Goal: Book appointment/travel/reservation

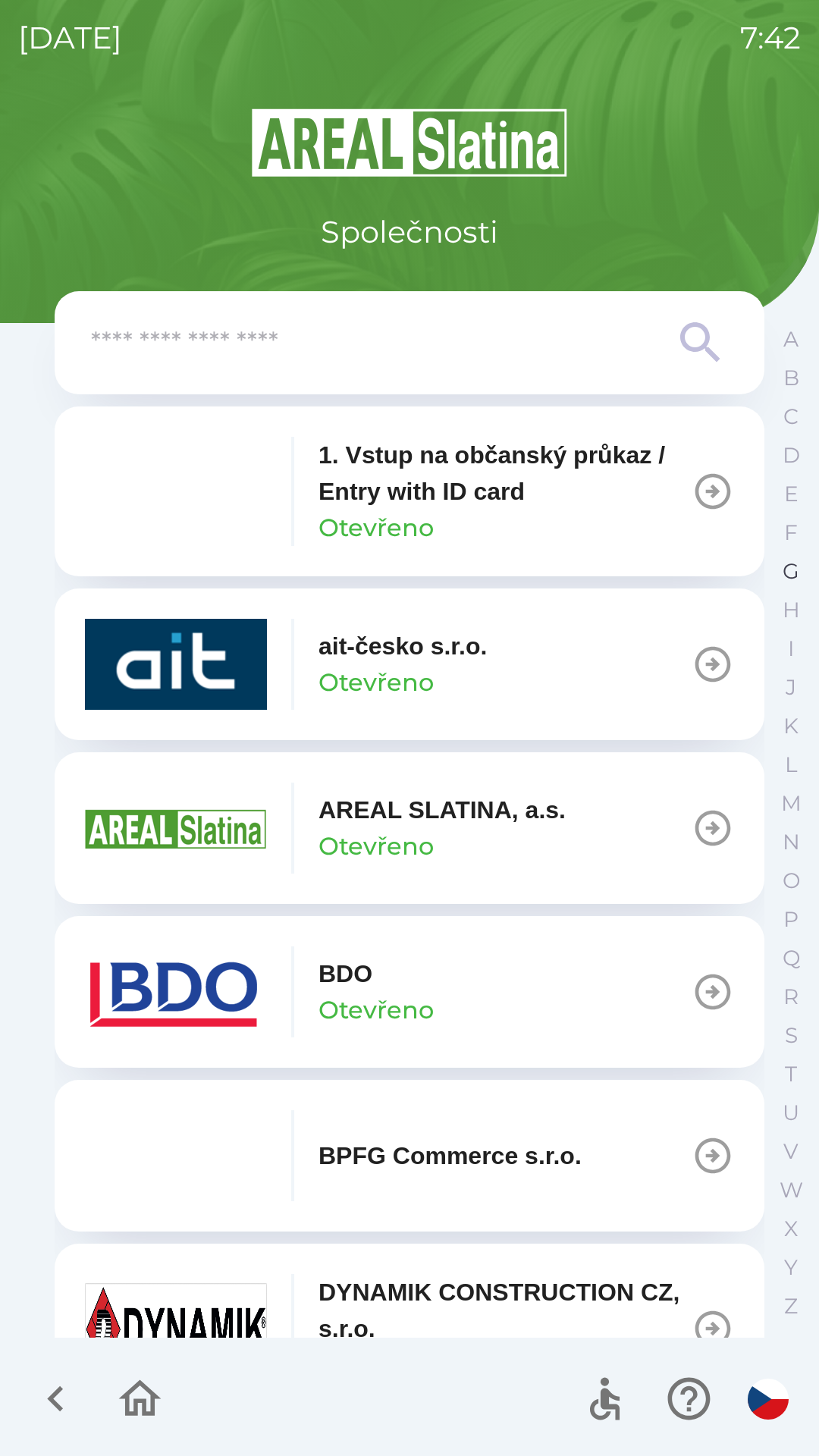
click at [781, 576] on button "G" at bounding box center [790, 572] width 38 height 39
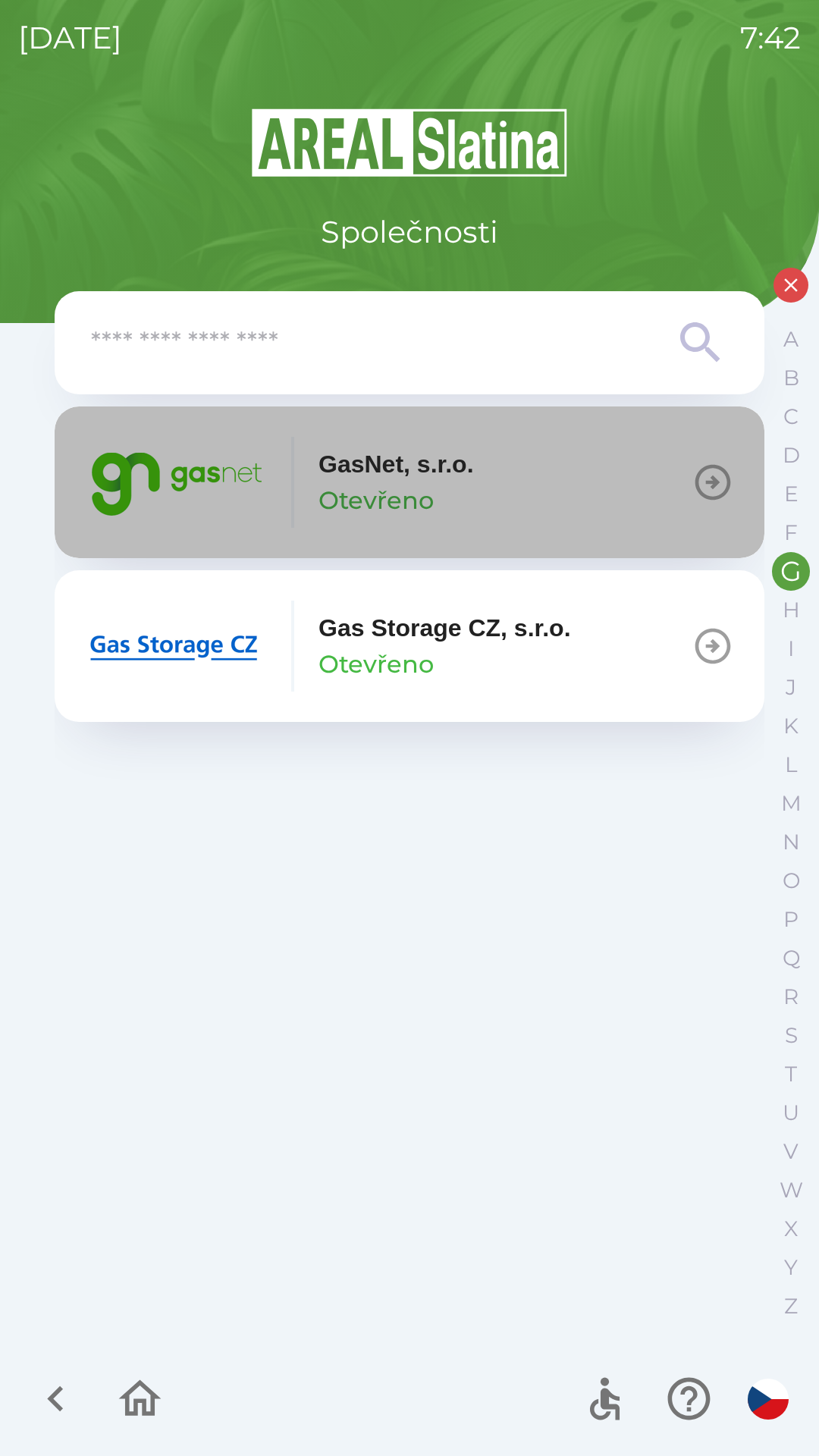
click at [712, 485] on icon "button" at bounding box center [713, 482] width 42 height 42
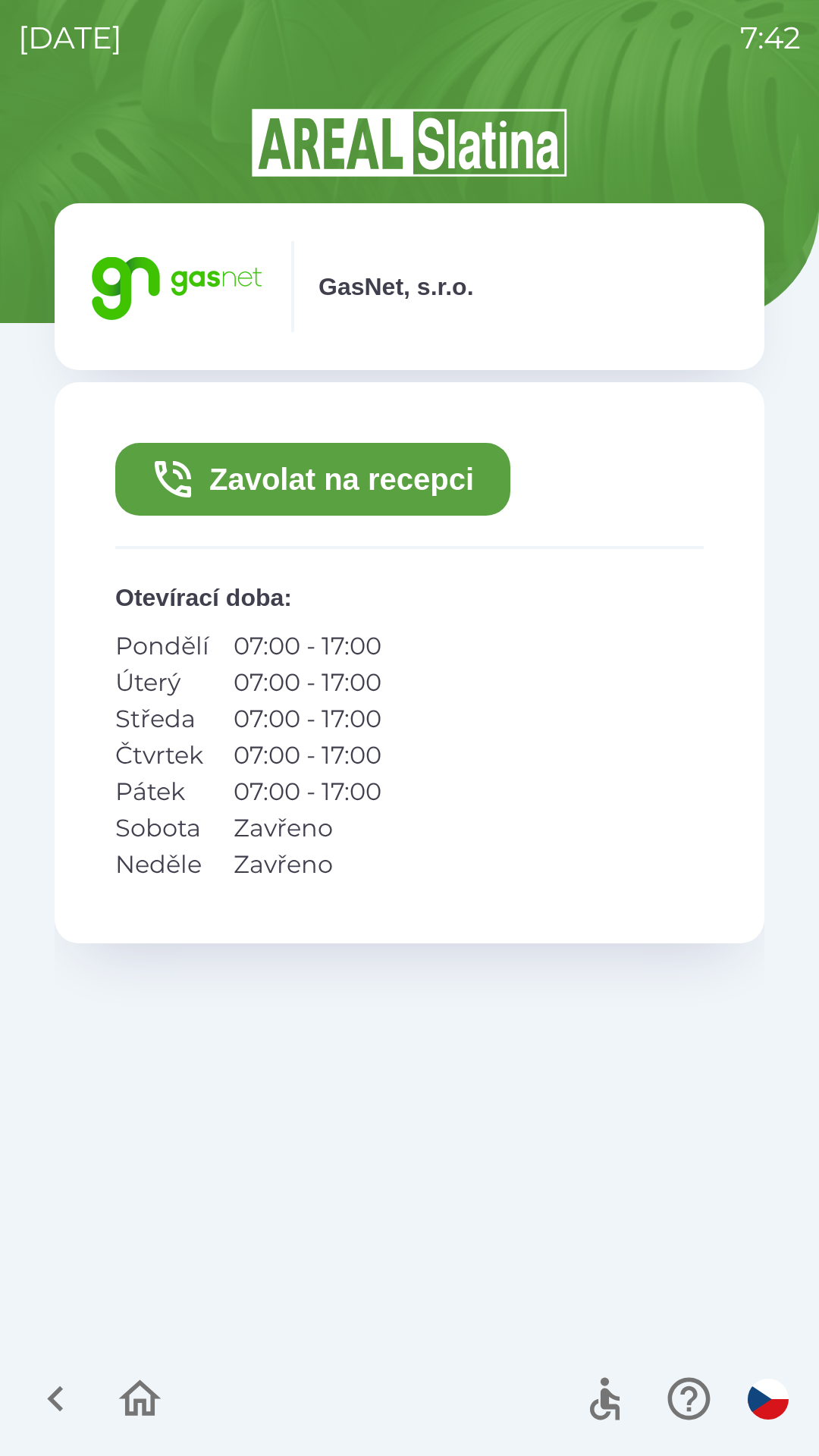
click at [319, 469] on button "Zavolat na recepci" at bounding box center [313, 479] width 395 height 73
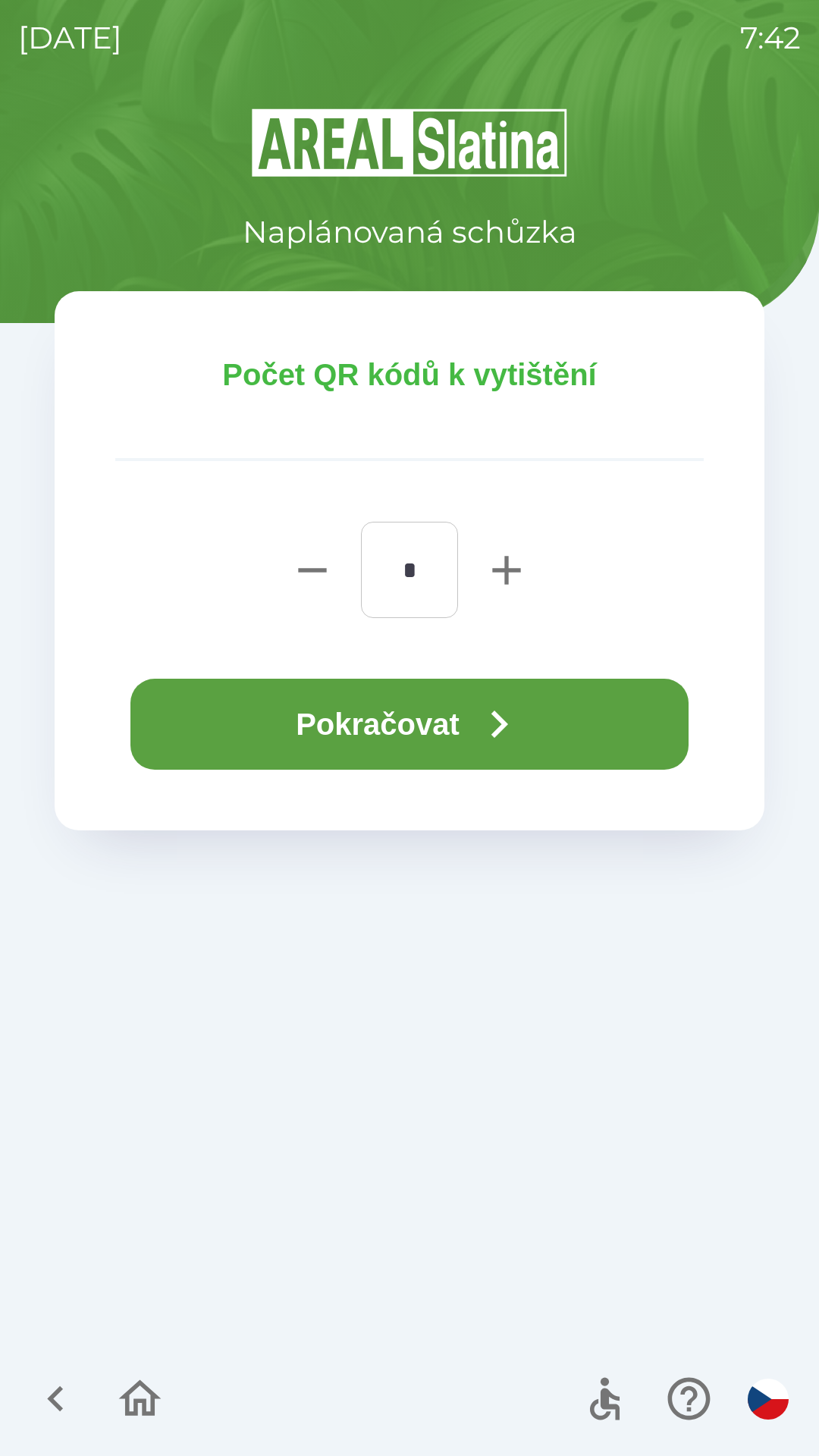
click at [403, 723] on button "Pokračovat" at bounding box center [409, 724] width 559 height 91
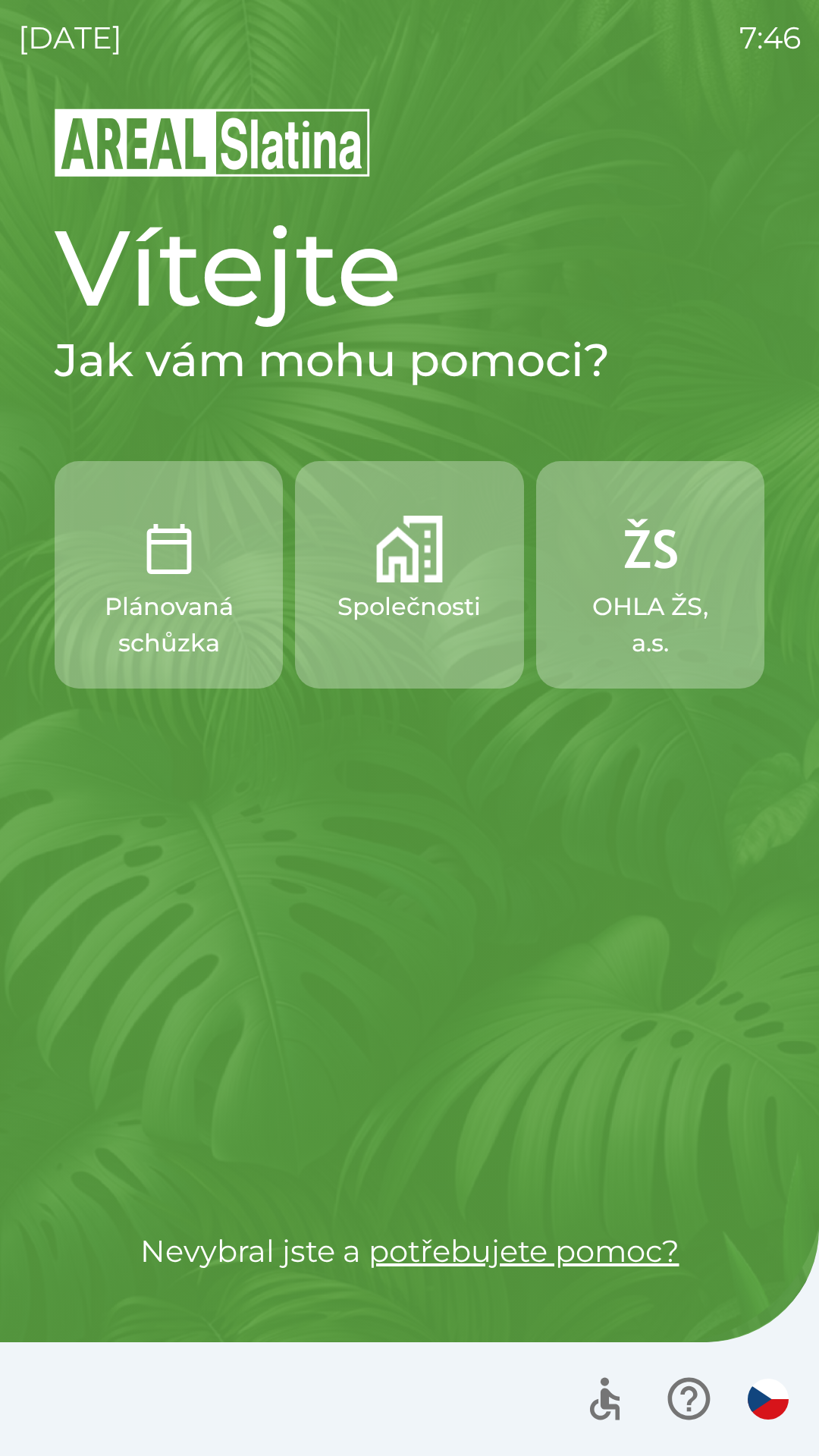
click at [403, 618] on p "Společnosti" at bounding box center [409, 606] width 143 height 36
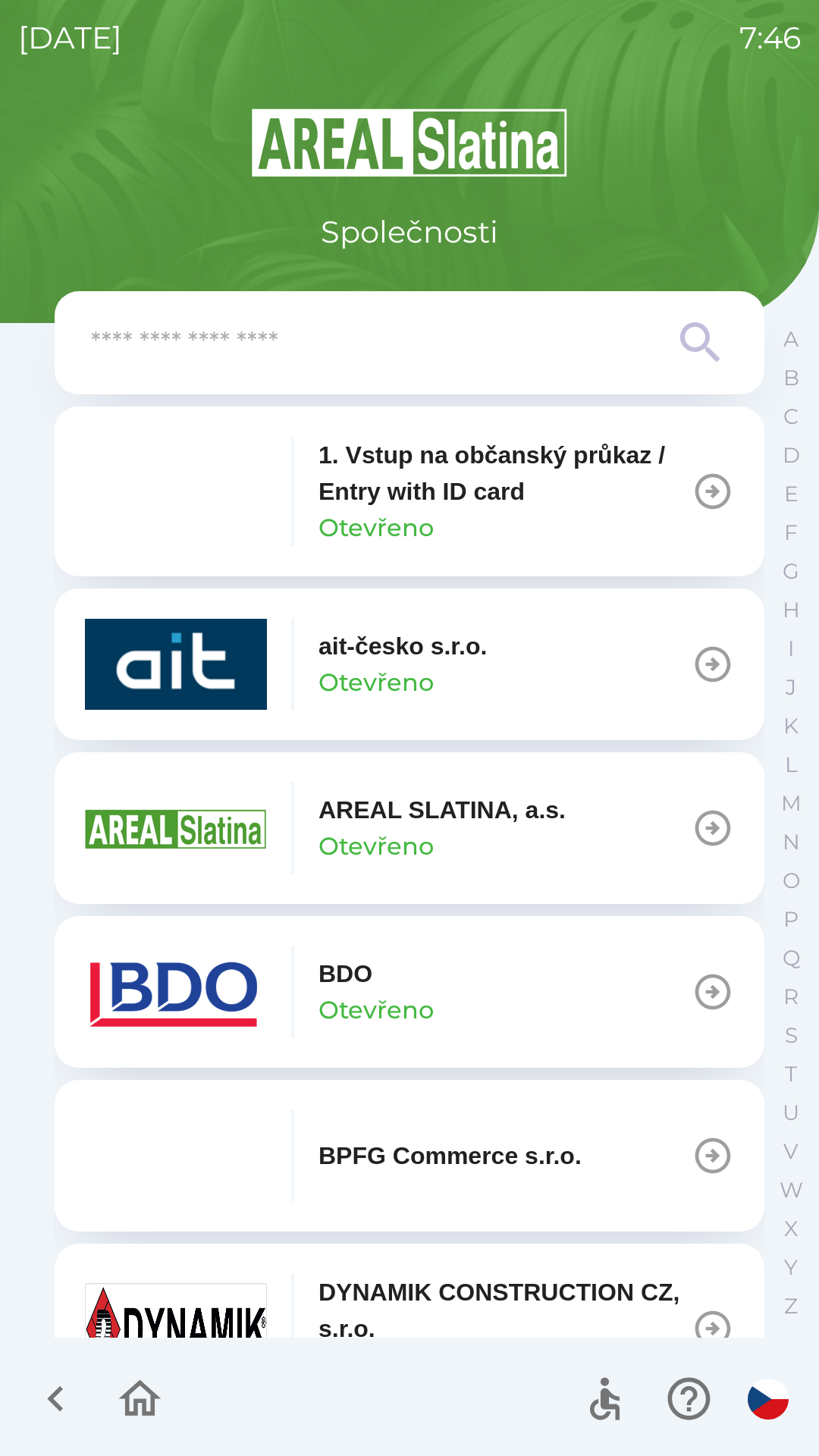
click at [465, 476] on p "1. Vstup na občanský průkaz / Entry with ID card" at bounding box center [505, 473] width 373 height 73
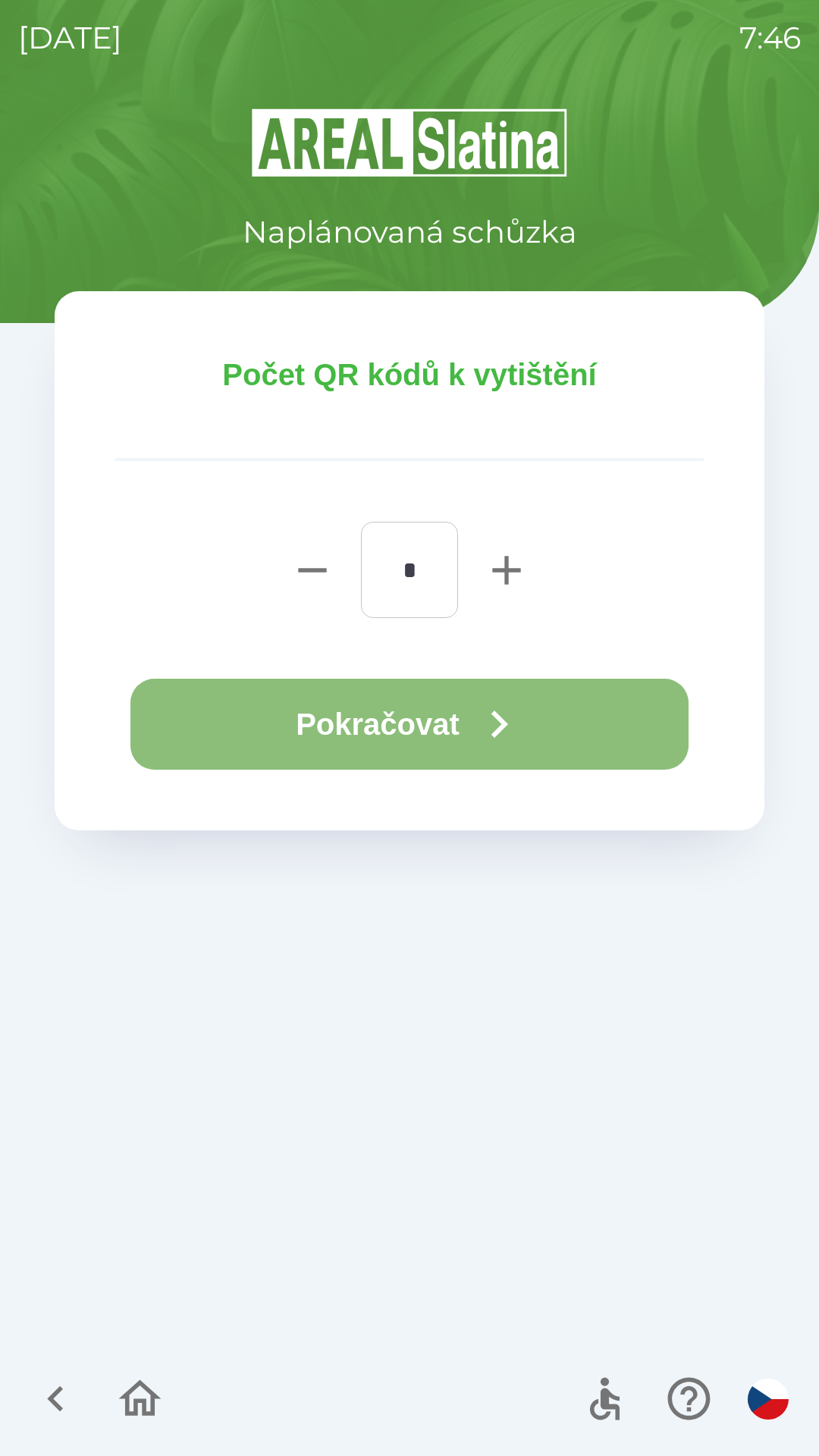
click at [490, 732] on icon "button" at bounding box center [499, 724] width 54 height 54
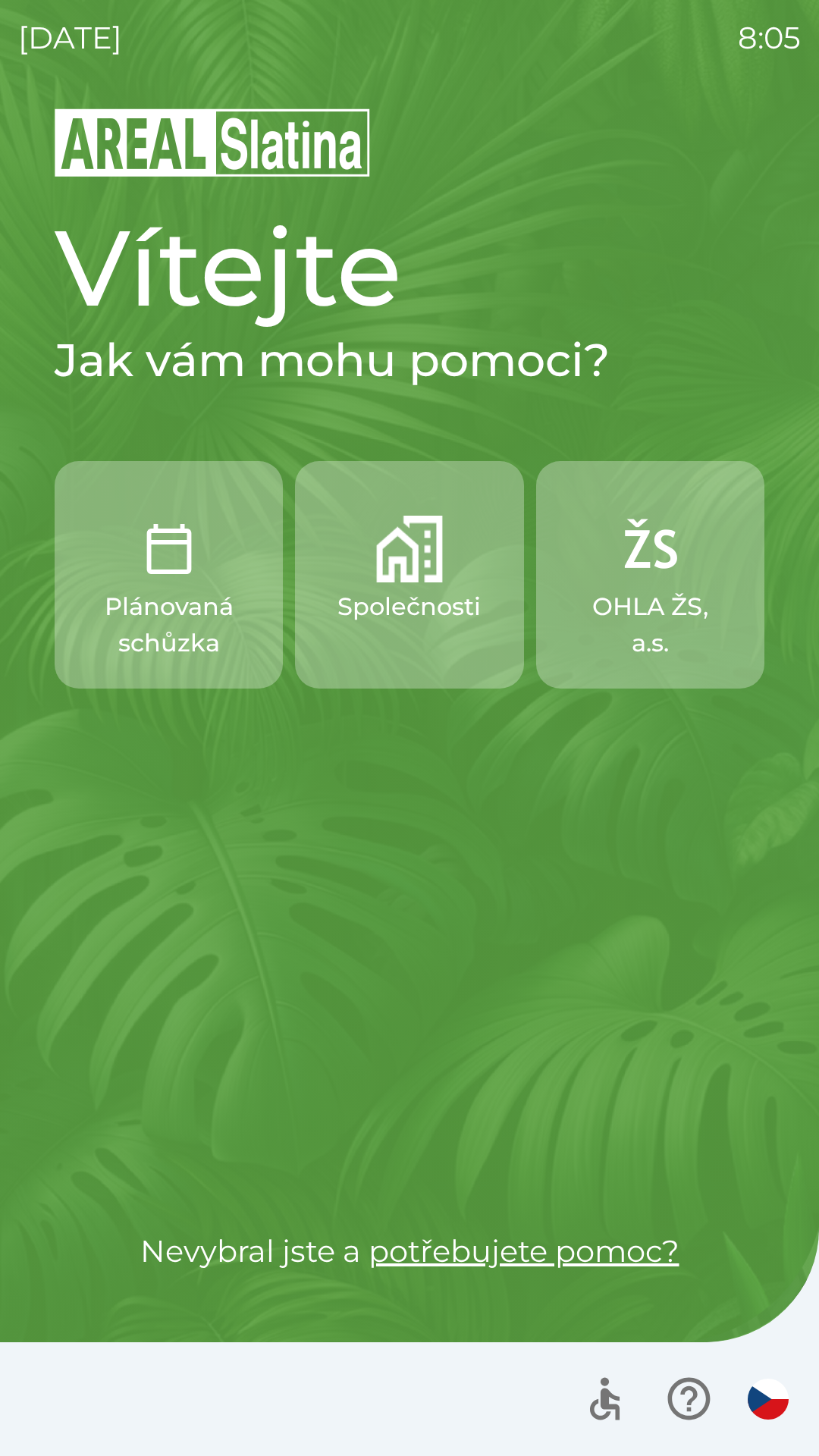
click at [401, 600] on p "Společnosti" at bounding box center [409, 606] width 143 height 36
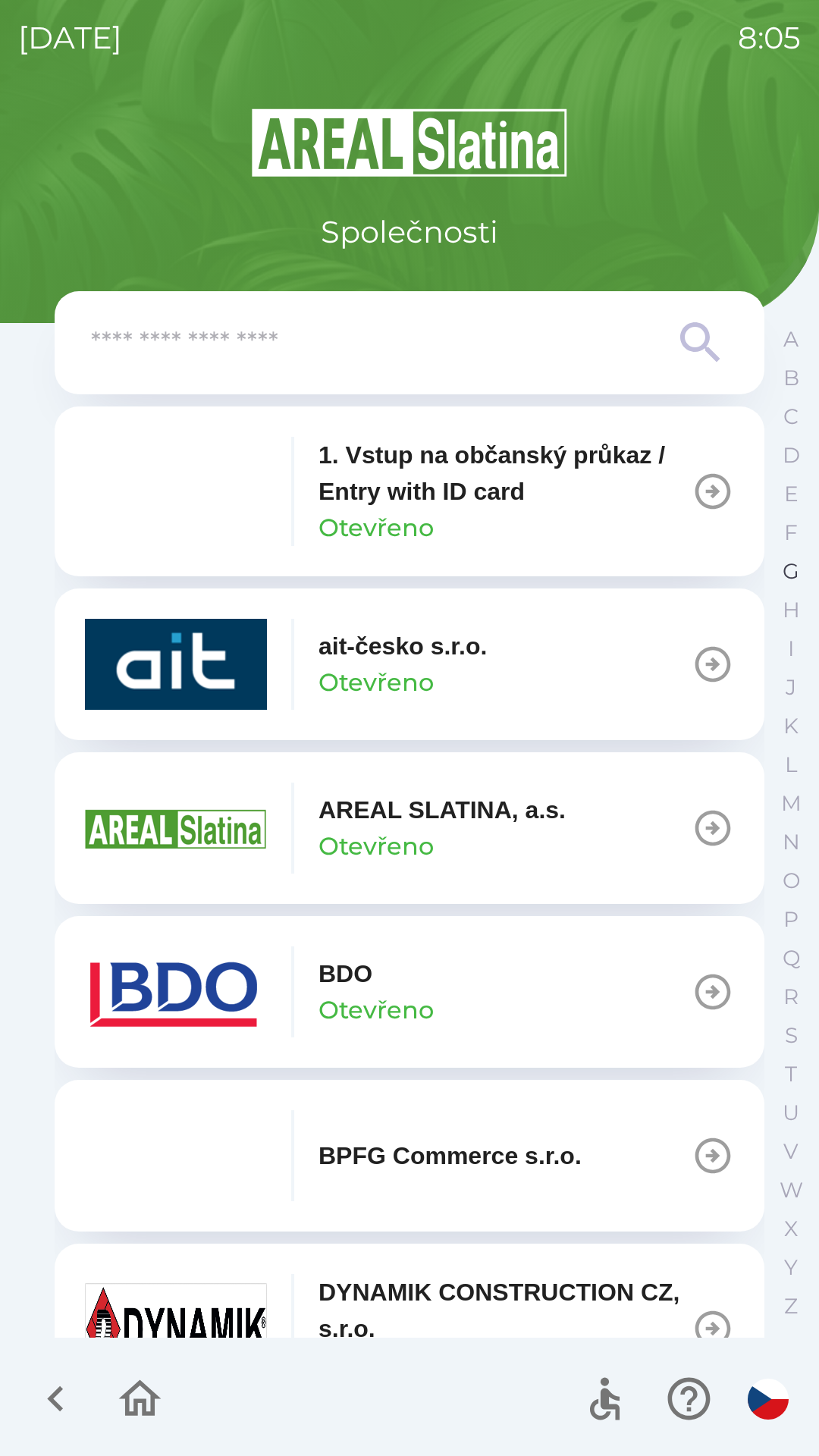
click at [788, 568] on p "G" at bounding box center [791, 572] width 17 height 27
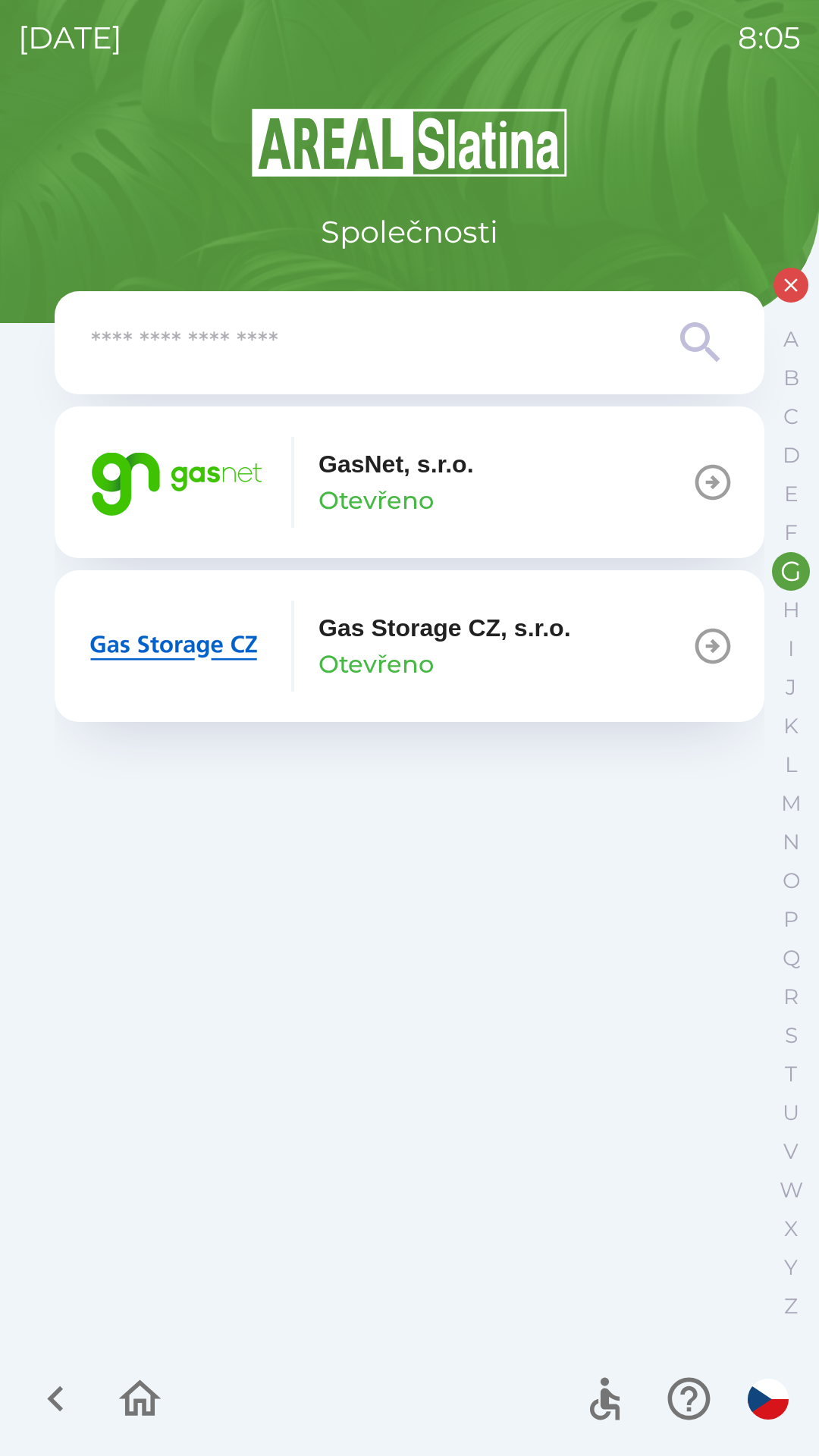
click at [558, 486] on button "GasNet, s.r.o. Otevřeno" at bounding box center [409, 482] width 710 height 151
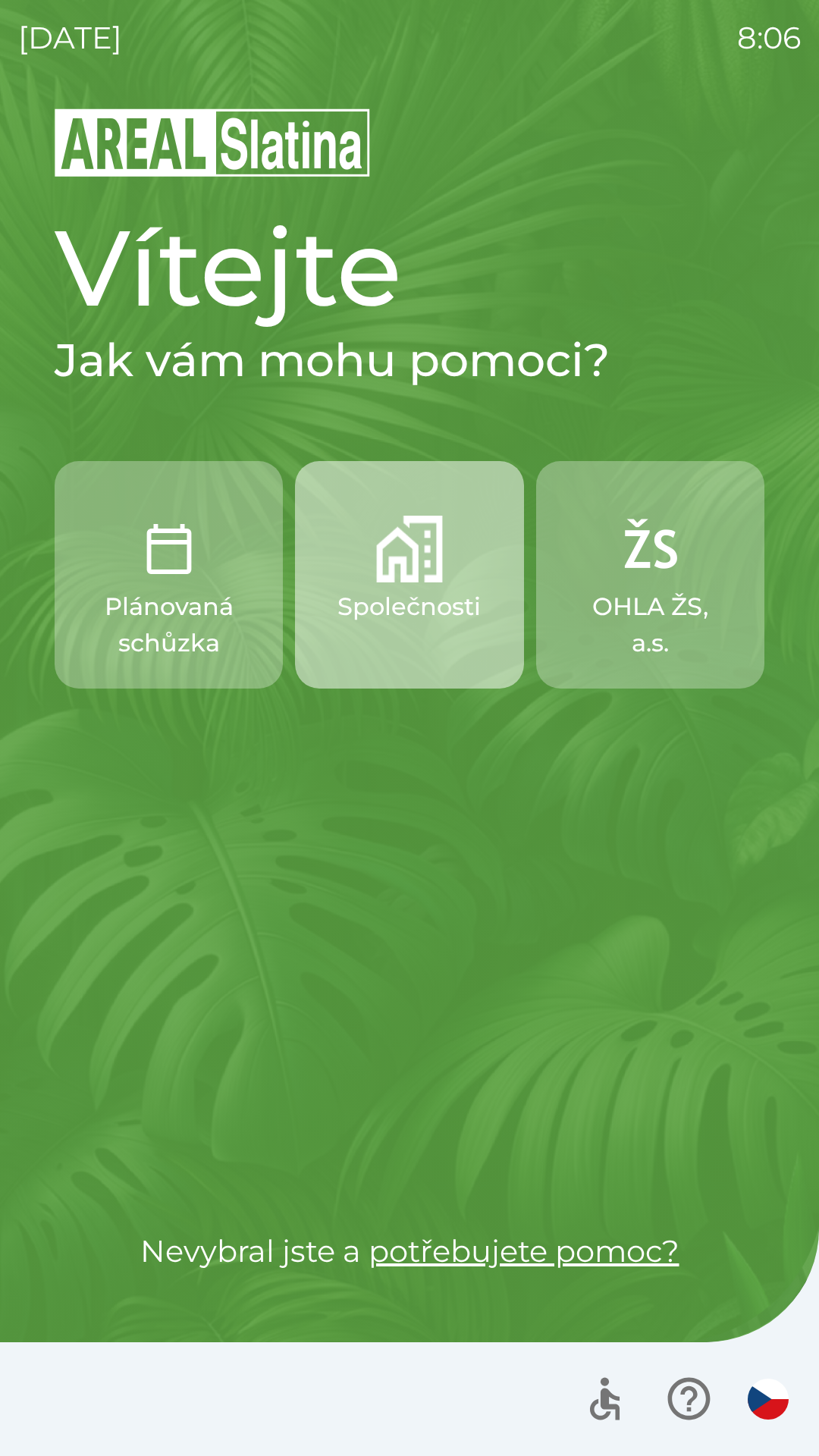
click at [403, 572] on img "button" at bounding box center [409, 549] width 66 height 66
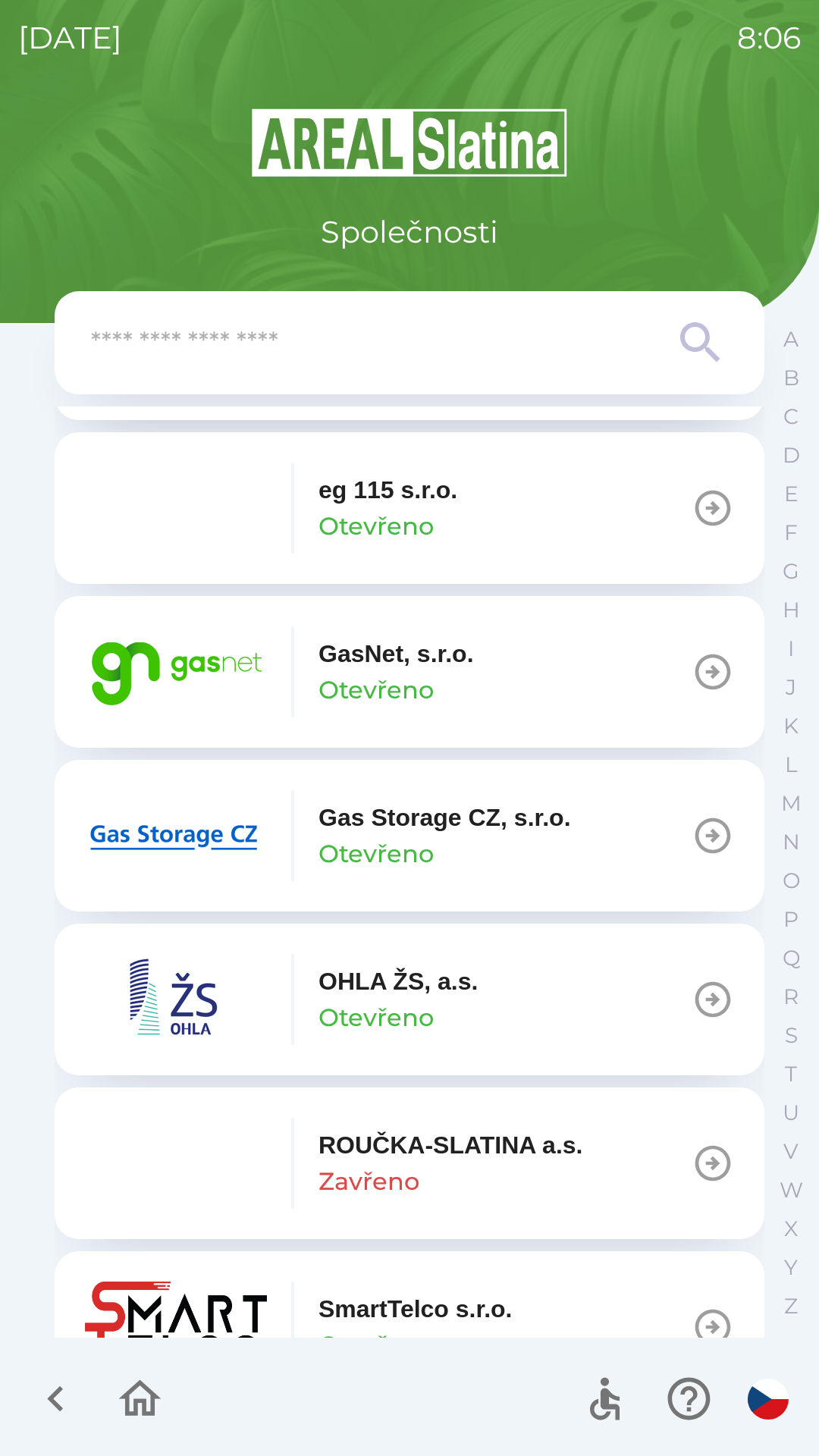
scroll to position [1008, 0]
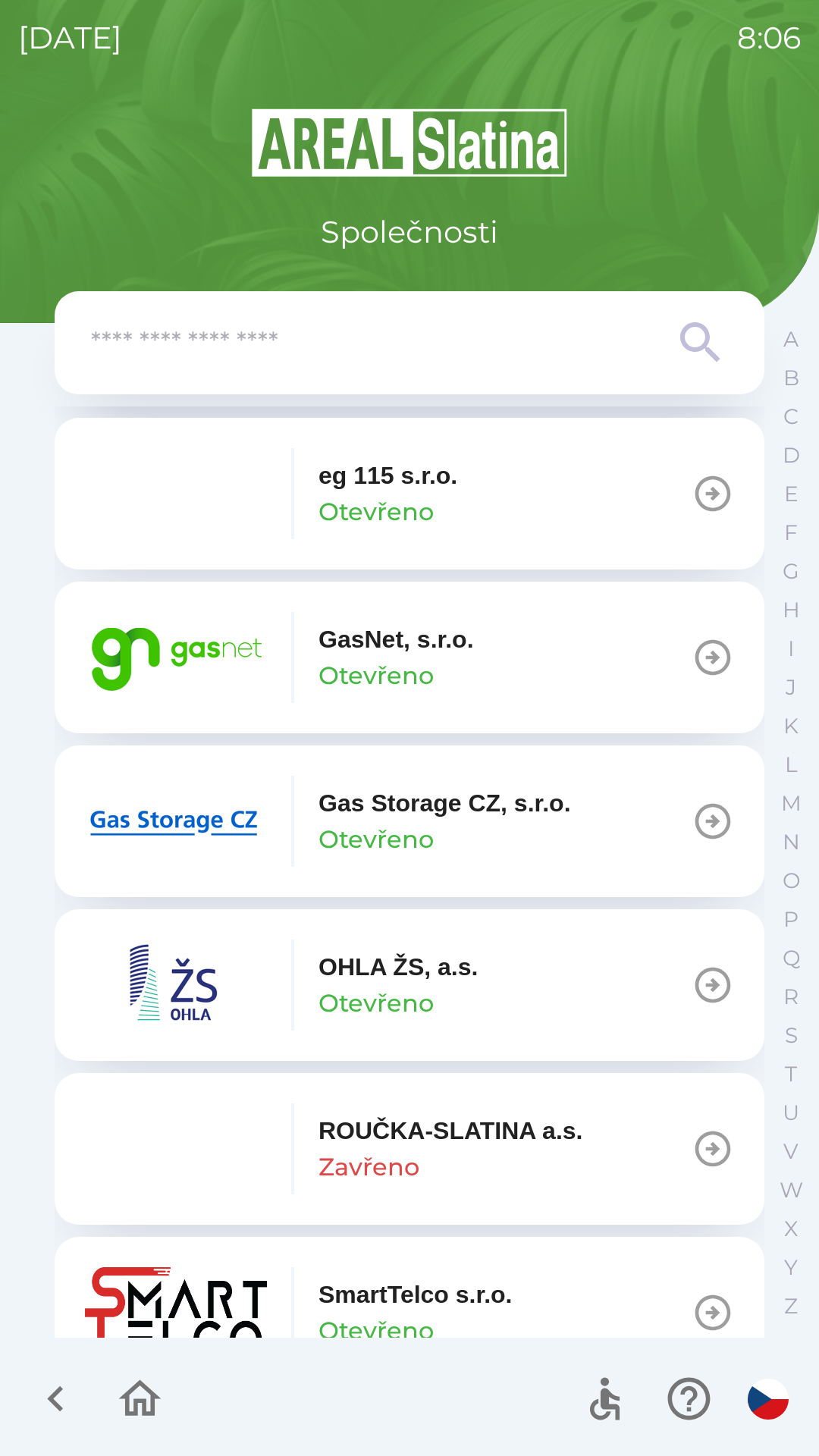
click at [448, 661] on div "GasNet, s.r.o. Otevřeno" at bounding box center [396, 657] width 155 height 73
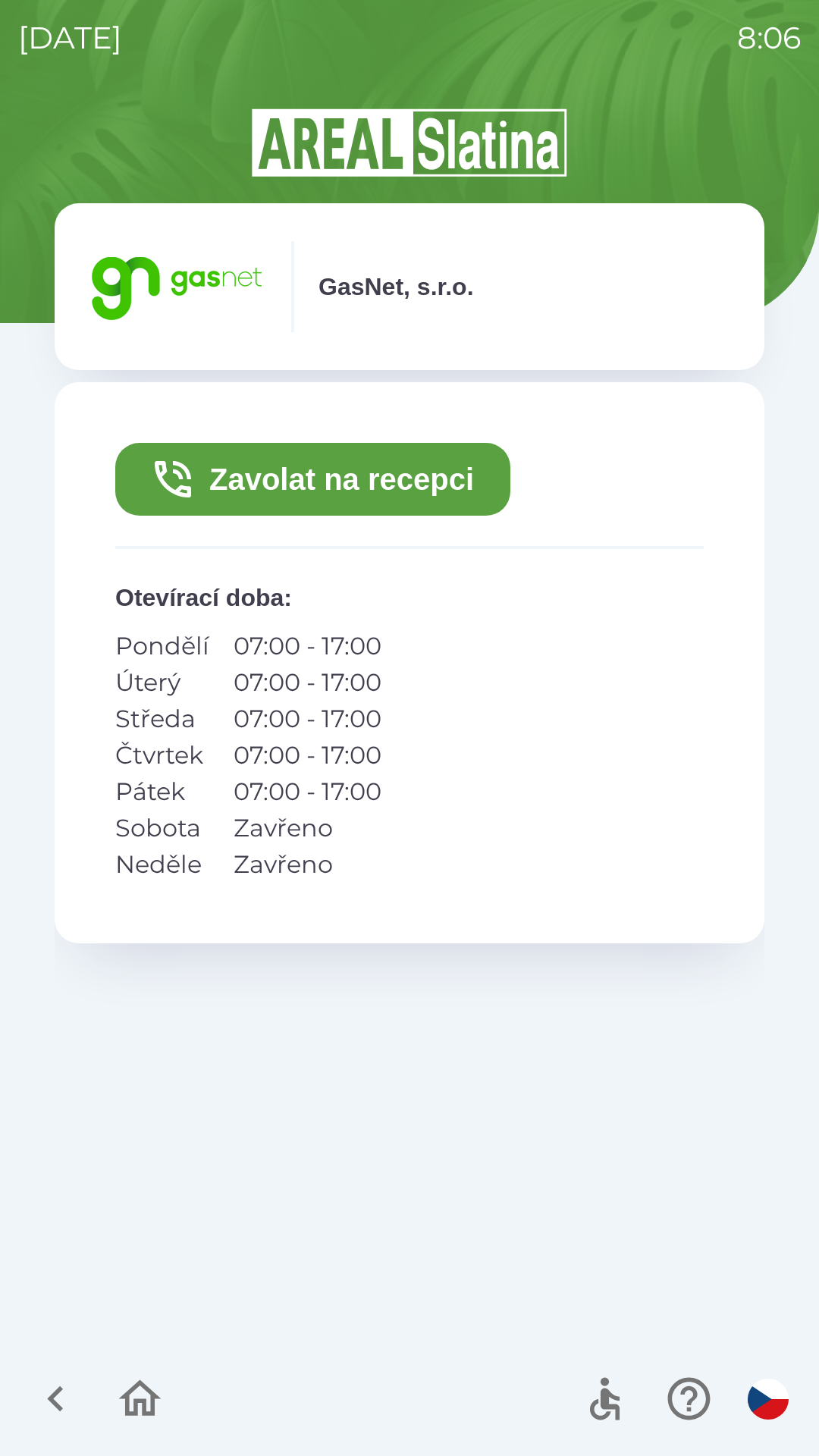
click at [389, 467] on button "Zavolat na recepci" at bounding box center [313, 479] width 395 height 73
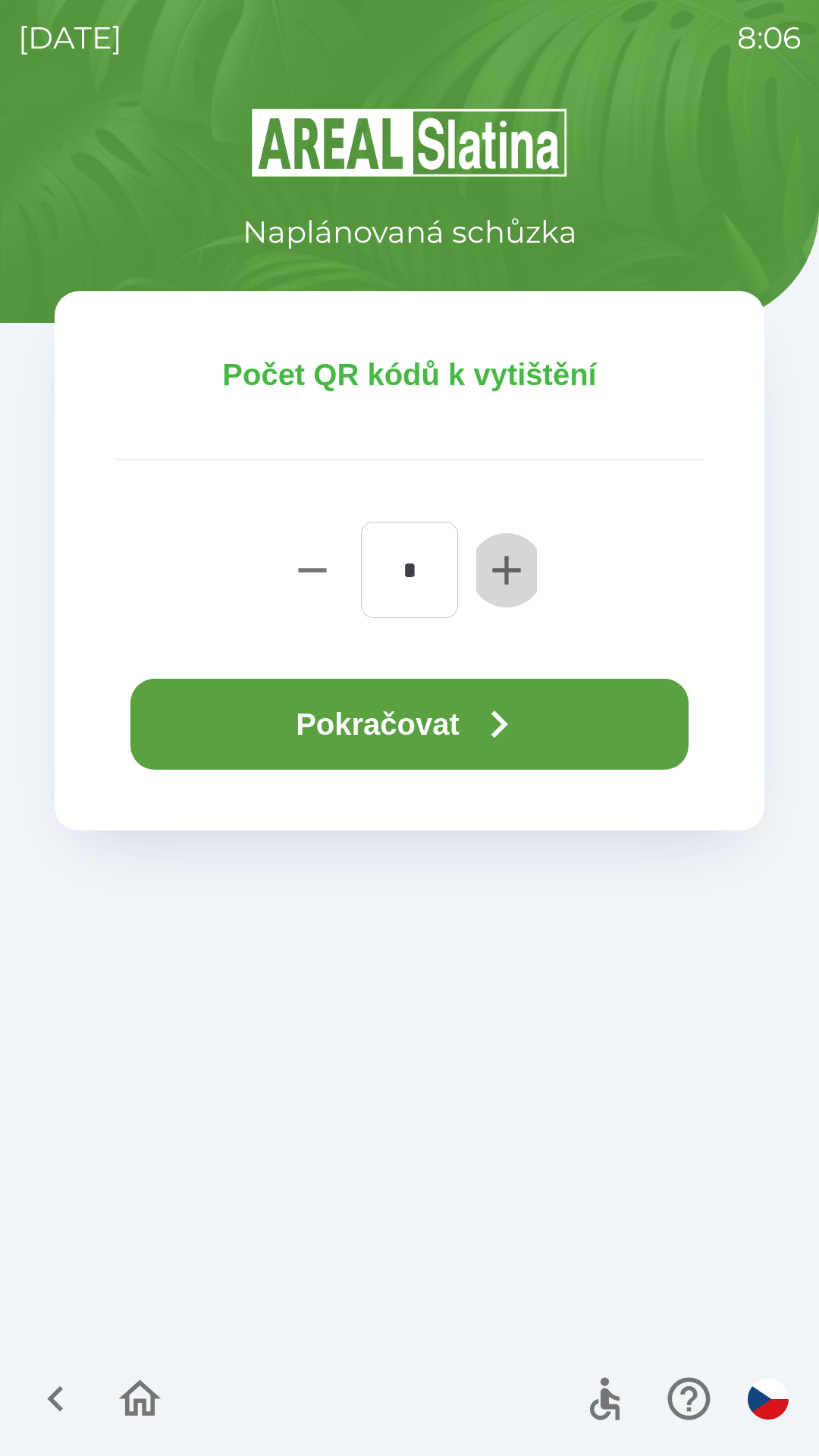
click at [520, 569] on icon "button" at bounding box center [506, 570] width 28 height 28
type input "*"
click at [538, 724] on button "Pokračovat" at bounding box center [409, 724] width 559 height 91
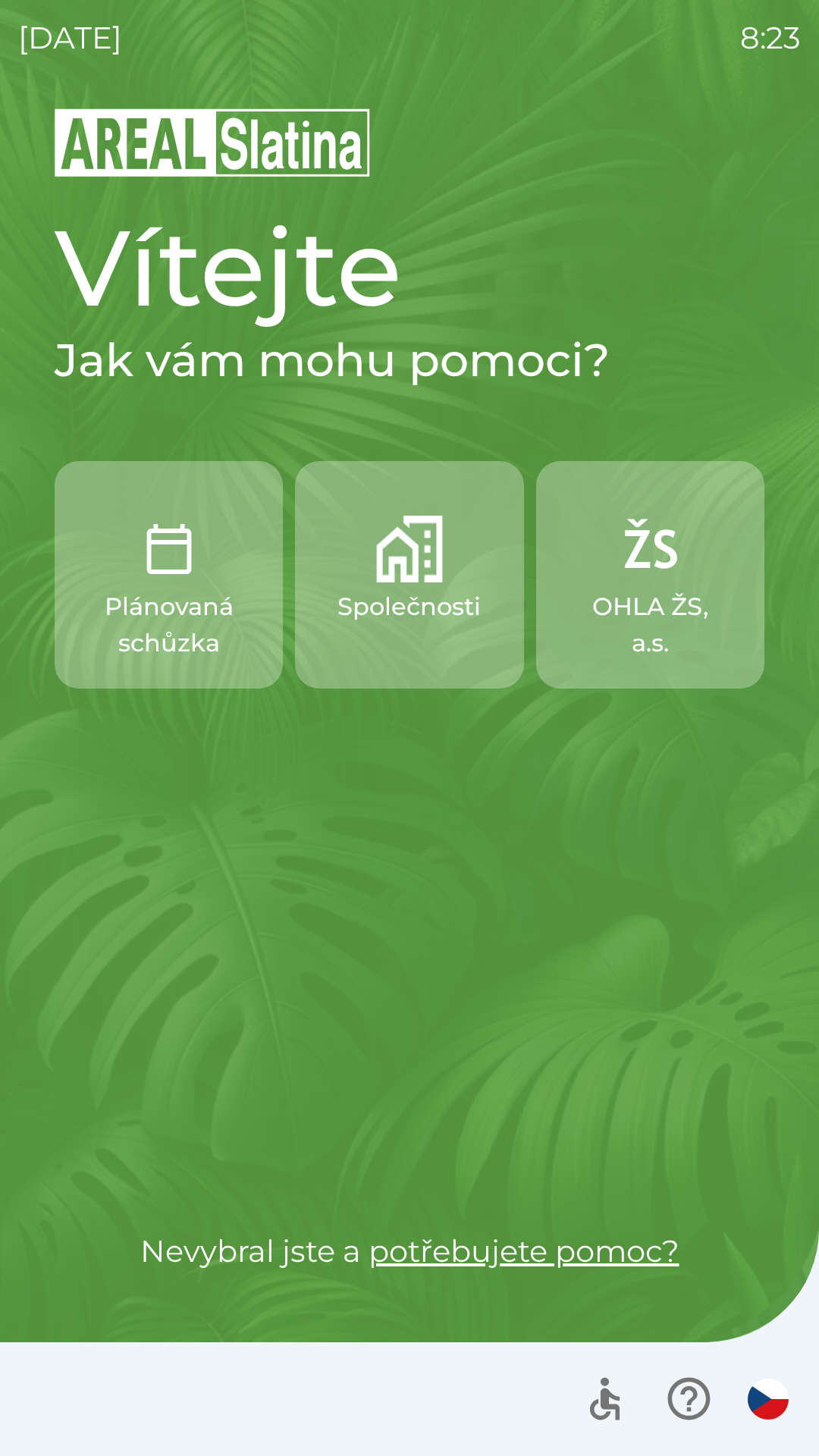
click at [414, 614] on p "Společnosti" at bounding box center [409, 606] width 143 height 36
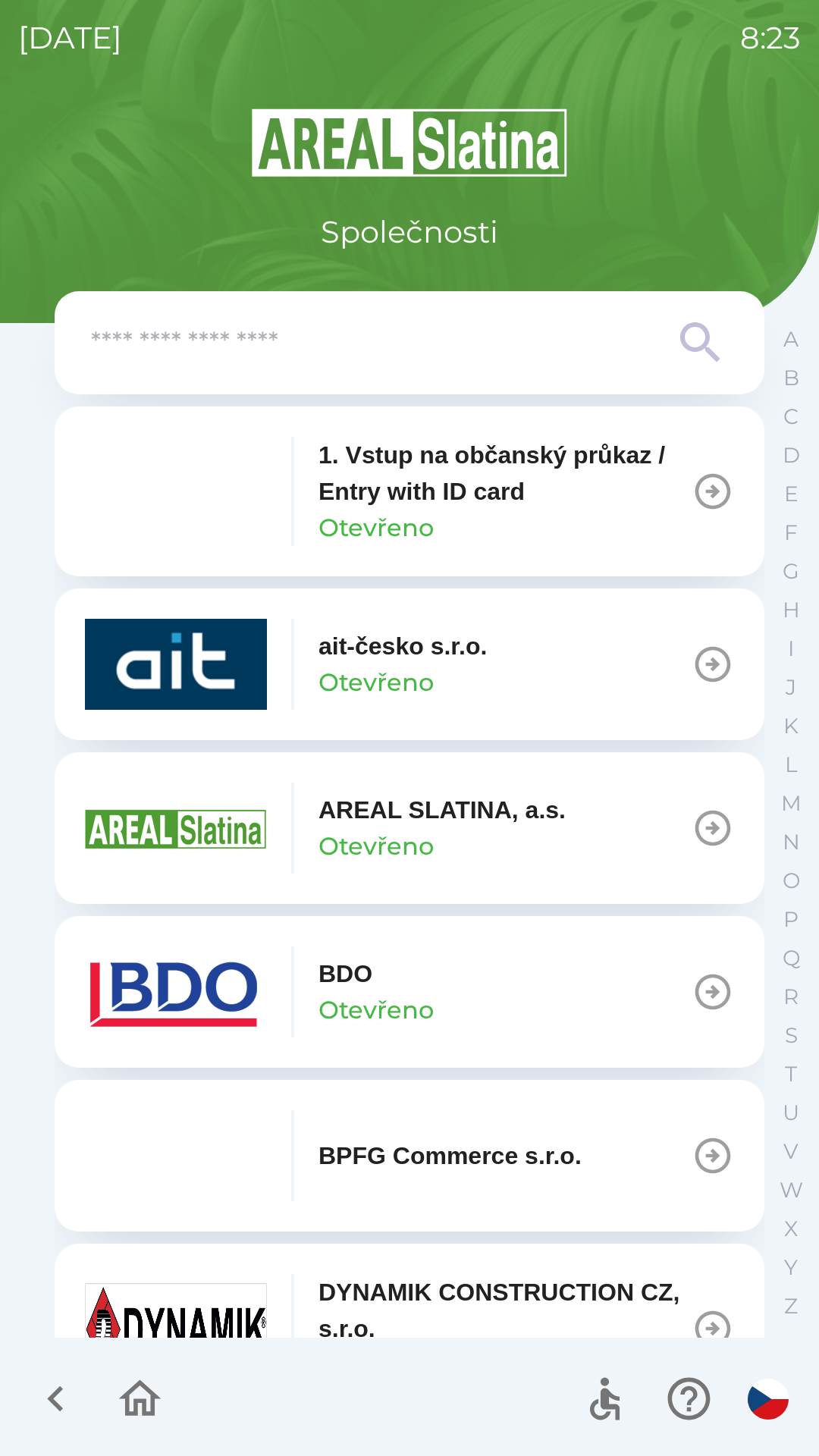
click at [194, 1001] on img "button" at bounding box center [175, 992] width 182 height 91
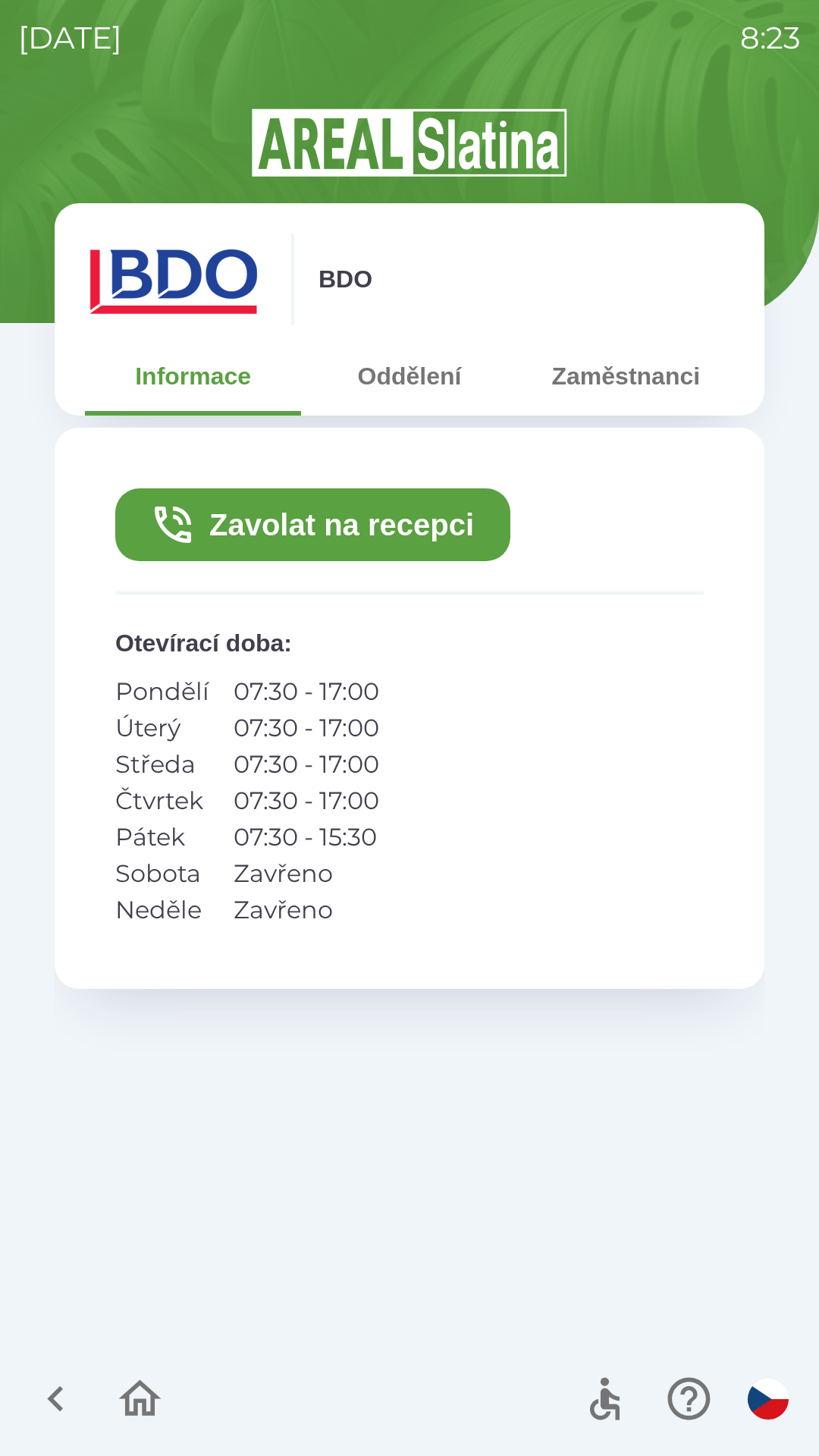
click at [632, 390] on button "Zaměstnanci" at bounding box center [626, 376] width 216 height 54
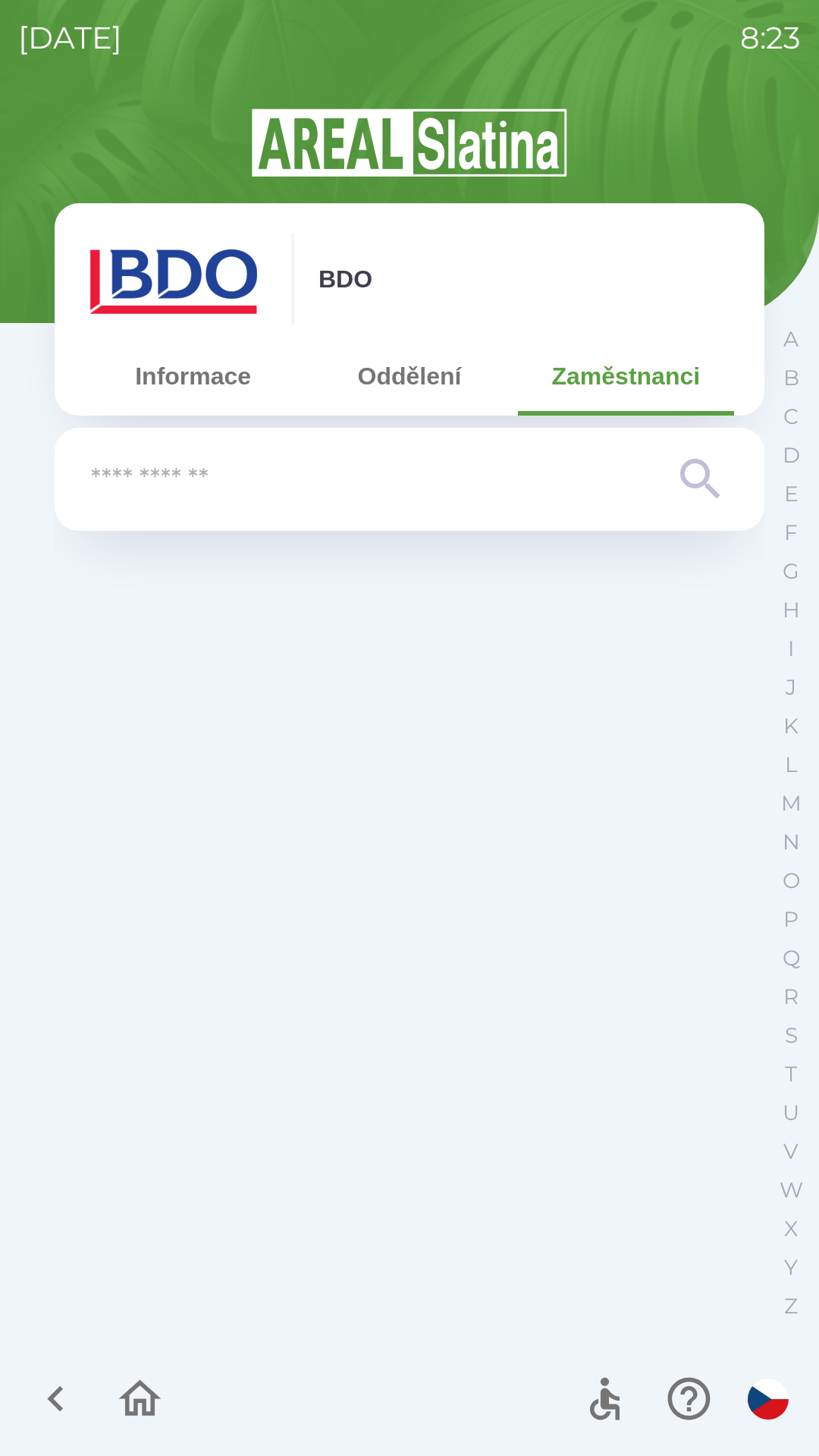
click at [214, 477] on input "text" at bounding box center [379, 479] width 576 height 42
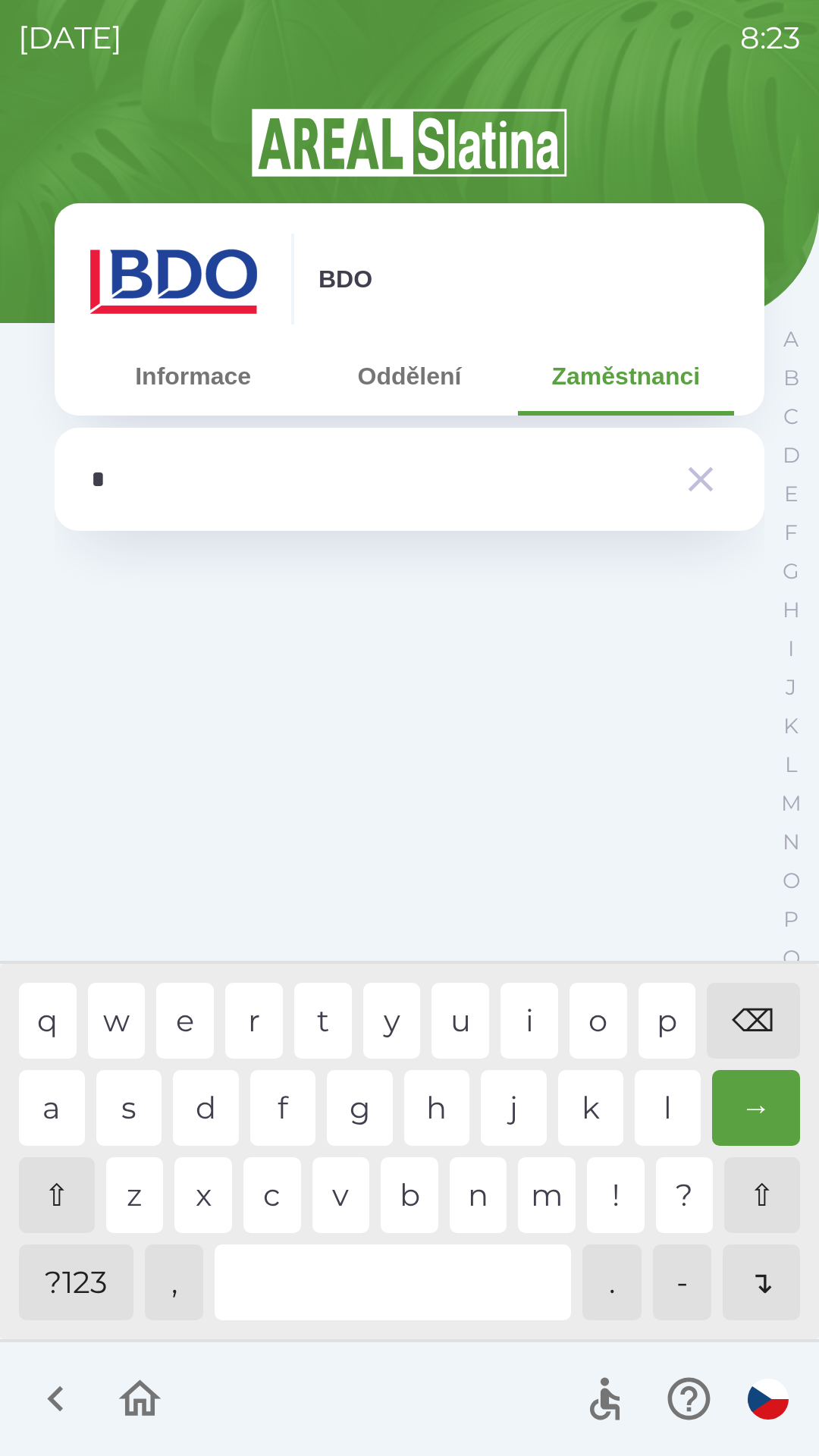
click at [428, 1113] on div "h" at bounding box center [437, 1108] width 66 height 76
click at [56, 1101] on div "a" at bounding box center [52, 1108] width 66 height 76
click at [476, 1207] on div "n" at bounding box center [478, 1195] width 57 height 76
type input "****"
click at [787, 817] on button "M" at bounding box center [790, 803] width 38 height 39
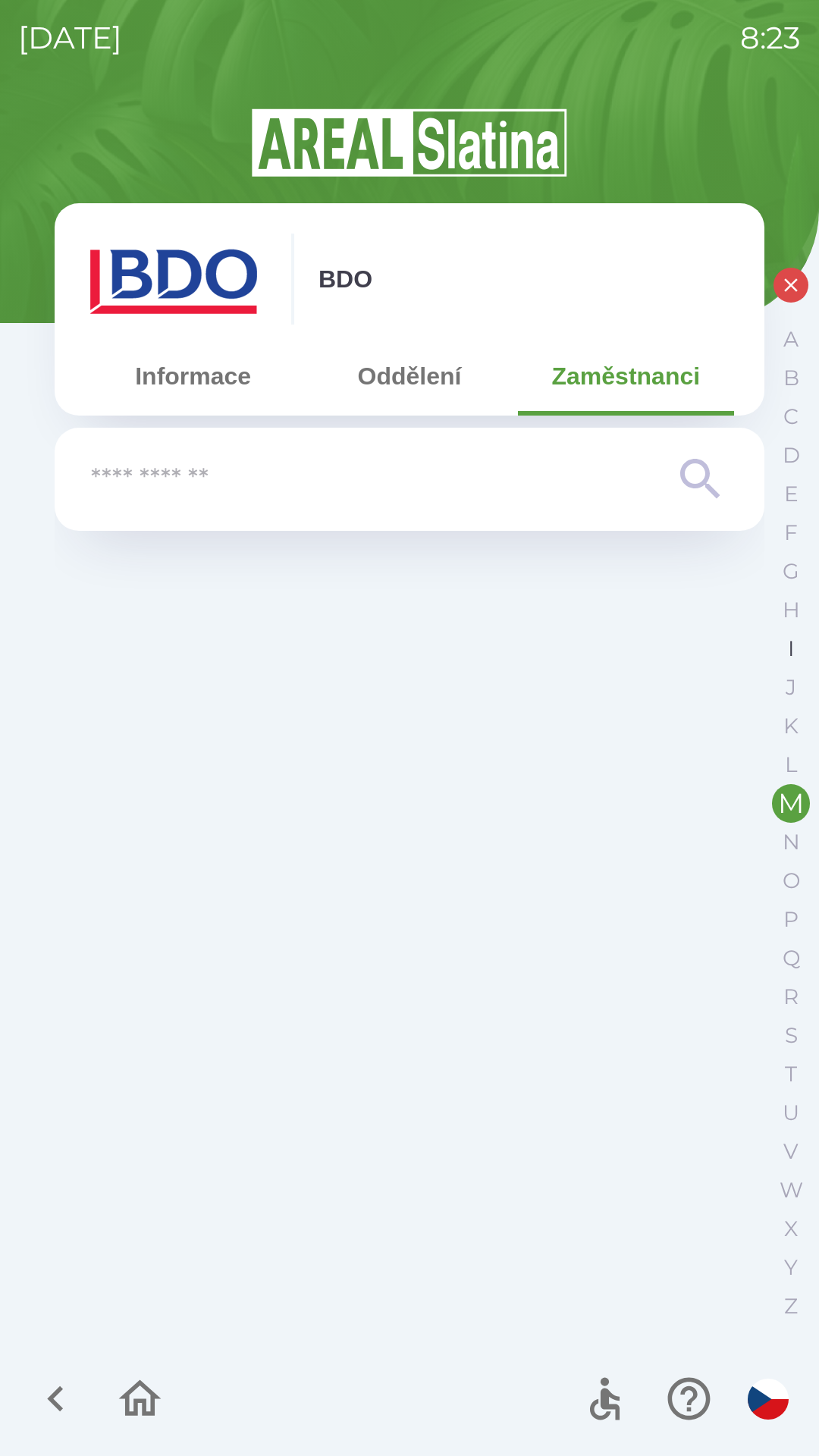
click at [788, 630] on button "I" at bounding box center [790, 649] width 38 height 39
click at [796, 617] on p "H" at bounding box center [791, 609] width 18 height 27
click at [186, 389] on button "Informace" at bounding box center [193, 376] width 216 height 54
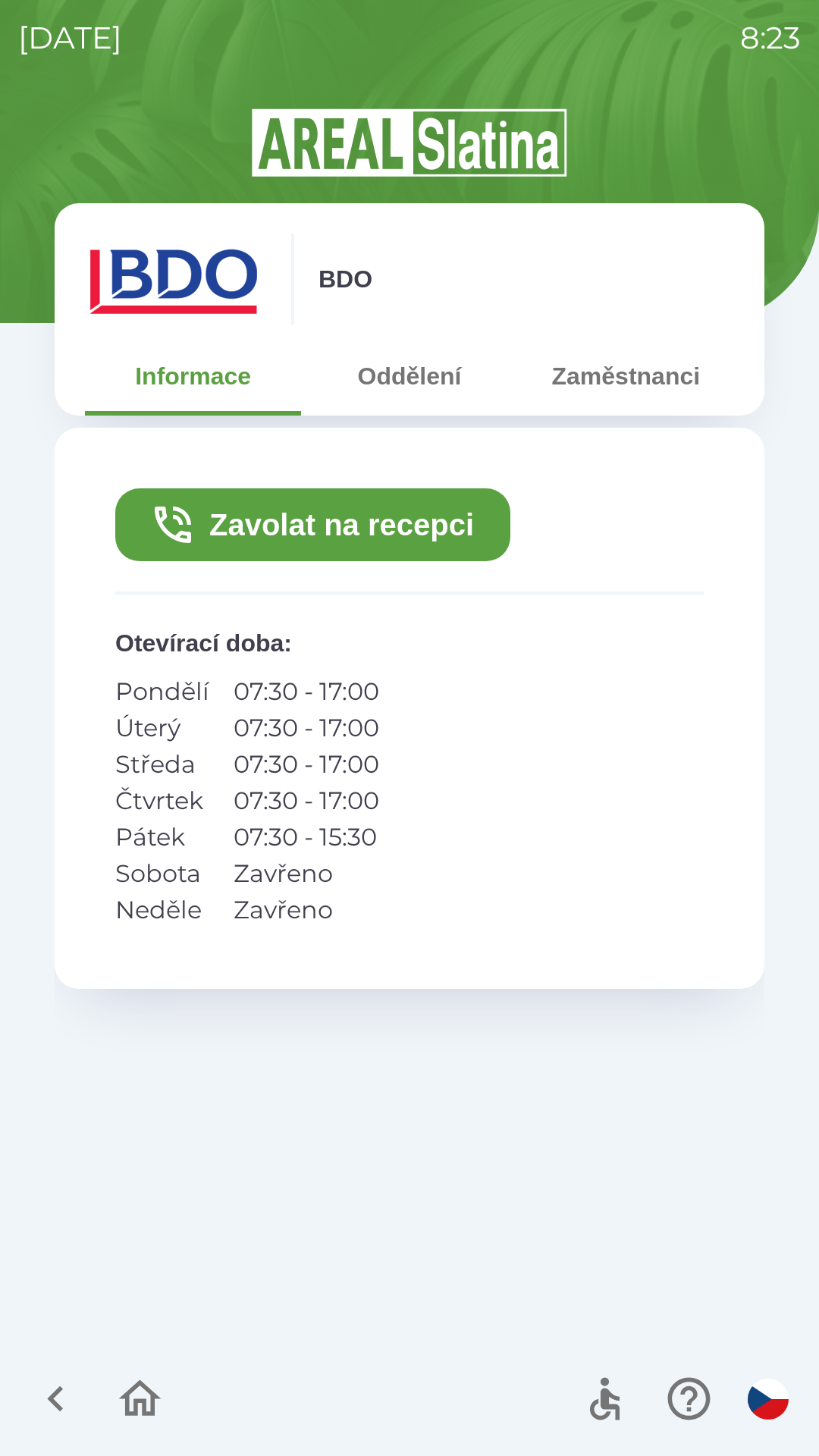
click at [405, 376] on button "Oddělení" at bounding box center [409, 376] width 216 height 54
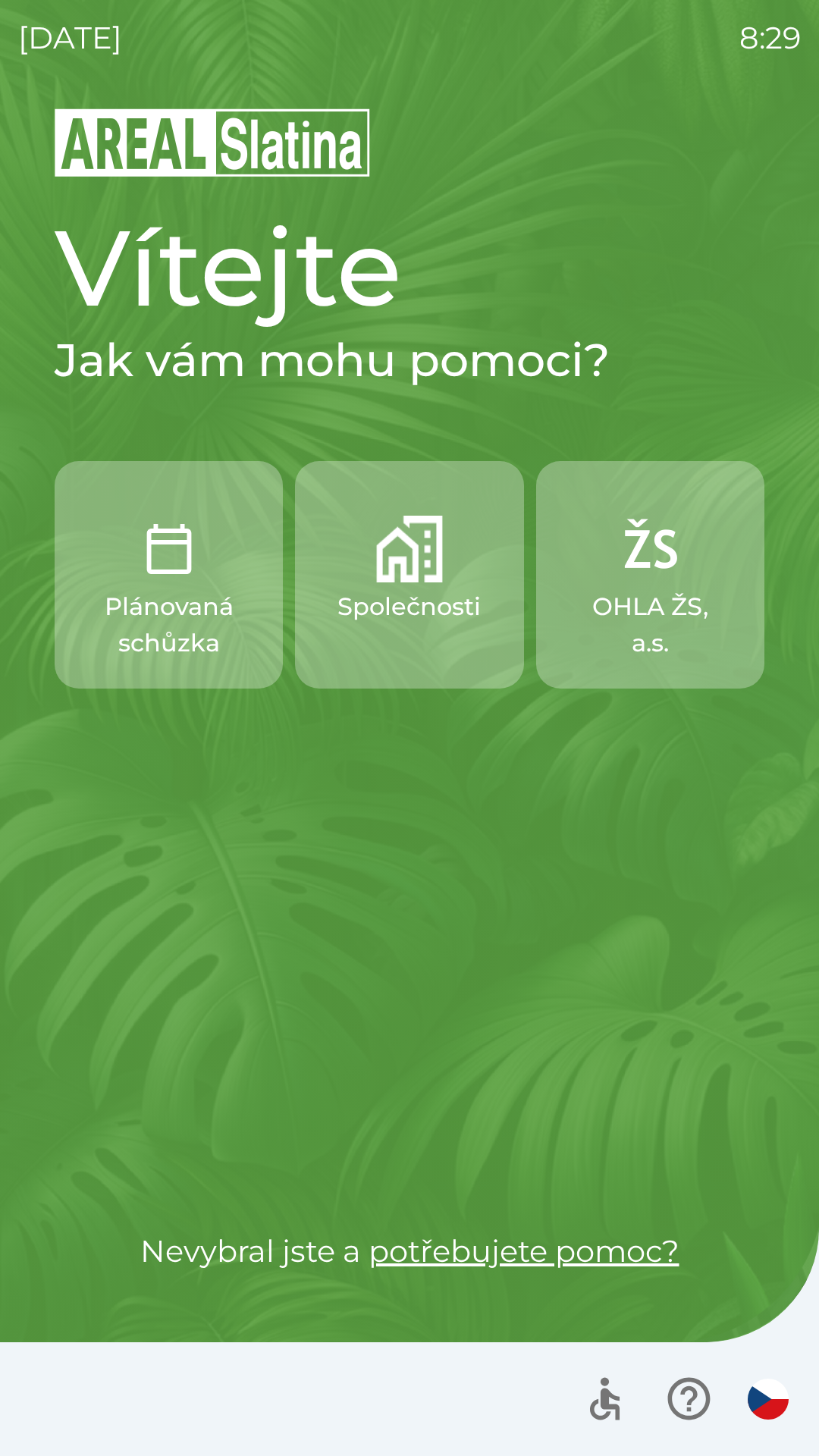
click at [171, 575] on img "button" at bounding box center [169, 549] width 66 height 66
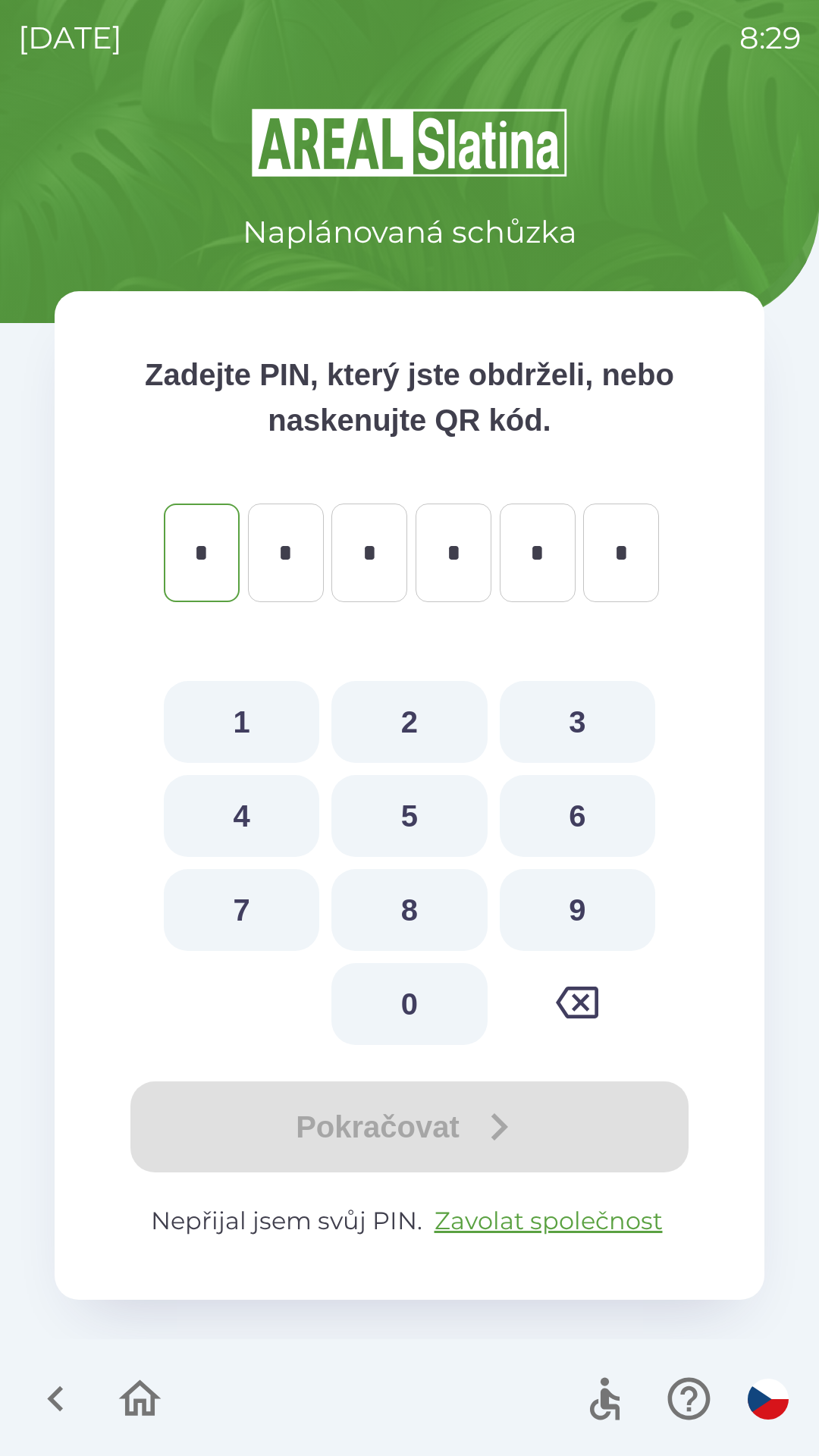
click at [49, 1389] on icon "button" at bounding box center [55, 1399] width 51 height 51
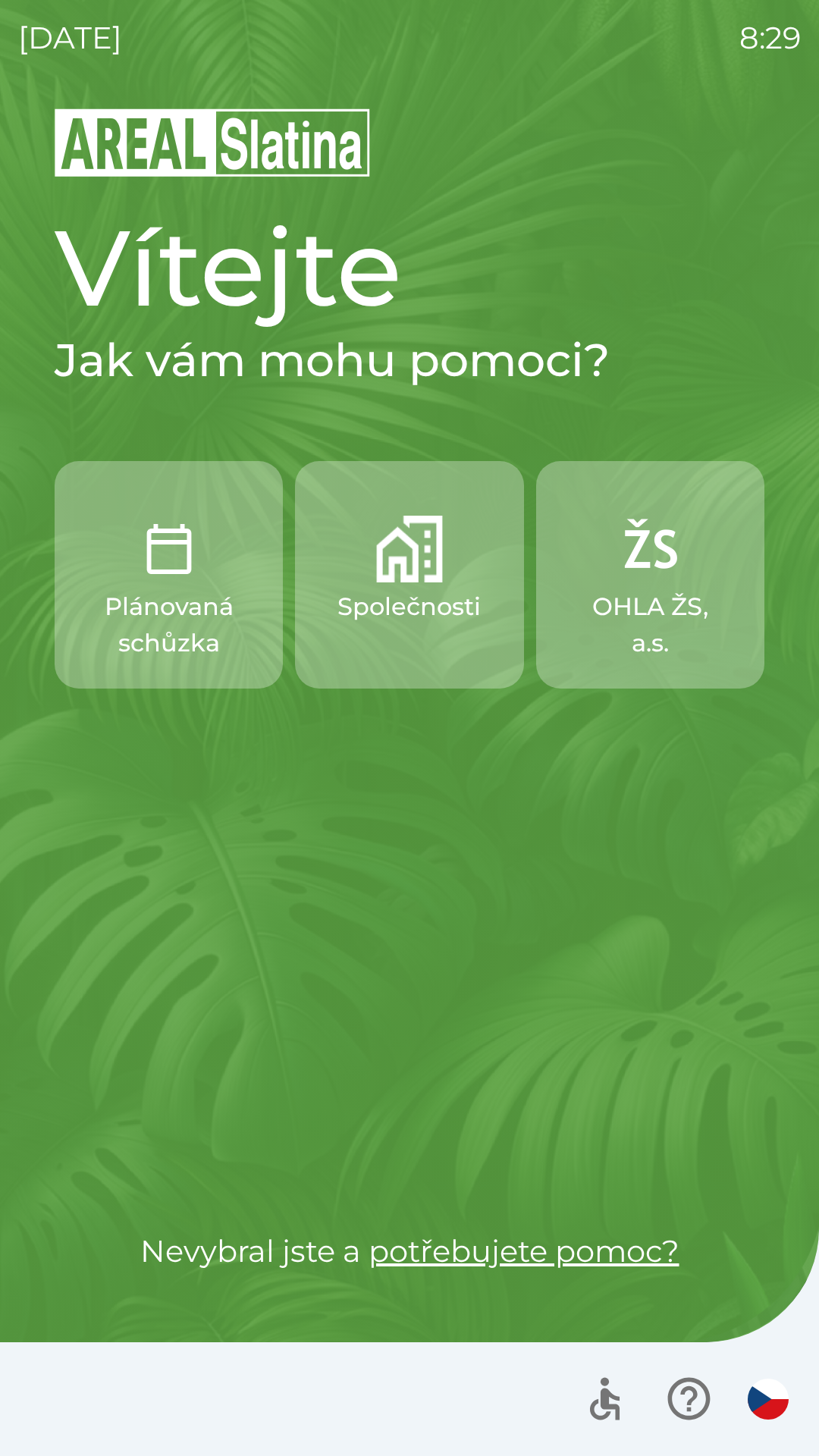
click at [402, 607] on p "Společnosti" at bounding box center [409, 606] width 143 height 36
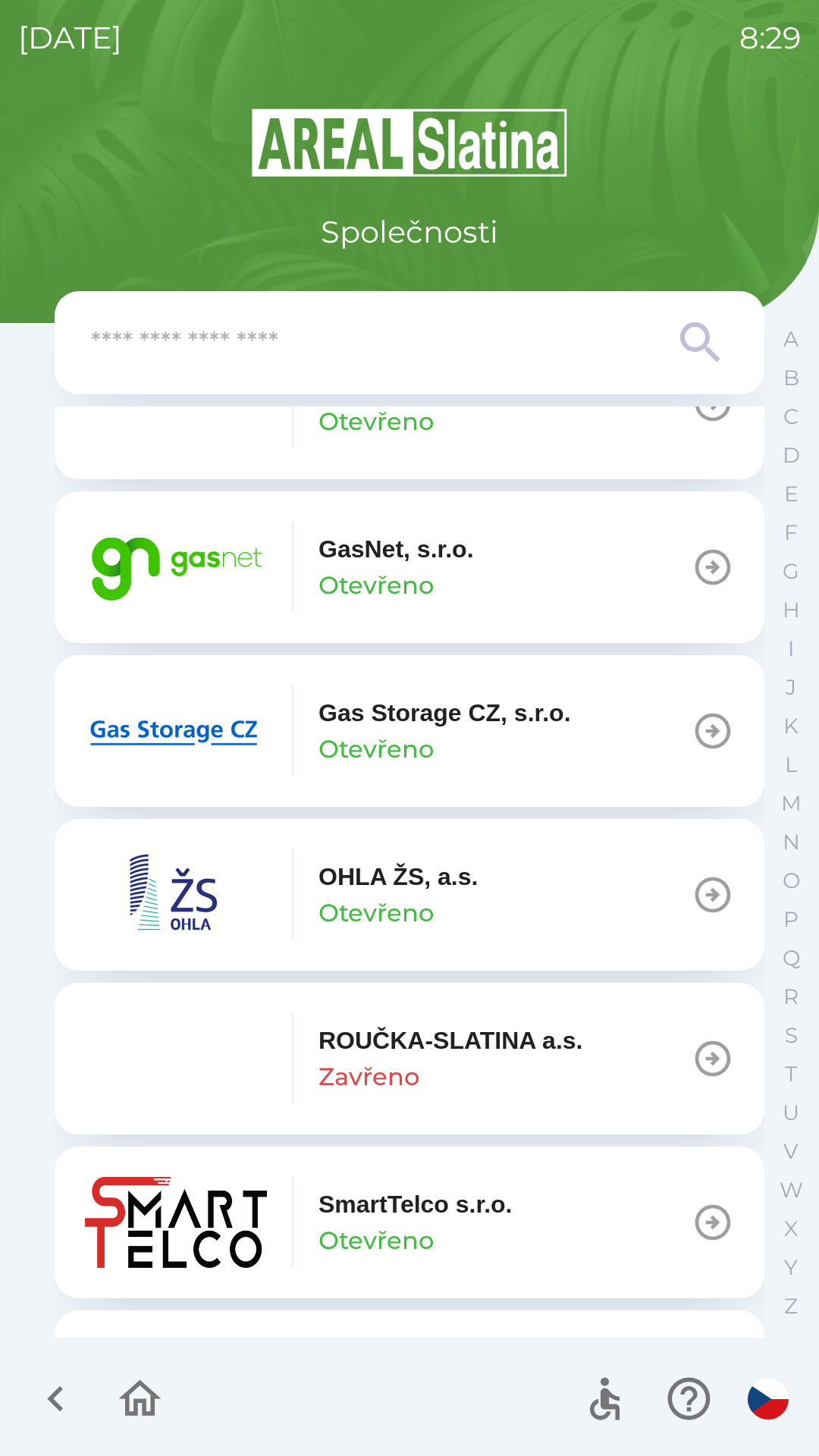
scroll to position [1114, 0]
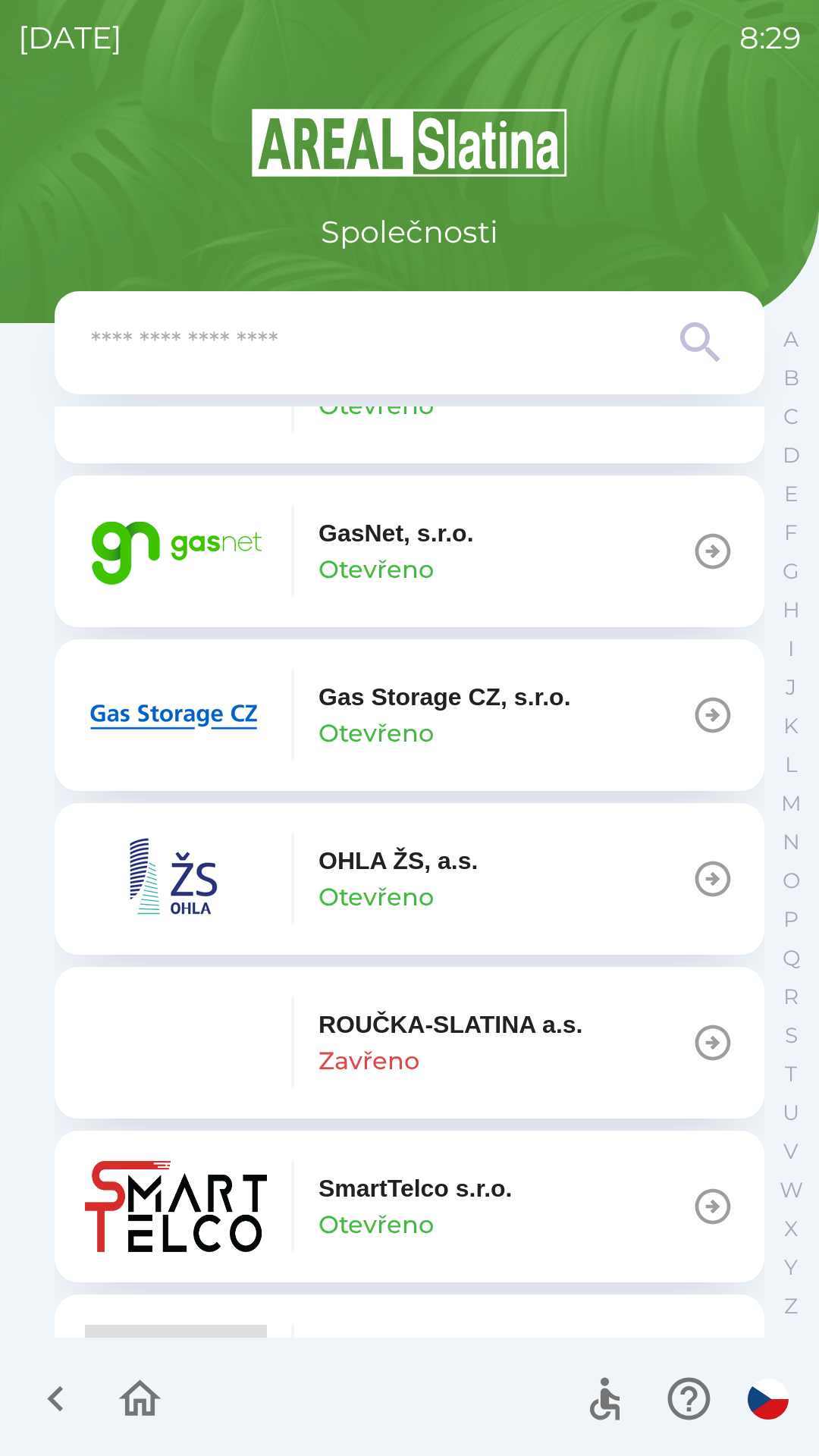
click at [426, 884] on p "Otevřeno" at bounding box center [376, 896] width 115 height 36
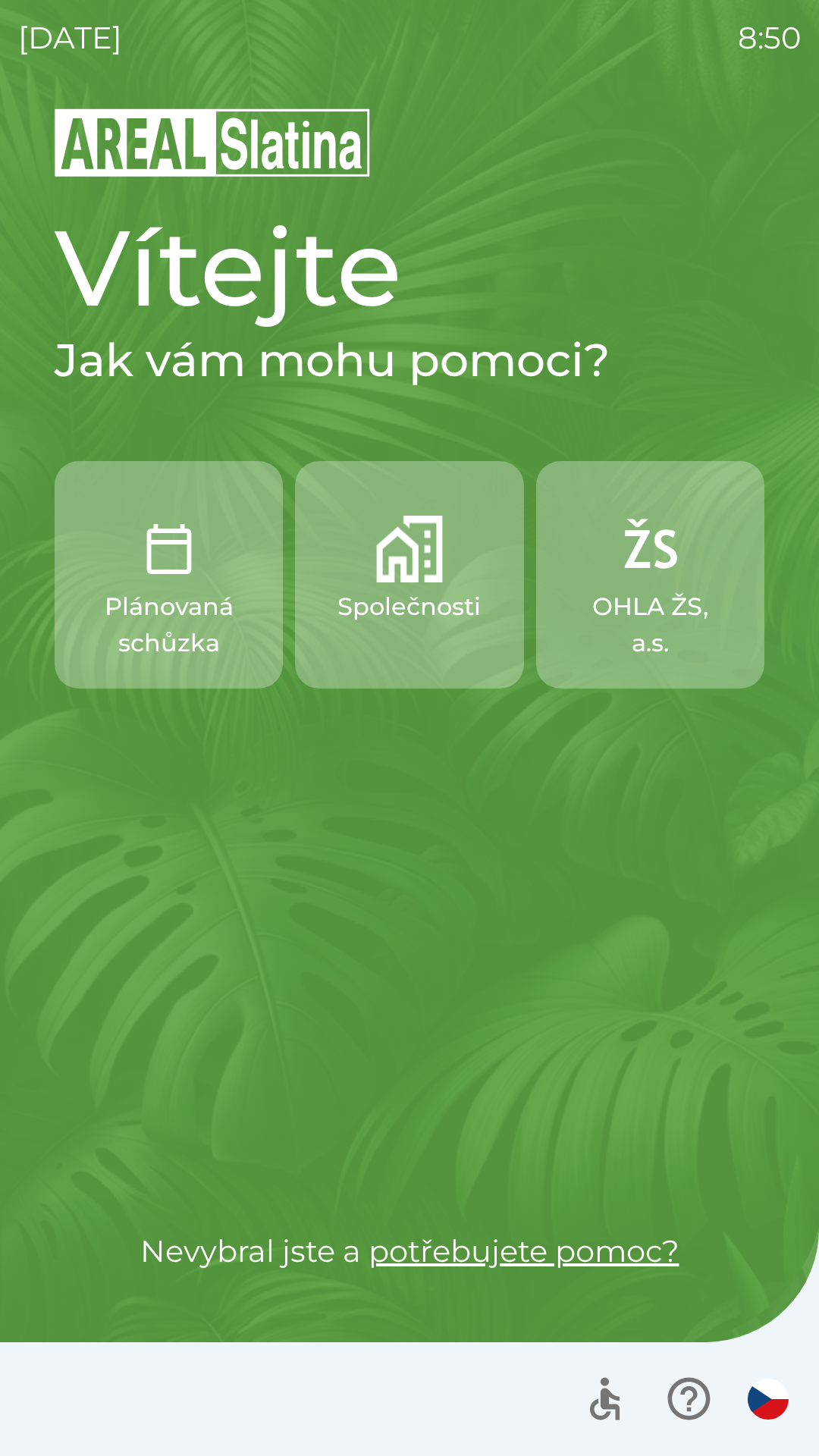
click at [647, 599] on p "OHLA ŽS, a.s." at bounding box center [650, 624] width 155 height 73
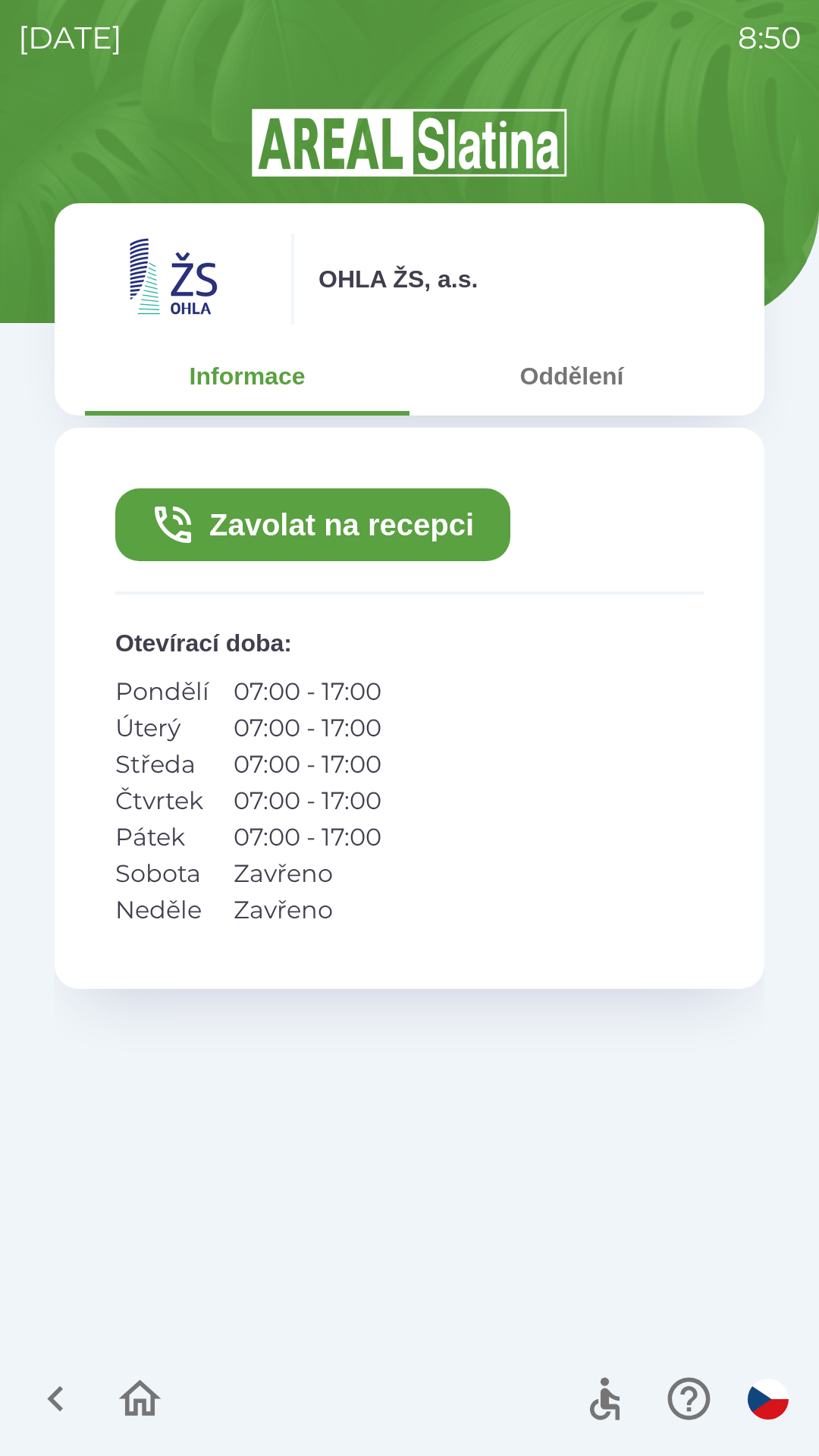
click at [62, 1392] on icon "button" at bounding box center [55, 1399] width 51 height 51
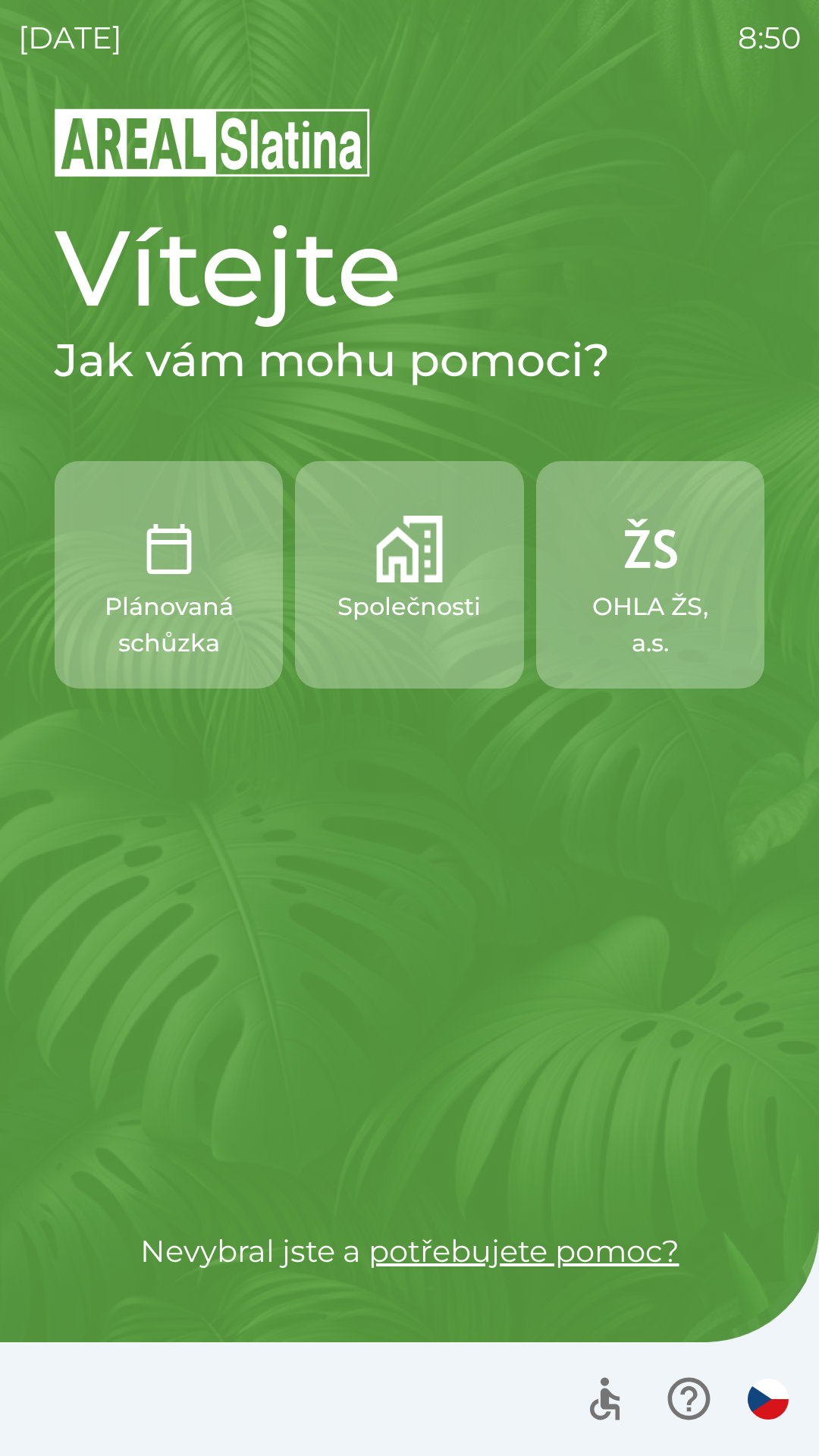
click at [183, 618] on p "Plánovaná schůzka" at bounding box center [169, 624] width 155 height 73
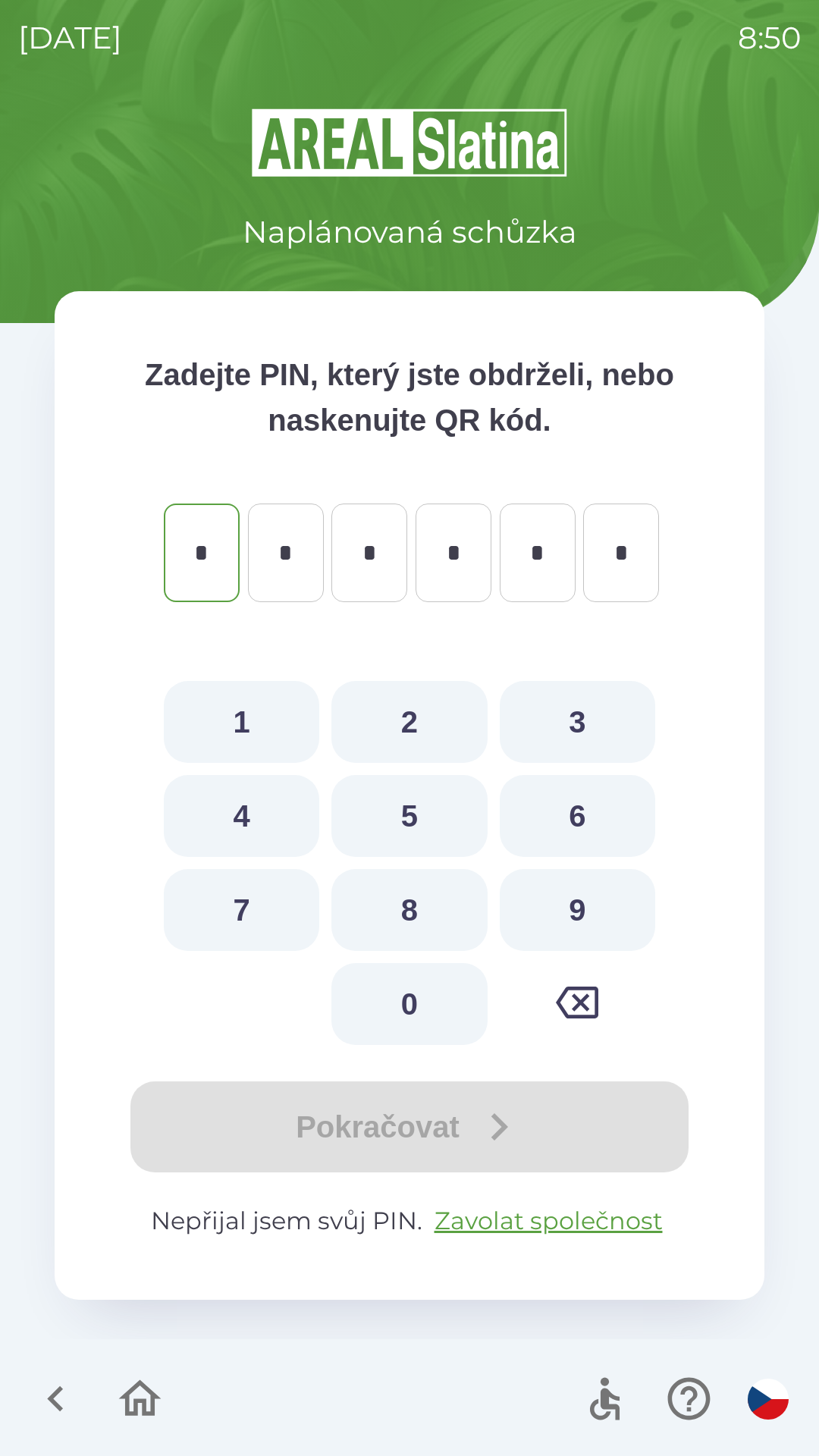
click at [47, 1381] on icon "button" at bounding box center [55, 1399] width 51 height 51
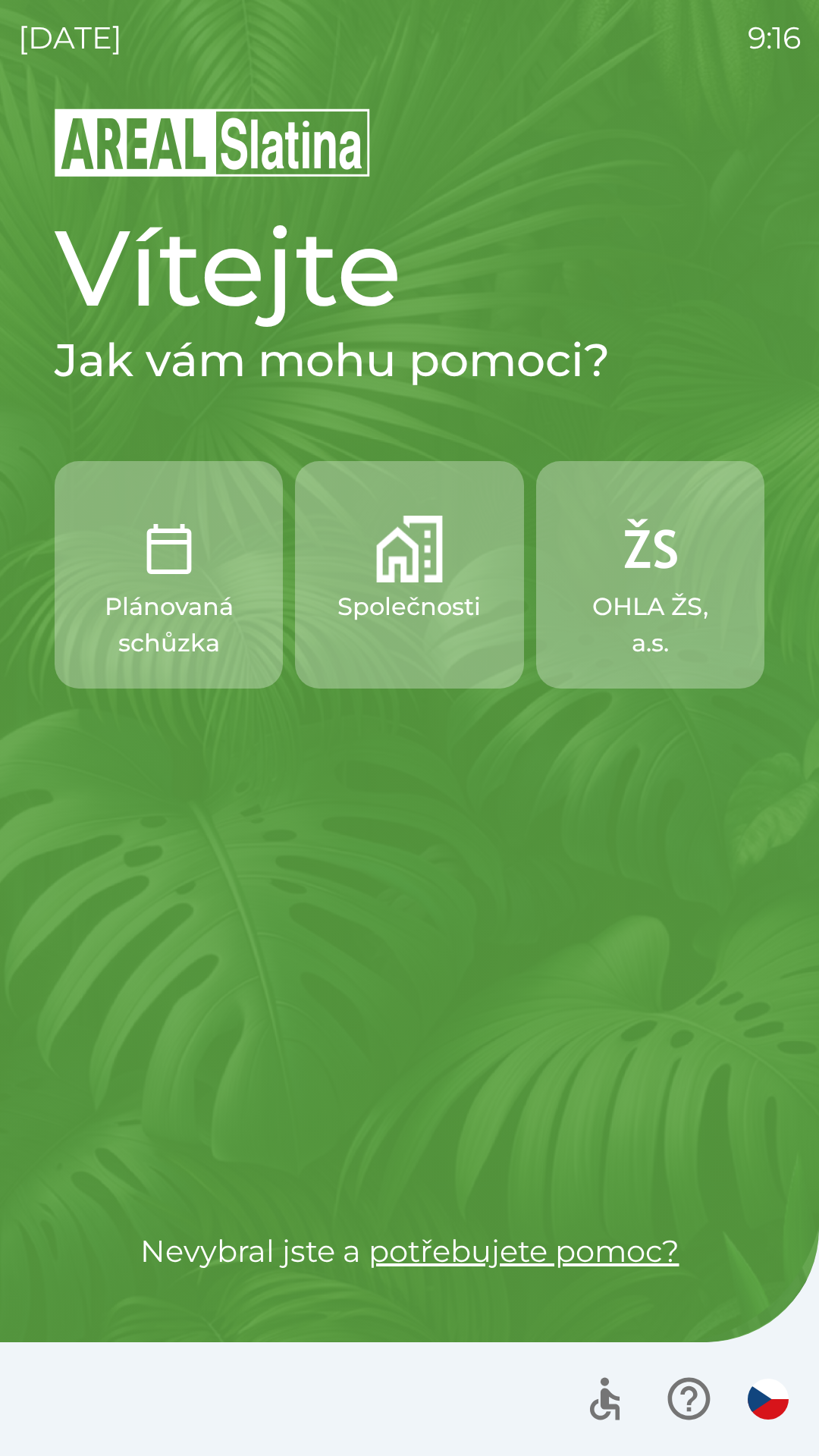
click at [412, 648] on button "Společnosti" at bounding box center [409, 574] width 228 height 227
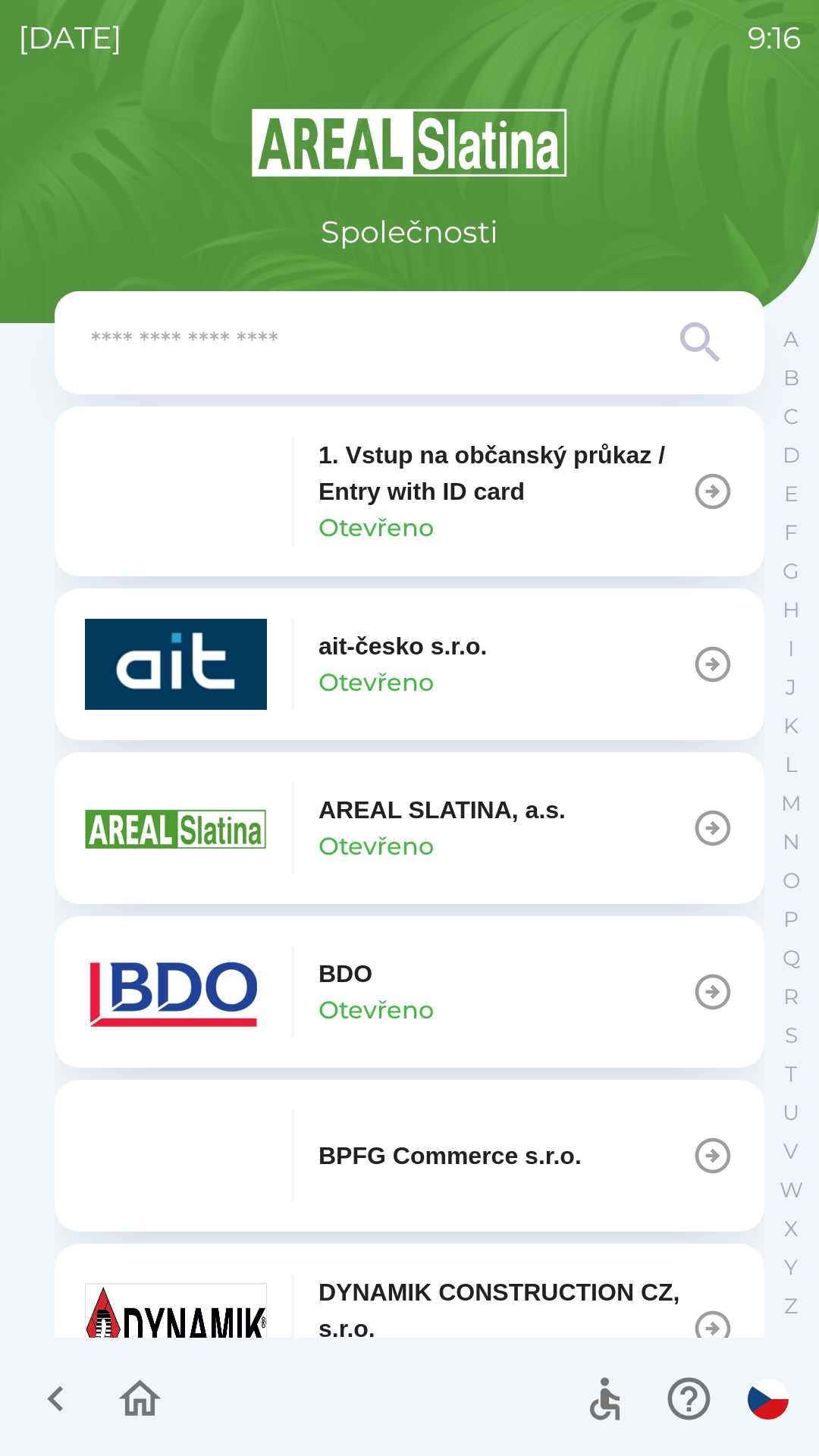
click at [534, 1009] on button "BDO Otevřeno" at bounding box center [409, 992] width 710 height 151
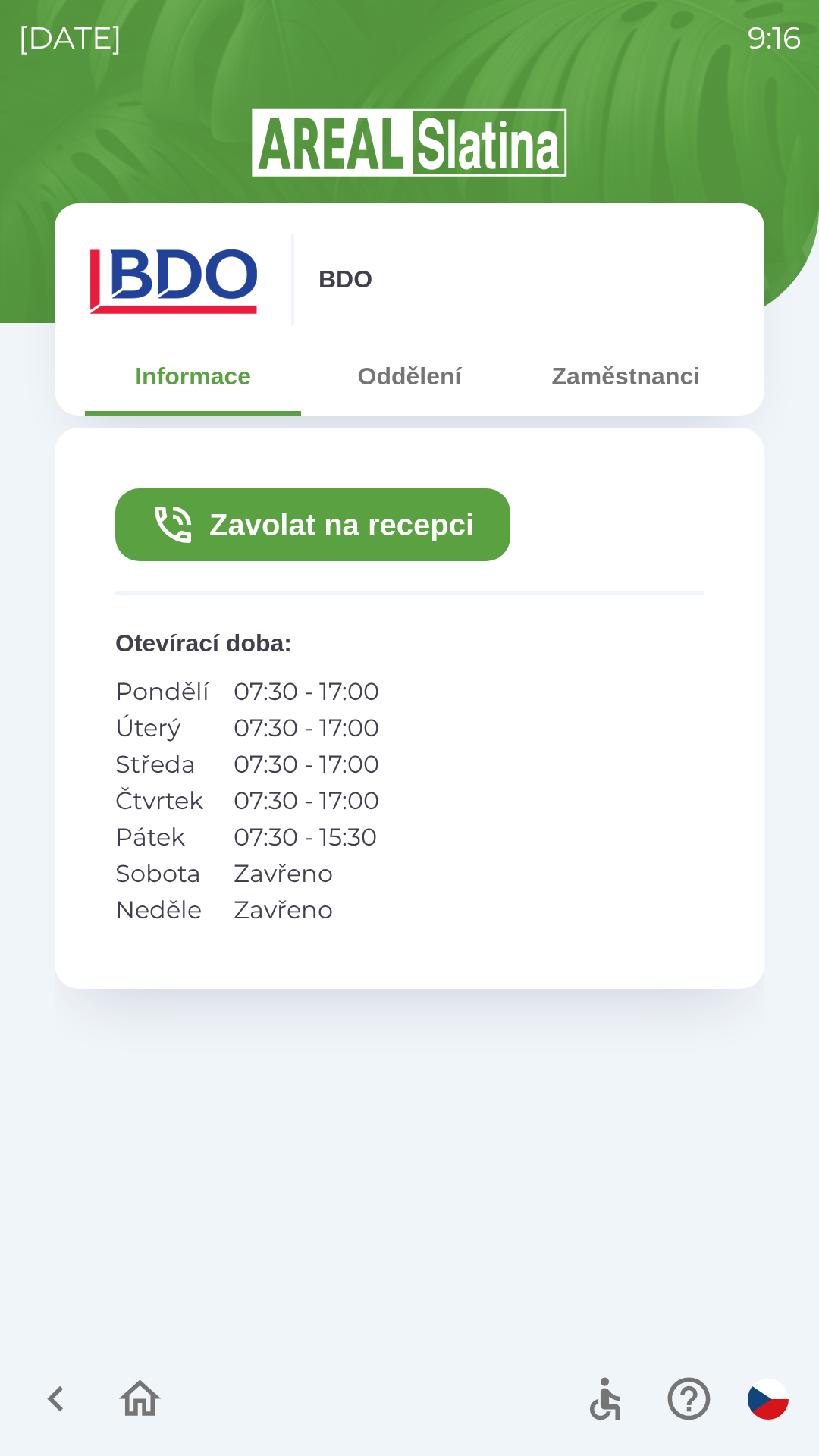
click at [433, 525] on button "Zavolat na recepci" at bounding box center [313, 524] width 395 height 73
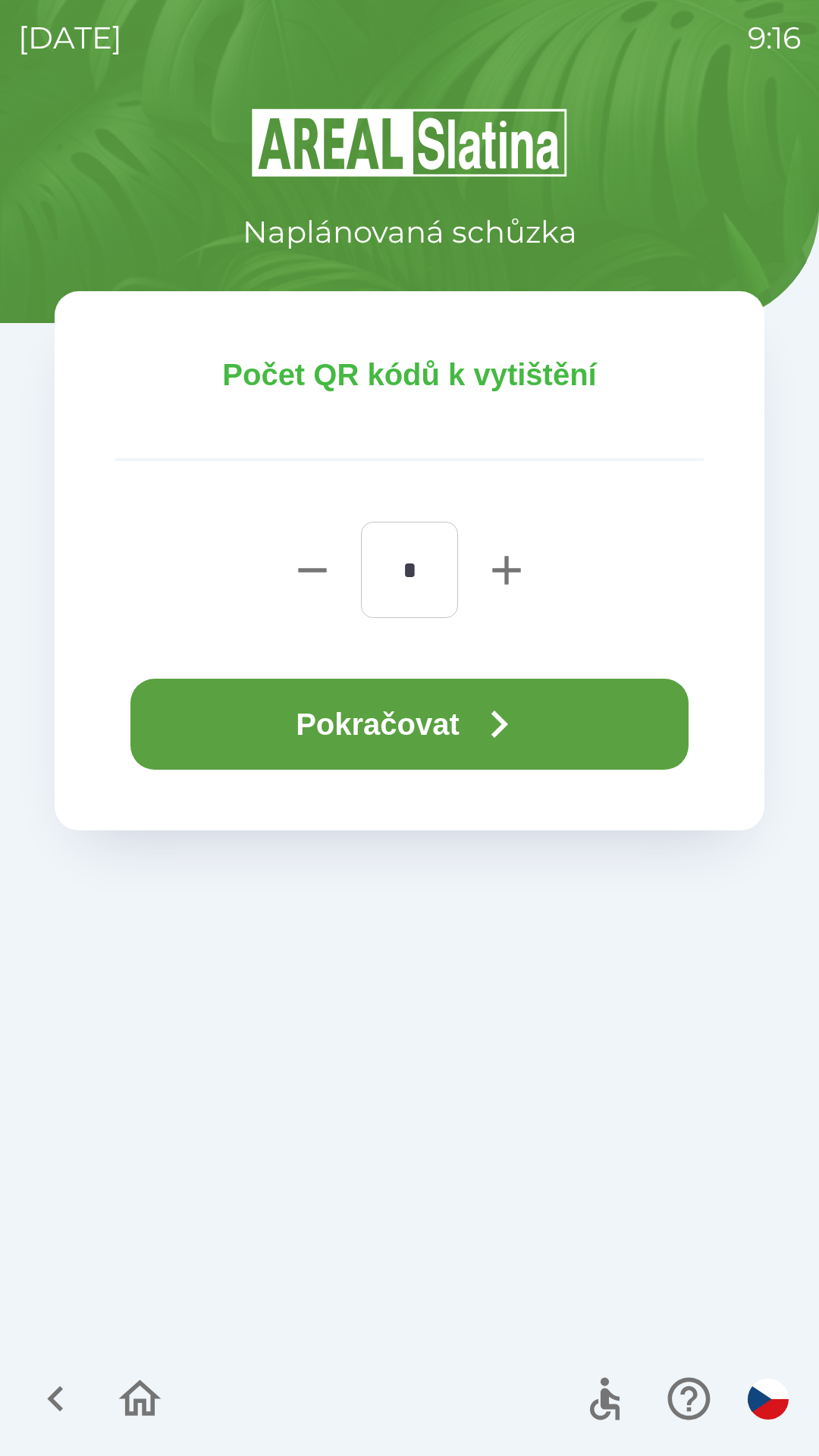
click at [506, 575] on icon "button" at bounding box center [506, 570] width 28 height 28
type input "*"
click at [430, 725] on button "Pokračovat" at bounding box center [409, 724] width 559 height 91
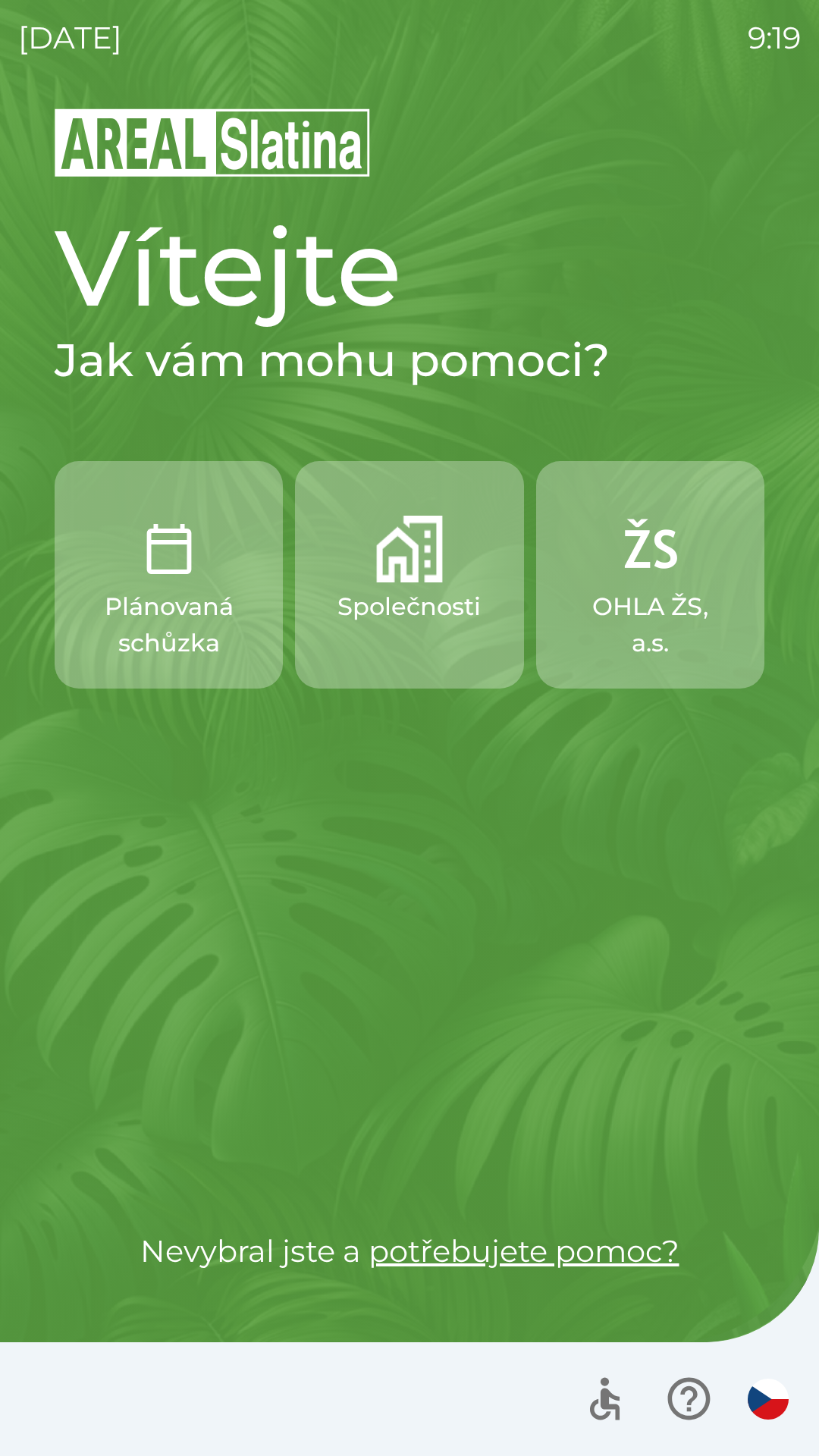
click at [393, 604] on p "Společnosti" at bounding box center [409, 606] width 143 height 36
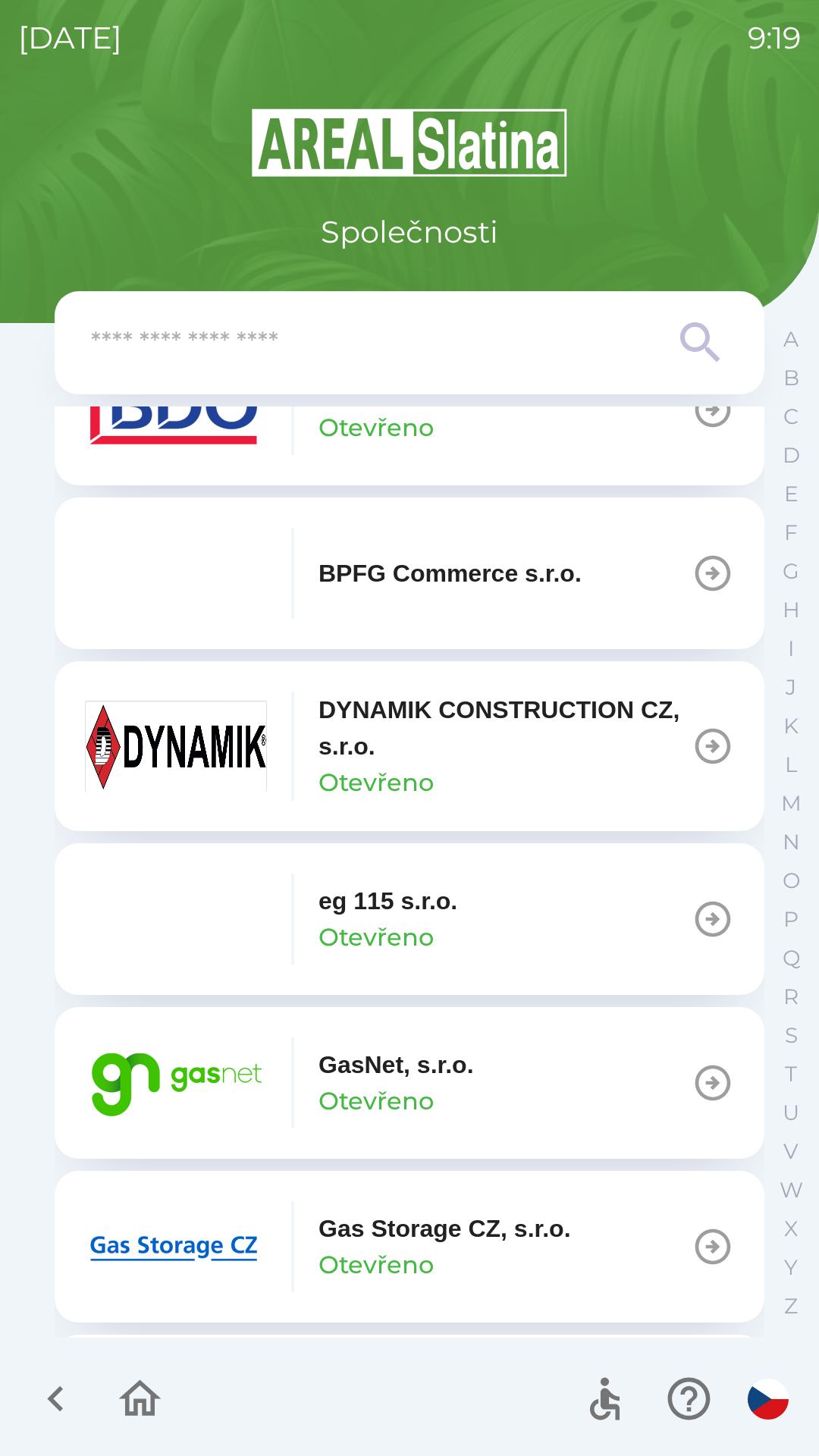
scroll to position [588, 0]
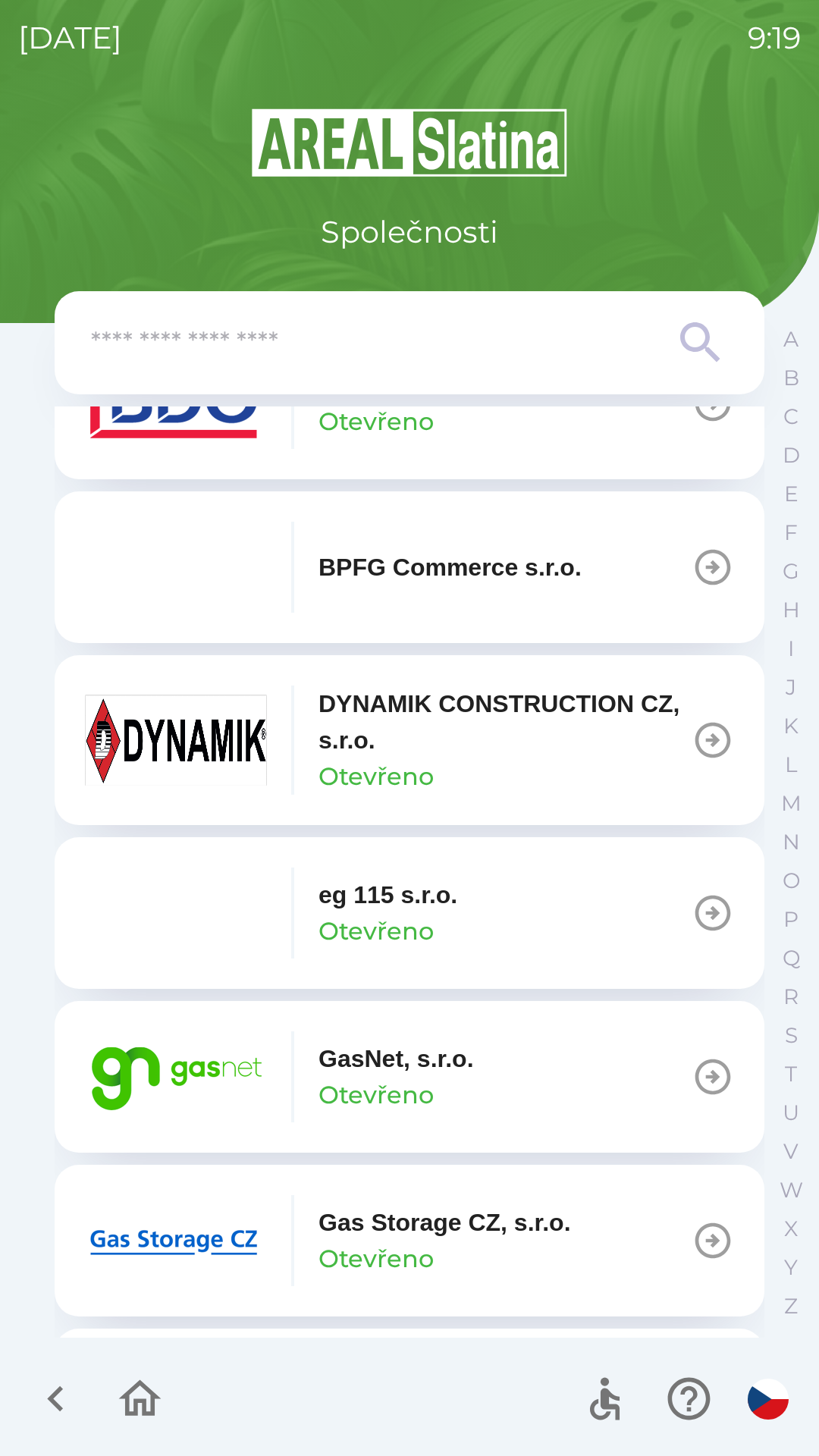
click at [431, 1084] on p "Otevřeno" at bounding box center [376, 1094] width 115 height 36
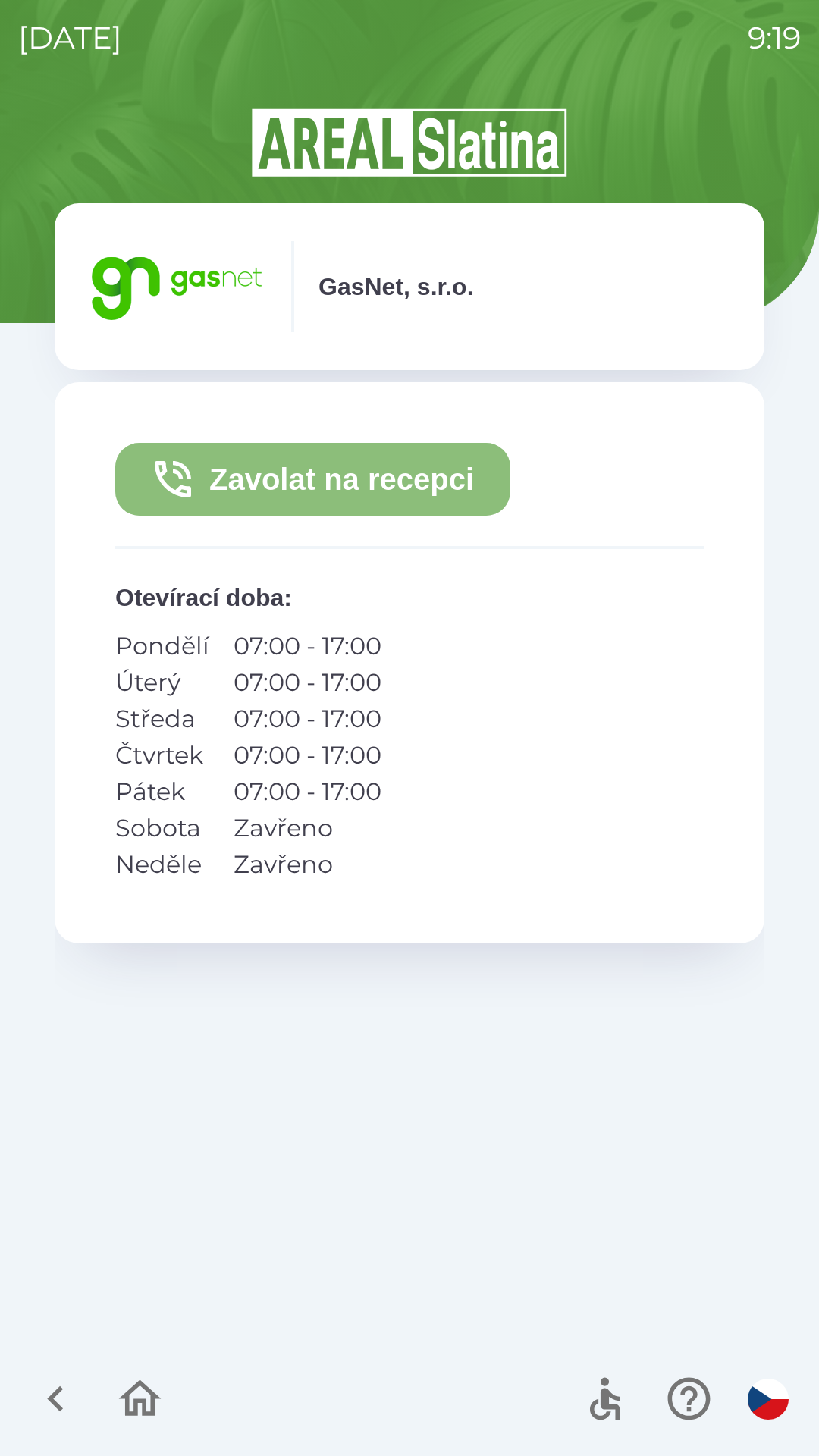
click at [359, 482] on button "Zavolat na recepci" at bounding box center [313, 479] width 395 height 73
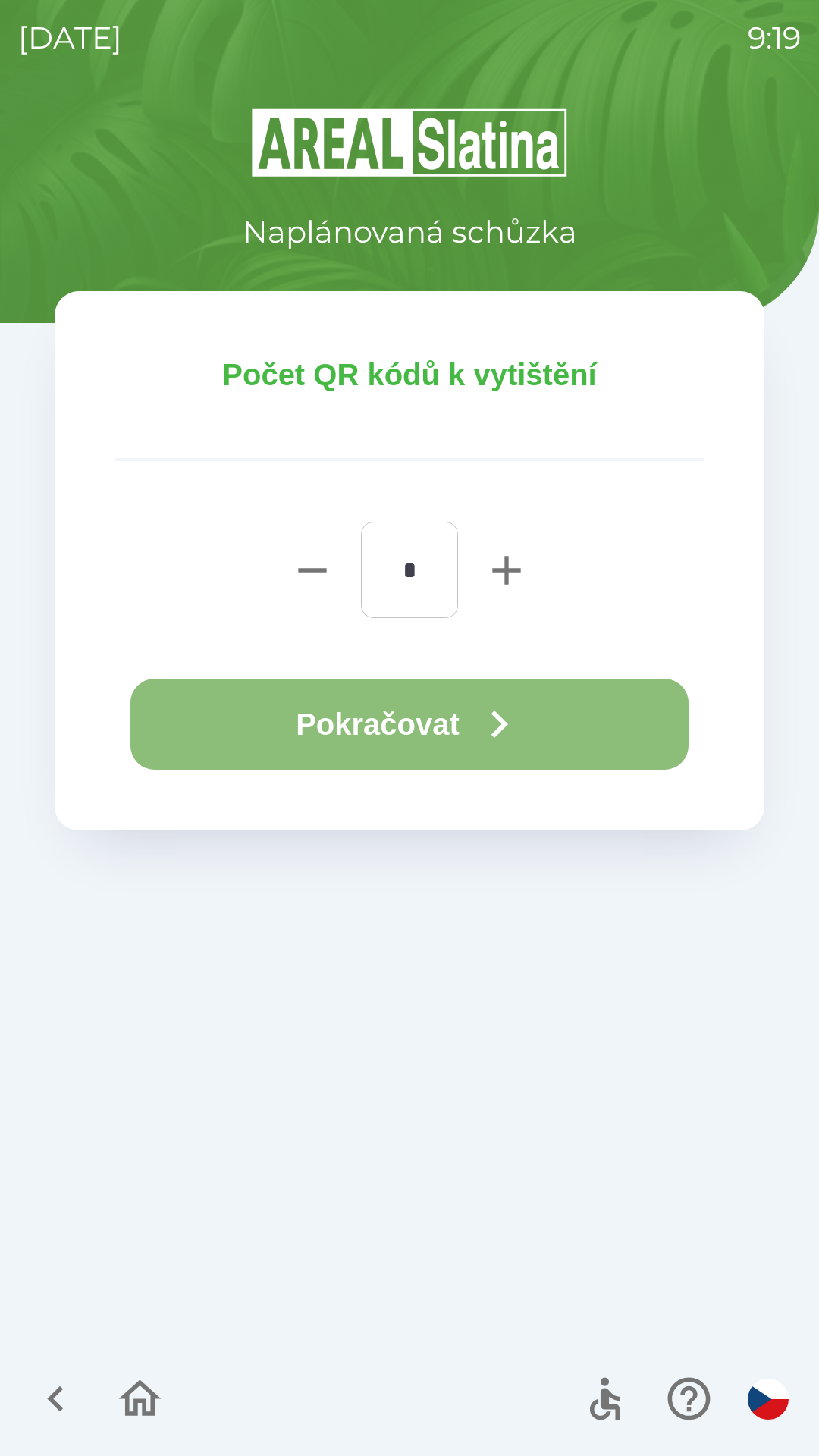
click at [498, 724] on icon "button" at bounding box center [499, 724] width 54 height 54
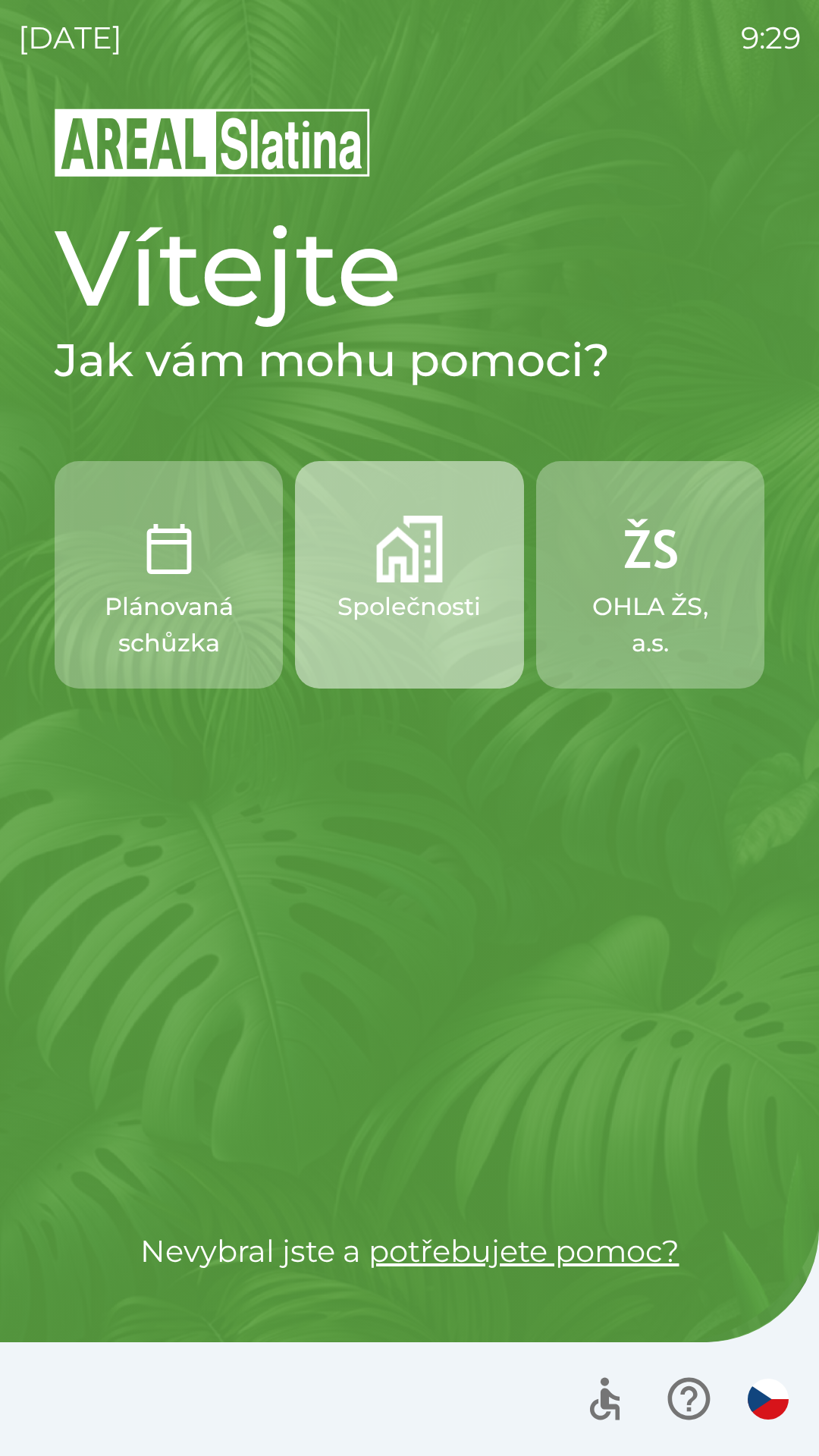
click at [405, 586] on button "Společnosti" at bounding box center [409, 574] width 228 height 227
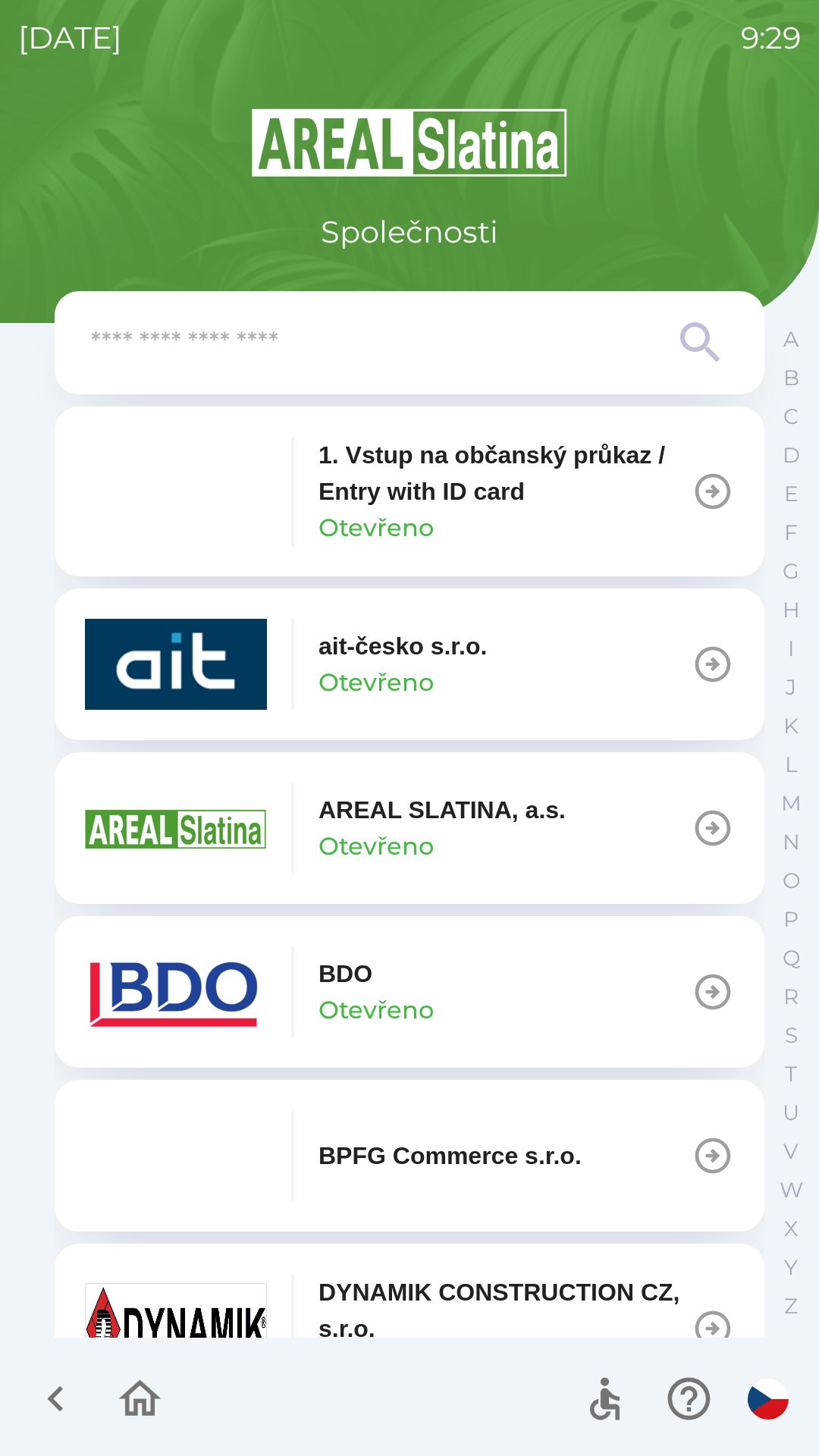
click at [400, 817] on p "AREAL SLATINA, a.s." at bounding box center [442, 810] width 247 height 36
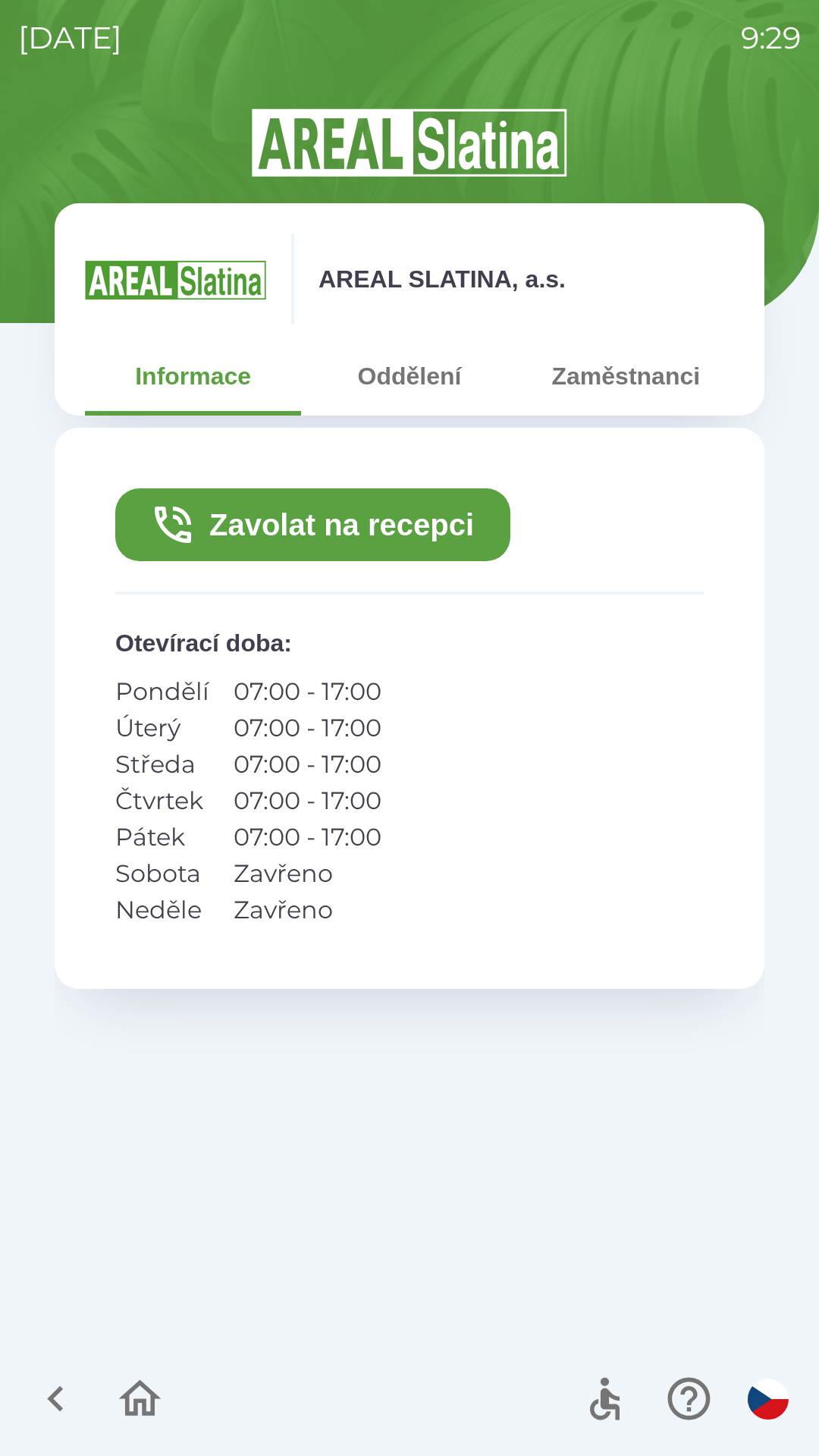
click at [598, 376] on button "Zaměstnanci" at bounding box center [626, 376] width 216 height 54
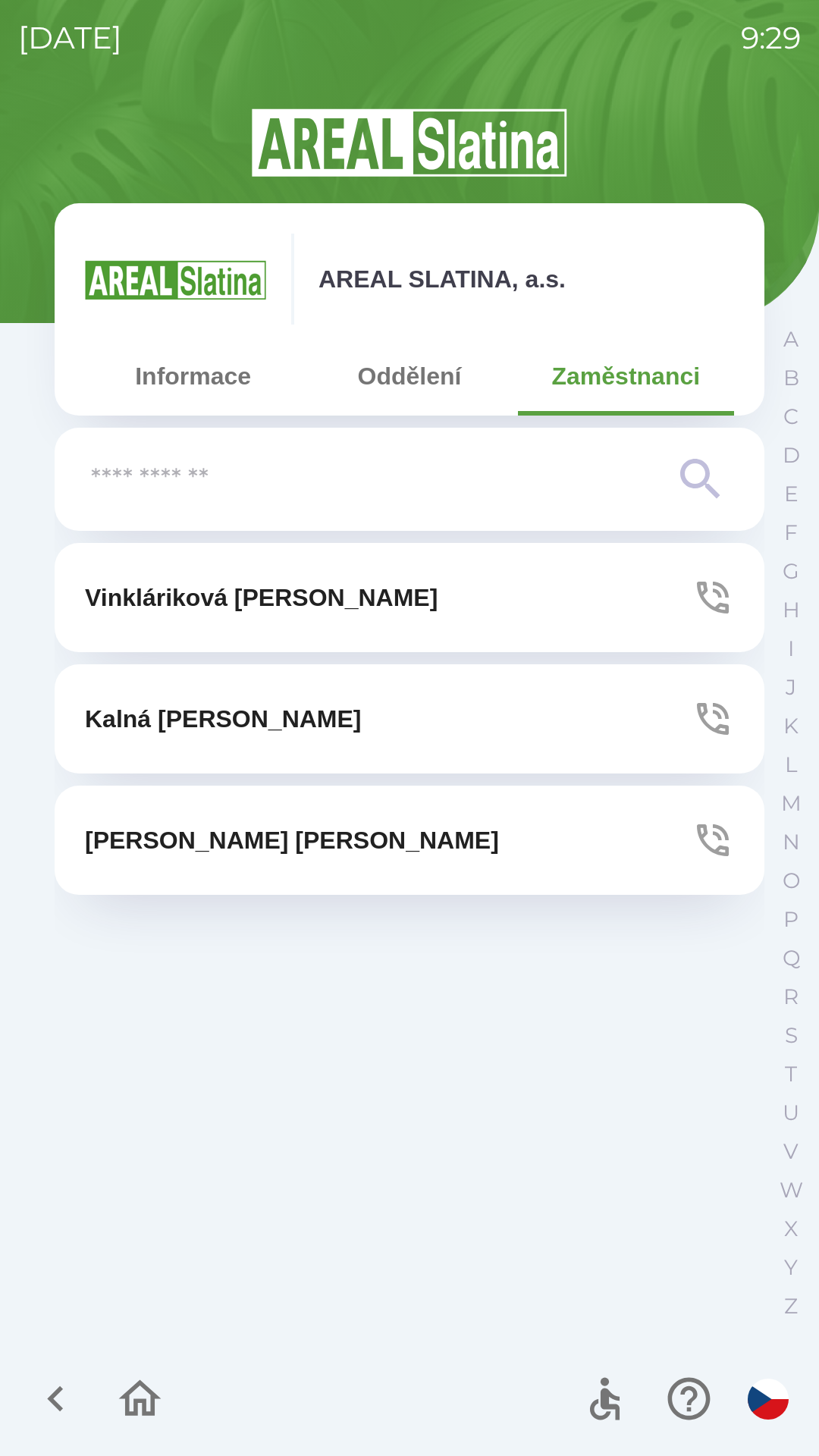
click at [263, 838] on button "[PERSON_NAME]" at bounding box center [409, 840] width 710 height 109
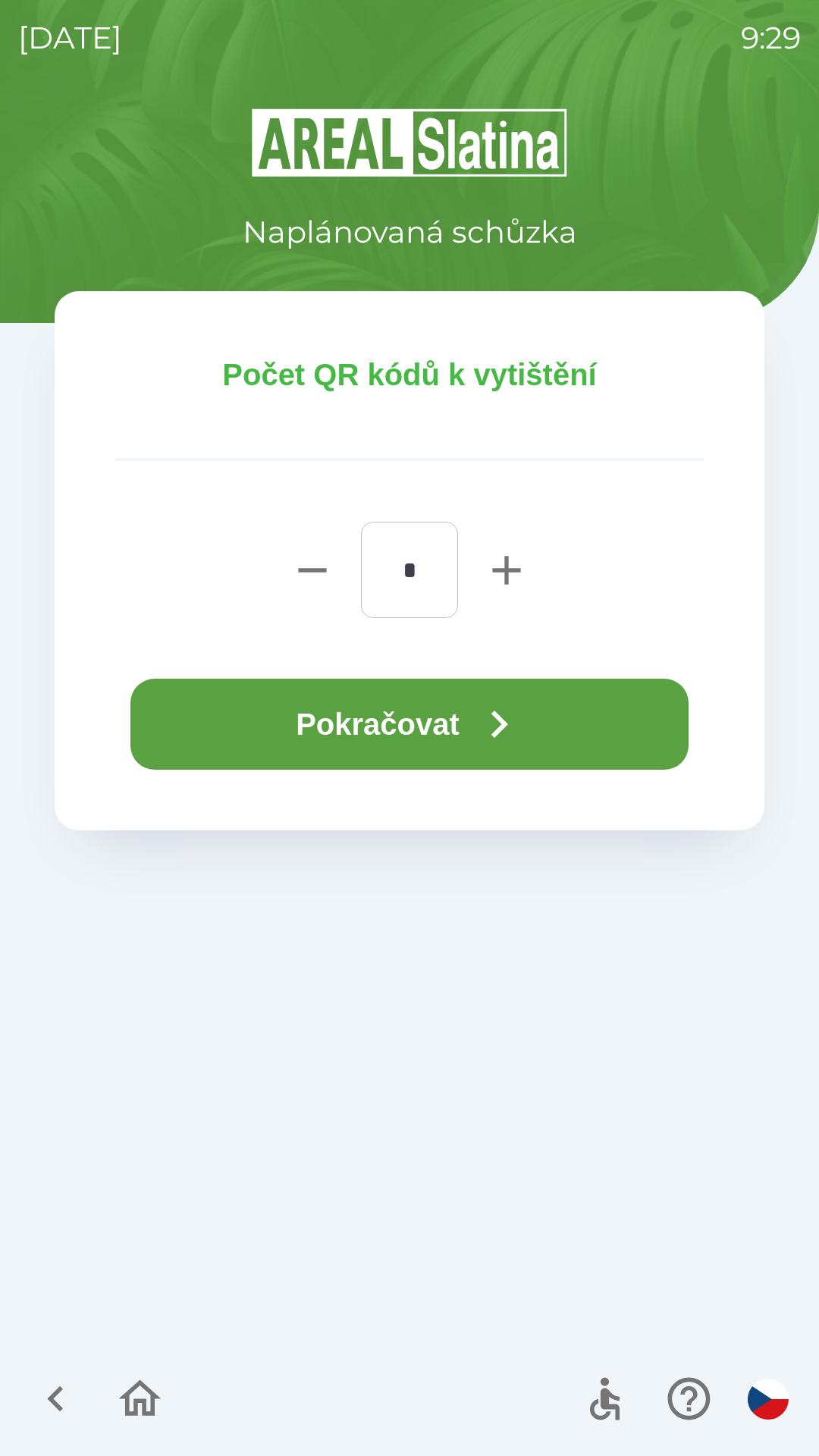
click at [401, 728] on button "Pokračovat" at bounding box center [409, 724] width 559 height 91
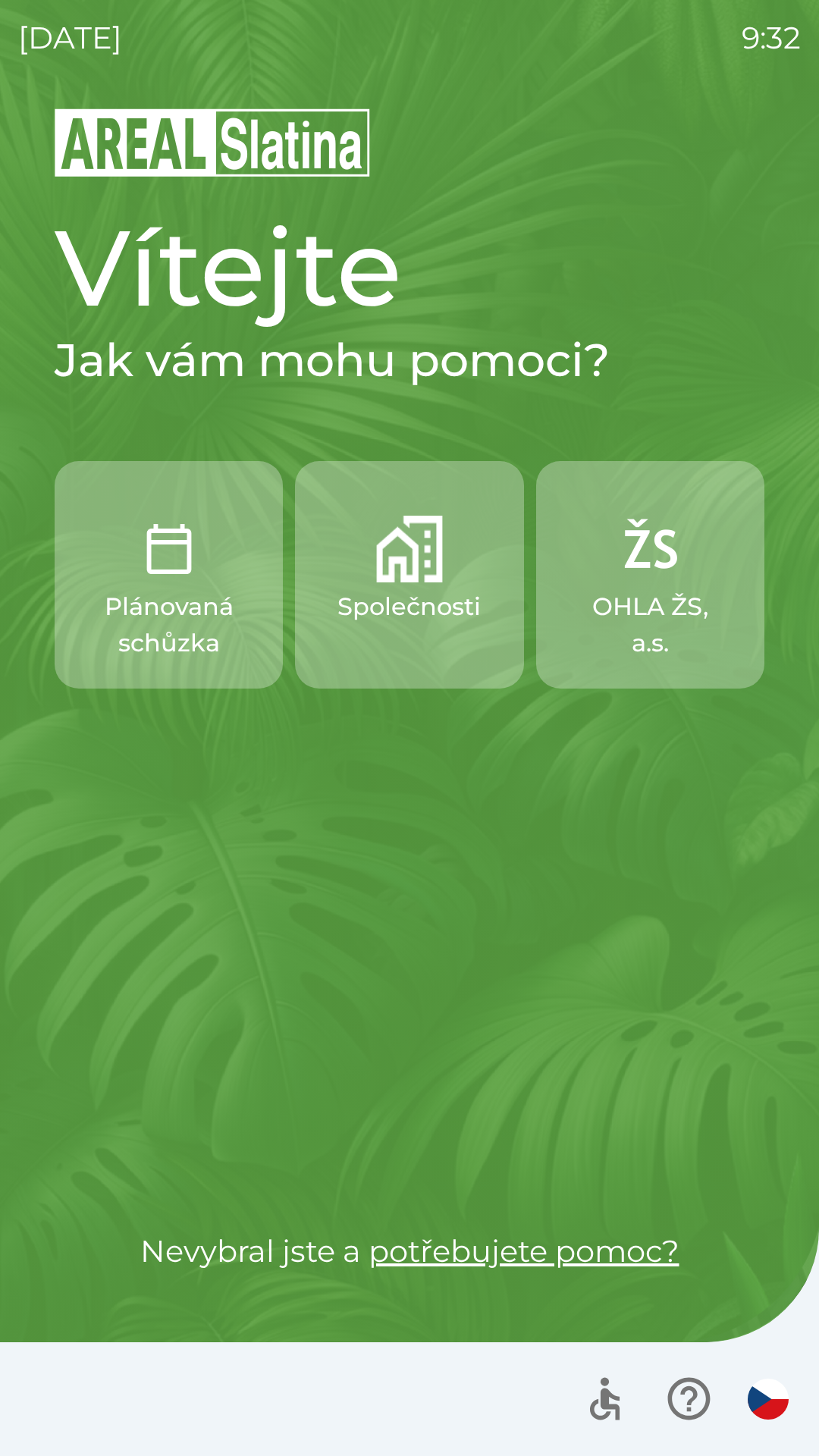
click at [226, 513] on button "Plánovaná schůzka" at bounding box center [168, 574] width 228 height 227
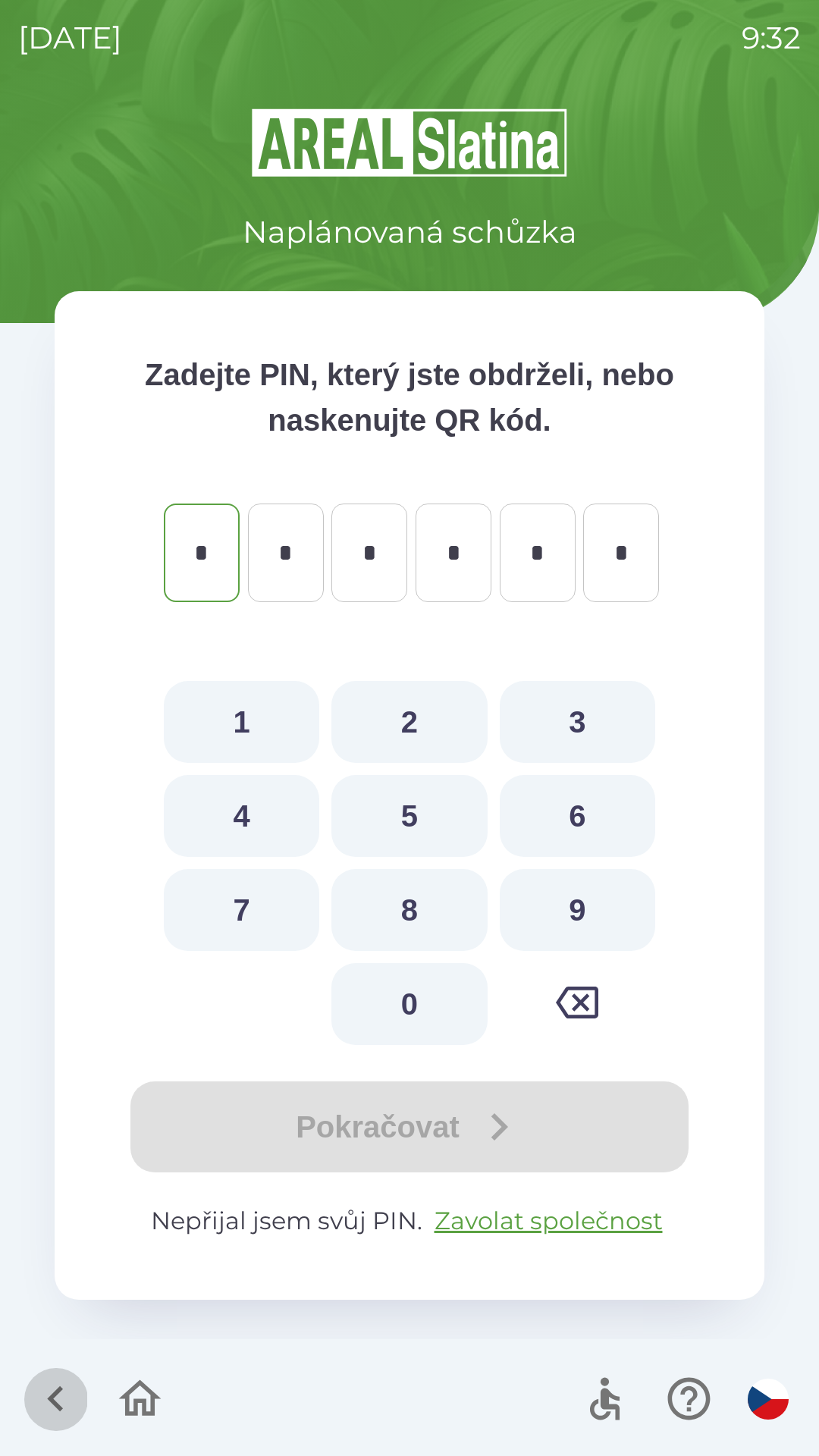
click at [45, 1398] on icon "button" at bounding box center [55, 1399] width 51 height 51
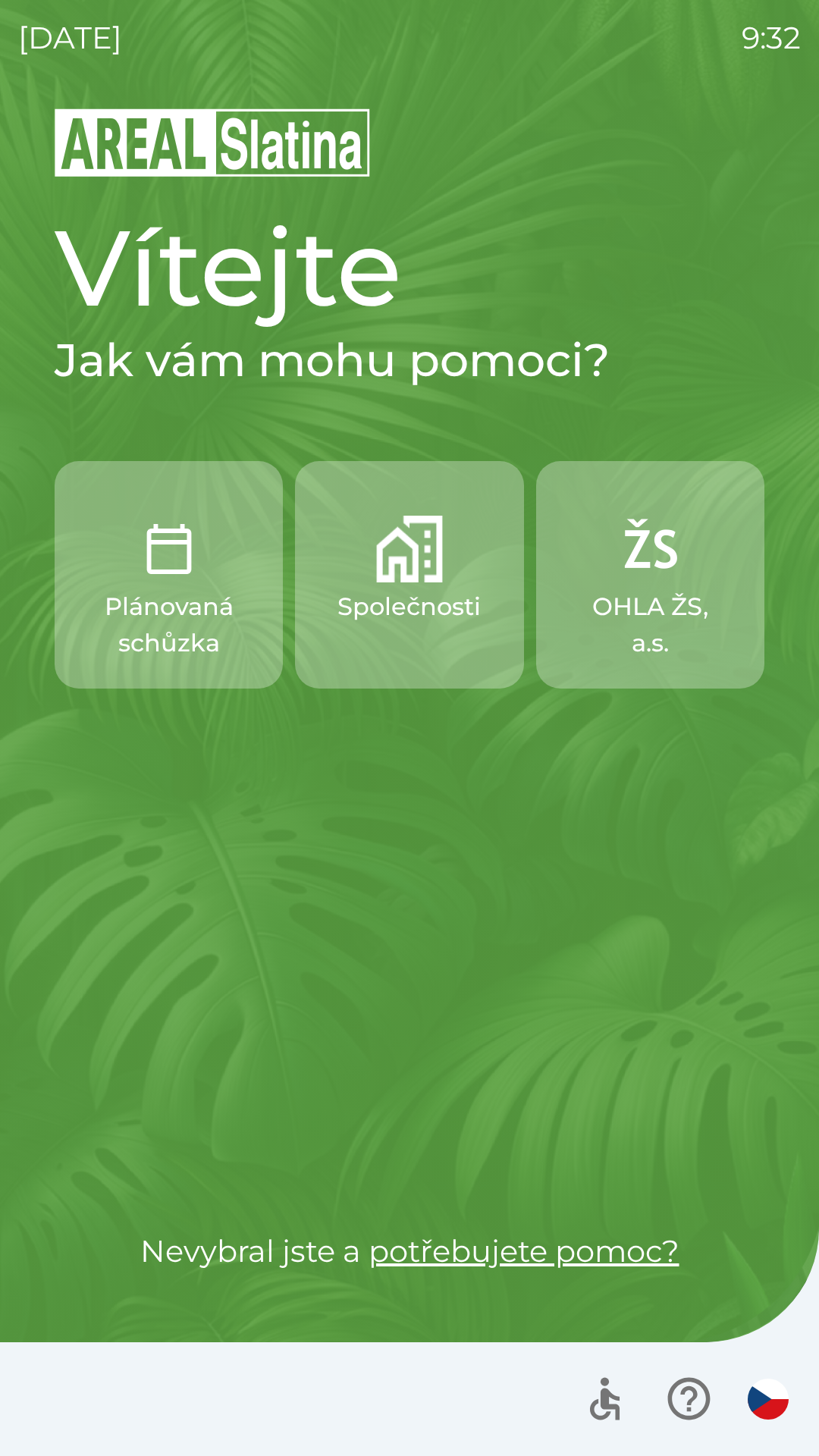
click at [411, 608] on p "Společnosti" at bounding box center [409, 606] width 143 height 36
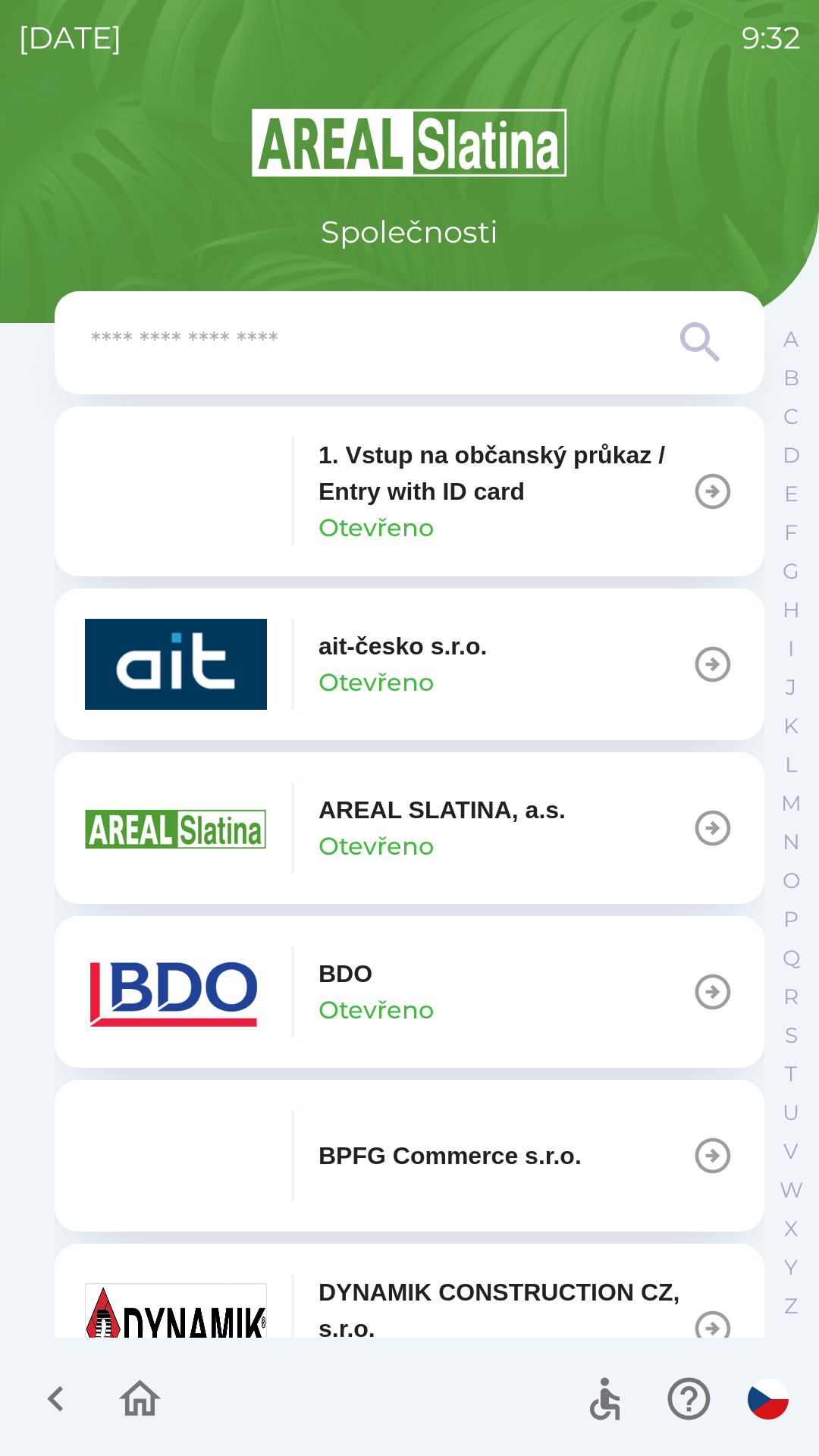
click at [693, 990] on icon "button" at bounding box center [713, 992] width 42 height 42
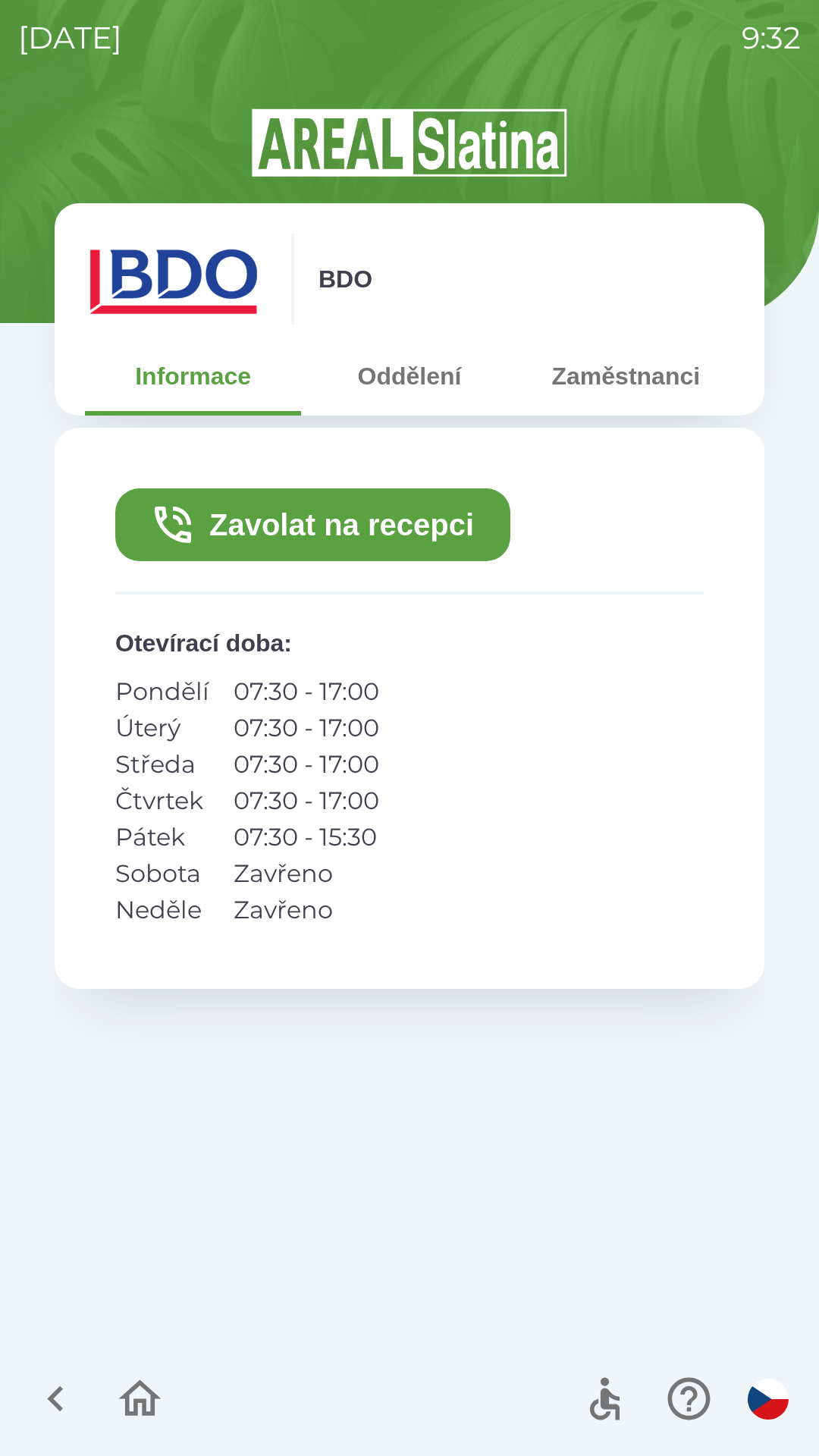
click at [401, 388] on button "Oddělení" at bounding box center [409, 376] width 216 height 54
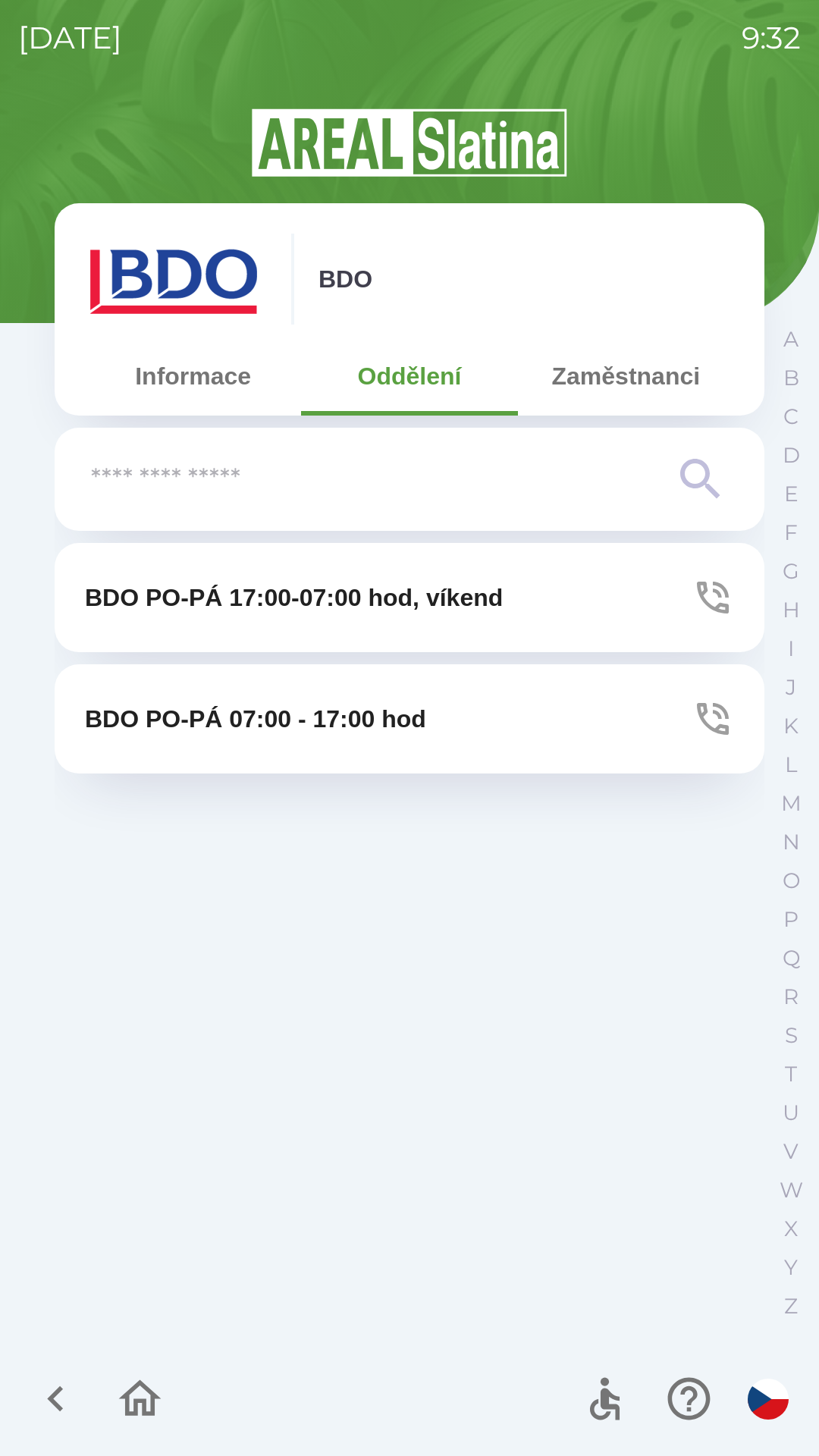
click at [626, 383] on button "Zaměstnanci" at bounding box center [626, 376] width 216 height 54
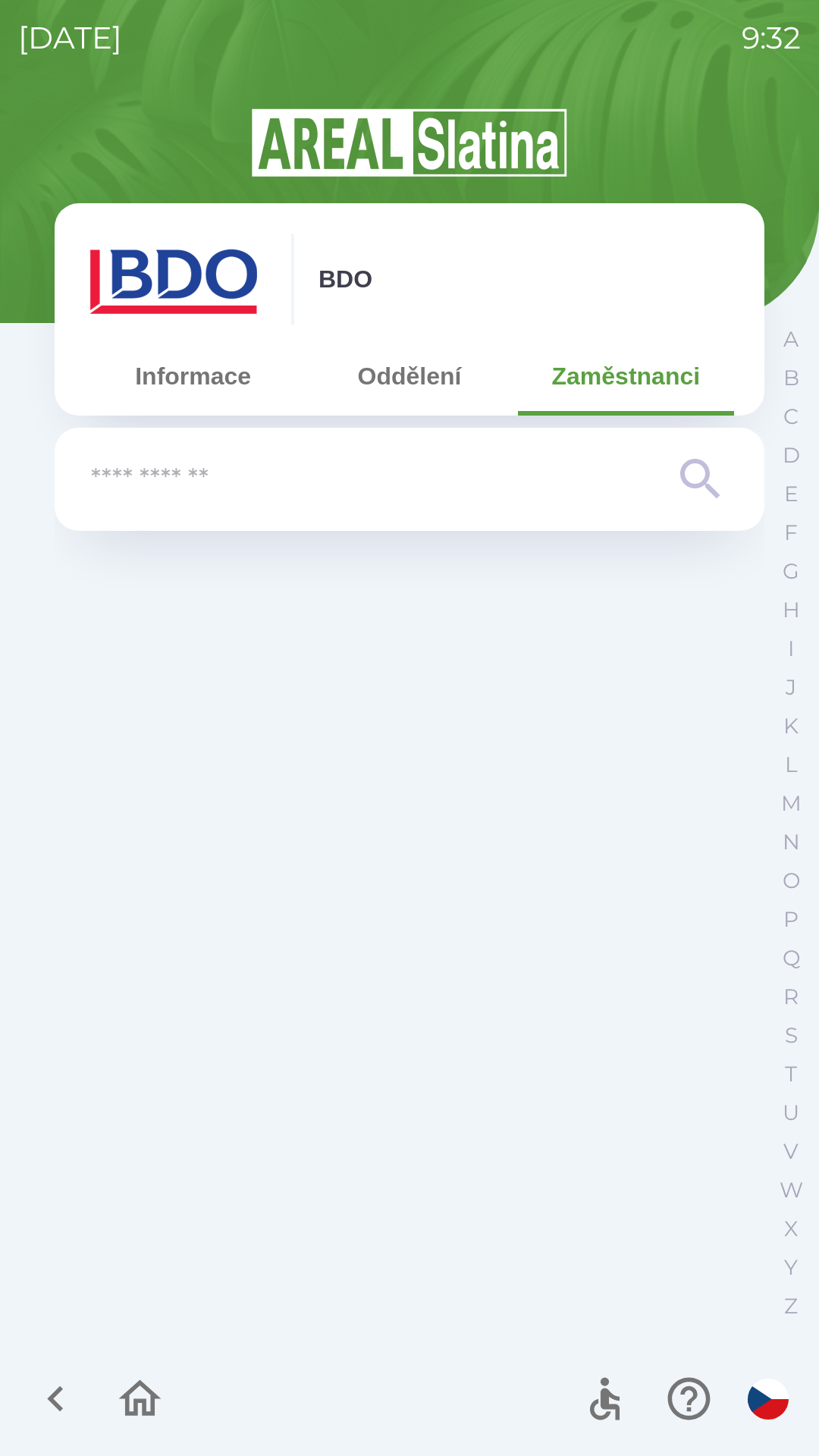
click at [250, 375] on button "Informace" at bounding box center [193, 376] width 216 height 54
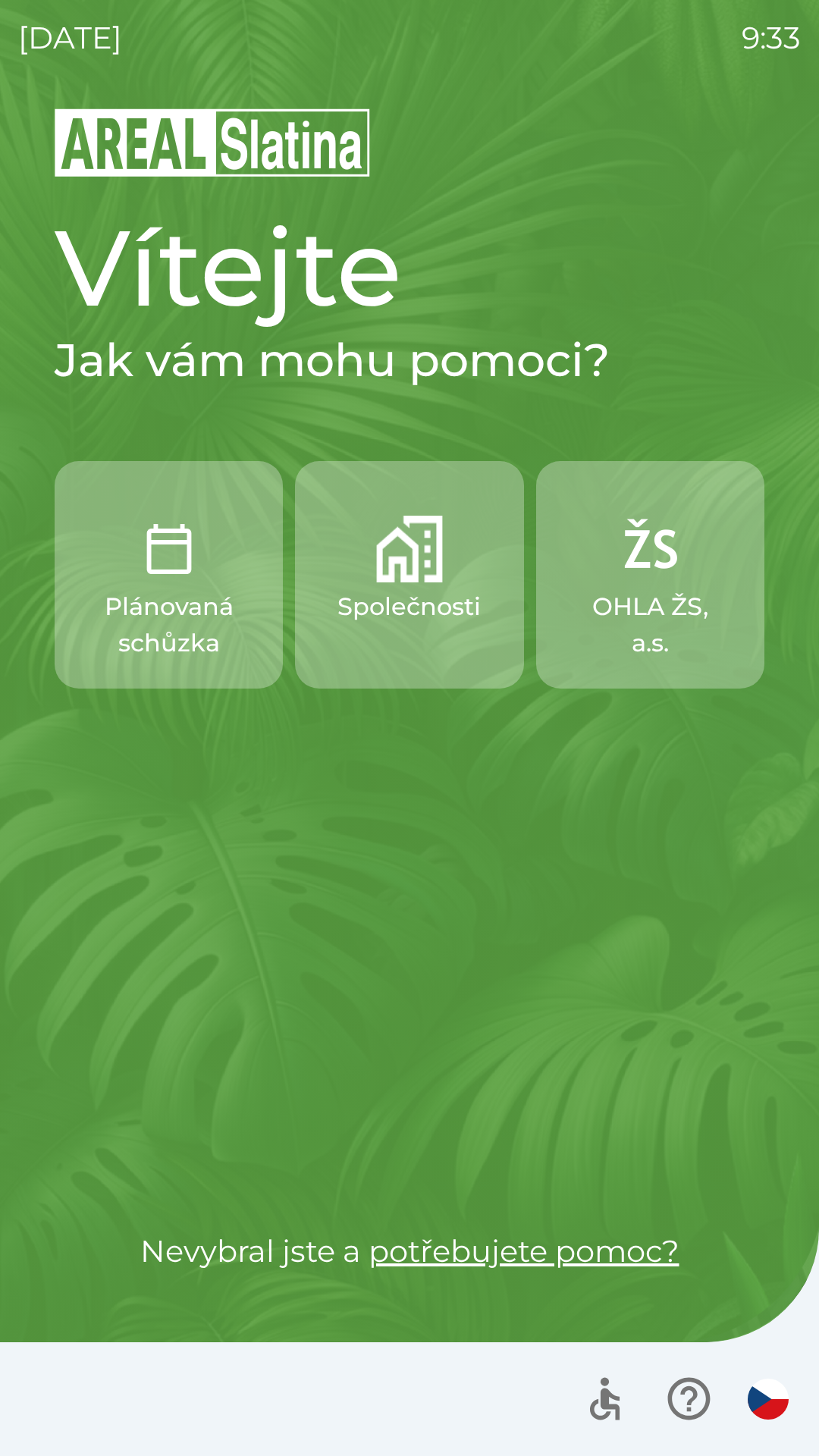
click at [367, 624] on p "Společnosti" at bounding box center [409, 606] width 143 height 36
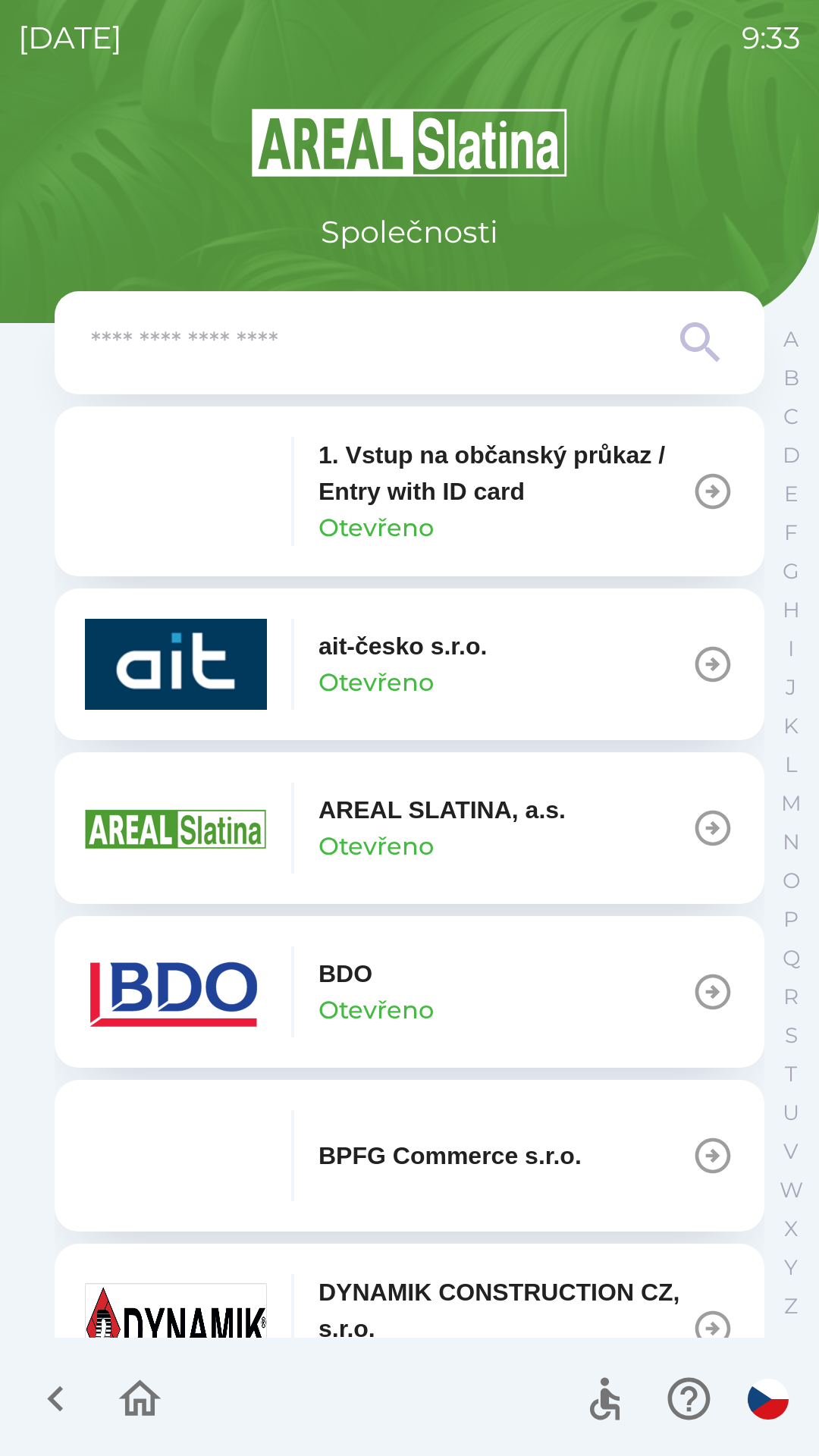
click at [162, 996] on img "button" at bounding box center [175, 992] width 182 height 91
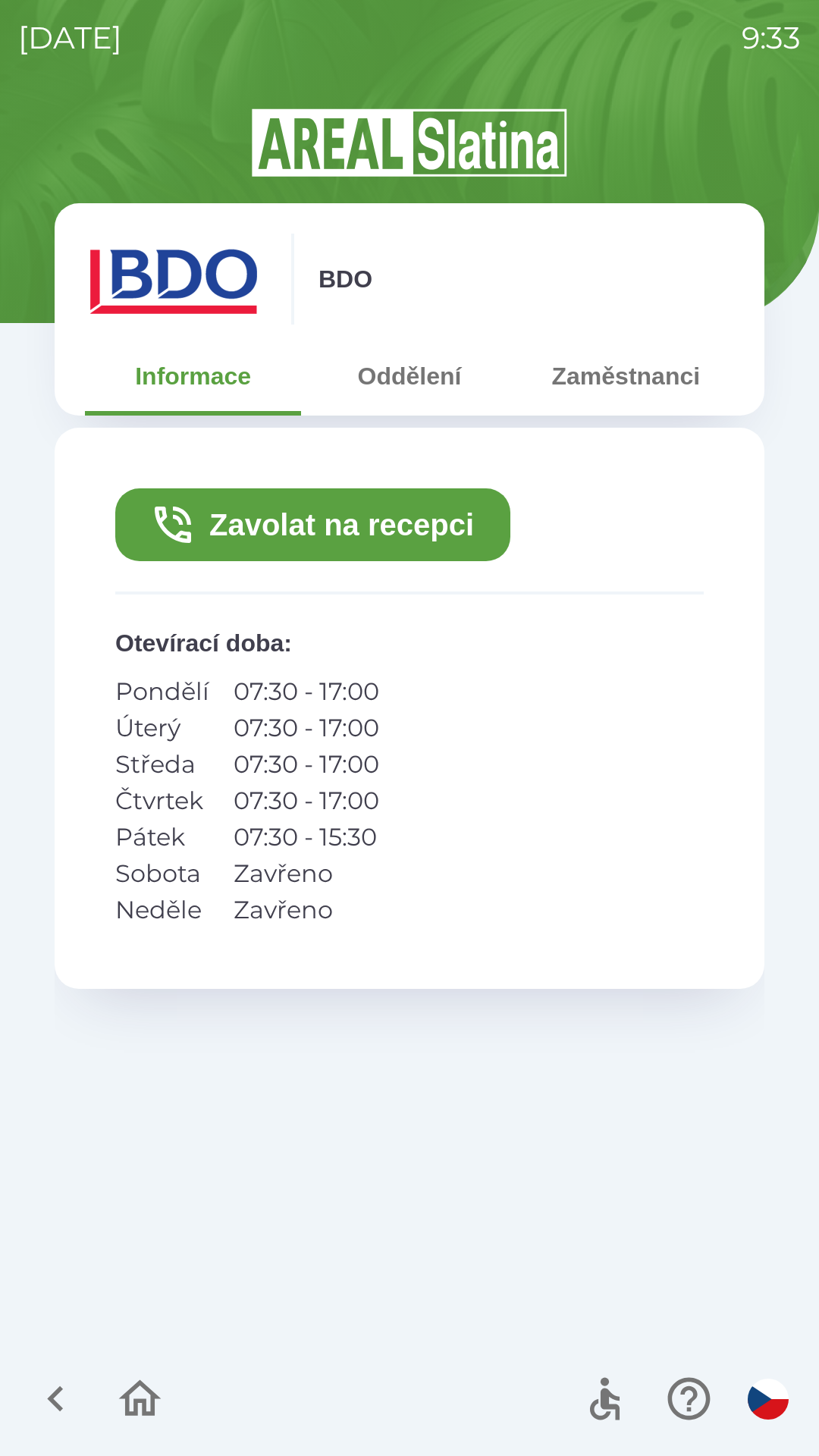
click at [201, 533] on button "Zavolat na recepci" at bounding box center [313, 524] width 395 height 73
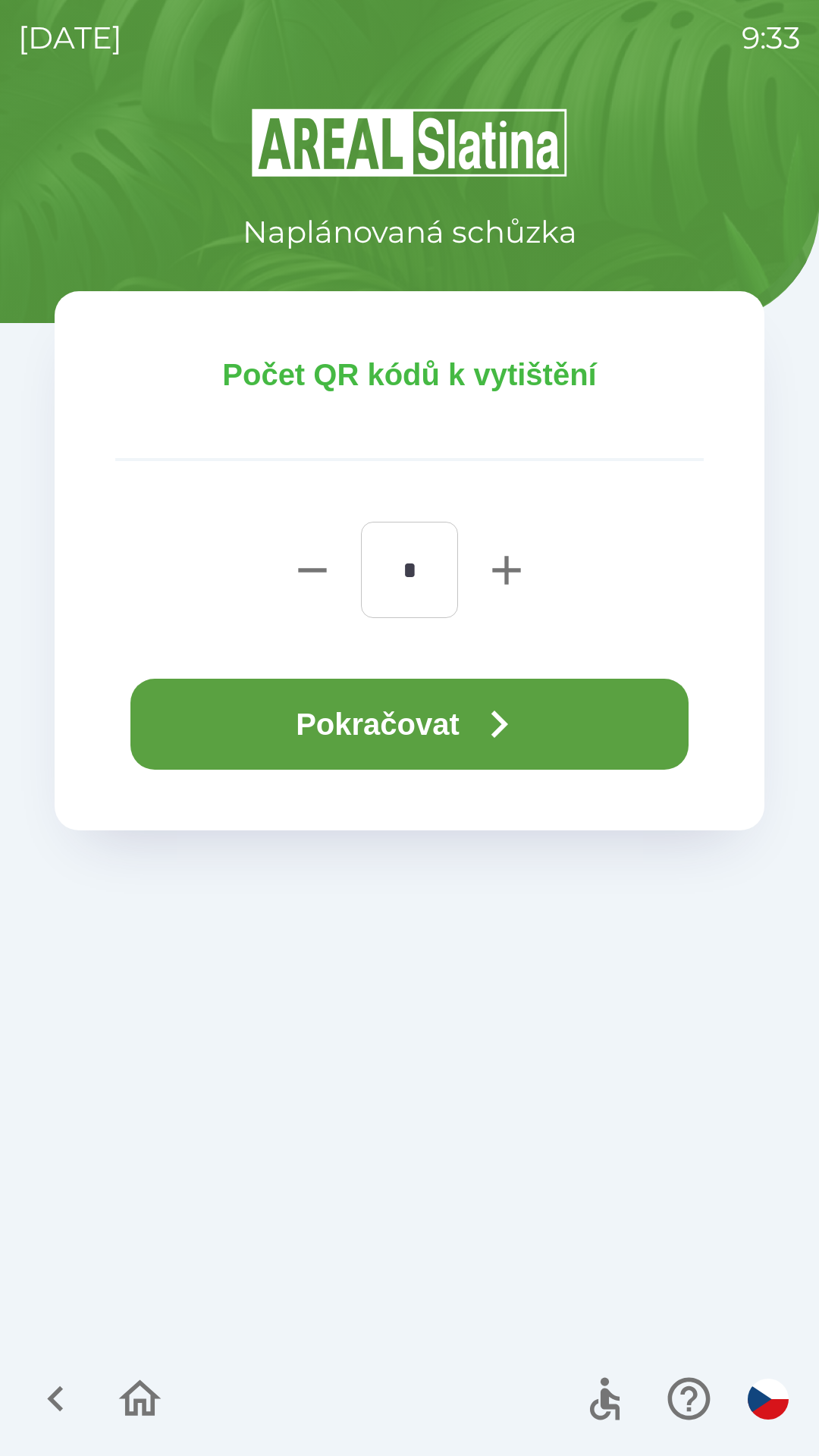
click at [520, 554] on icon "button" at bounding box center [506, 570] width 49 height 49
click at [522, 570] on icon "button" at bounding box center [506, 570] width 49 height 49
click at [522, 569] on icon "button" at bounding box center [506, 570] width 49 height 49
type input "*"
click at [412, 717] on button "Pokračovat" at bounding box center [409, 724] width 559 height 91
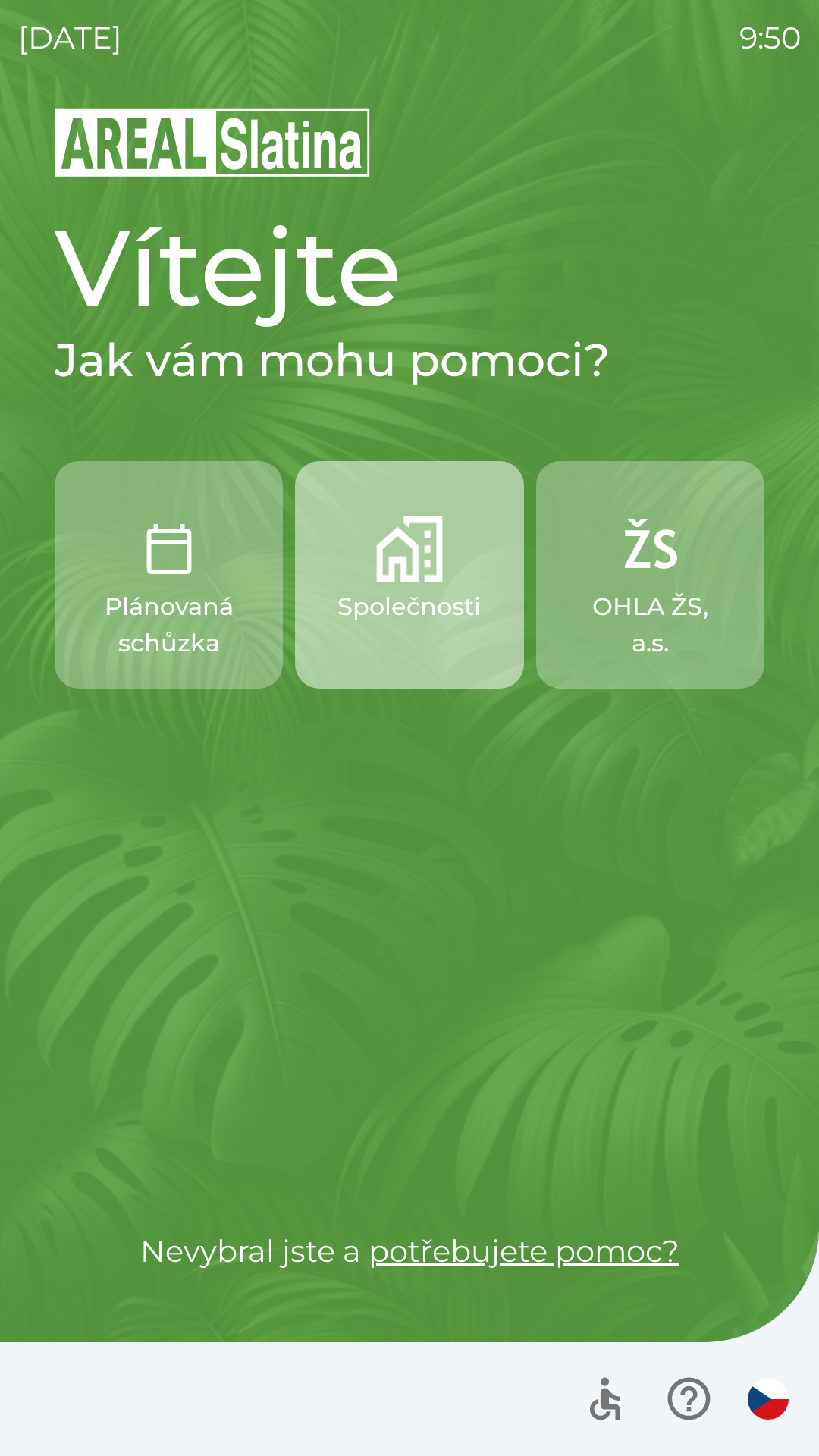
click at [427, 582] on img "button" at bounding box center [409, 549] width 66 height 66
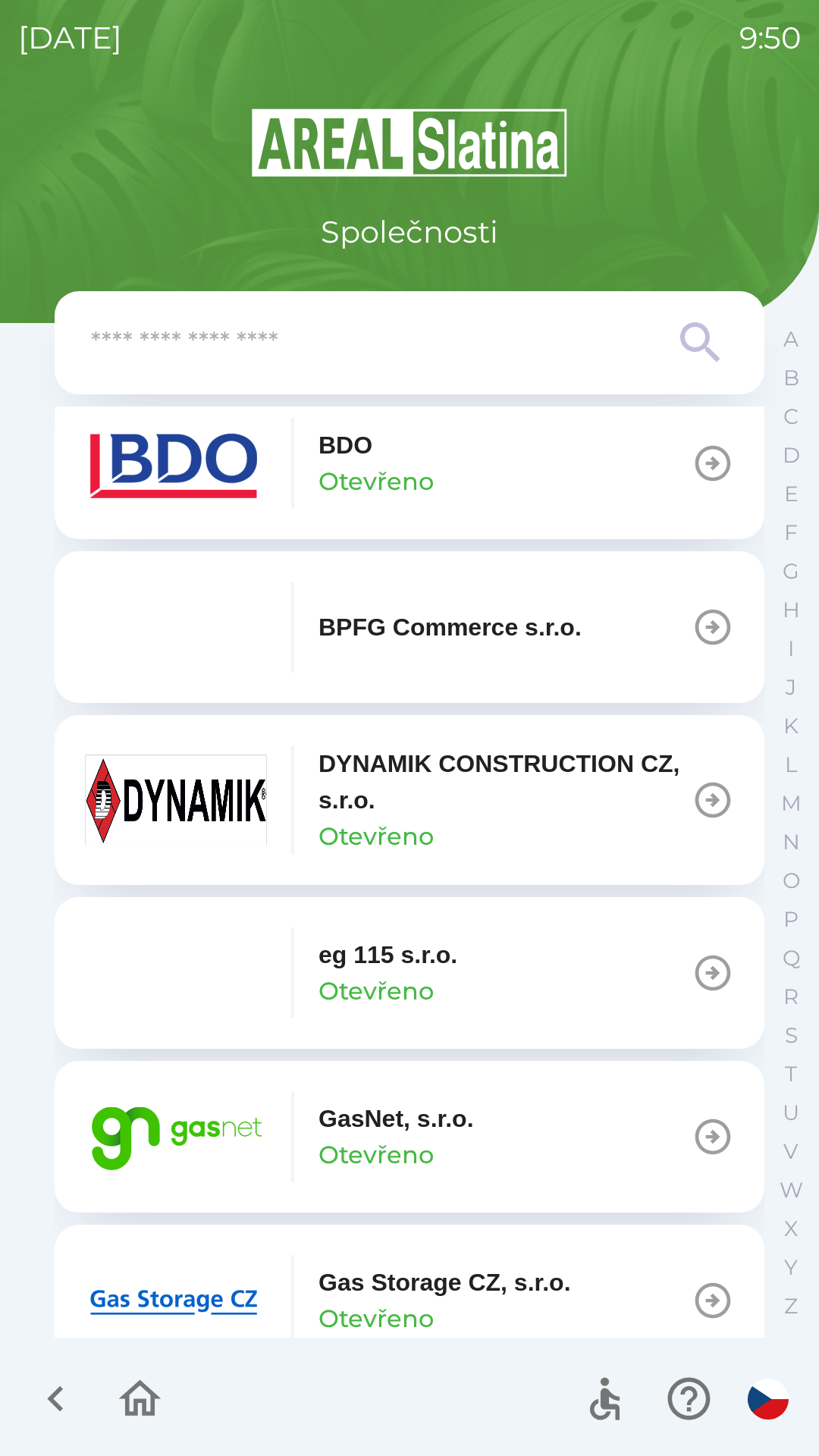
scroll to position [528, 0]
click at [400, 1141] on p "Otevřeno" at bounding box center [376, 1155] width 115 height 36
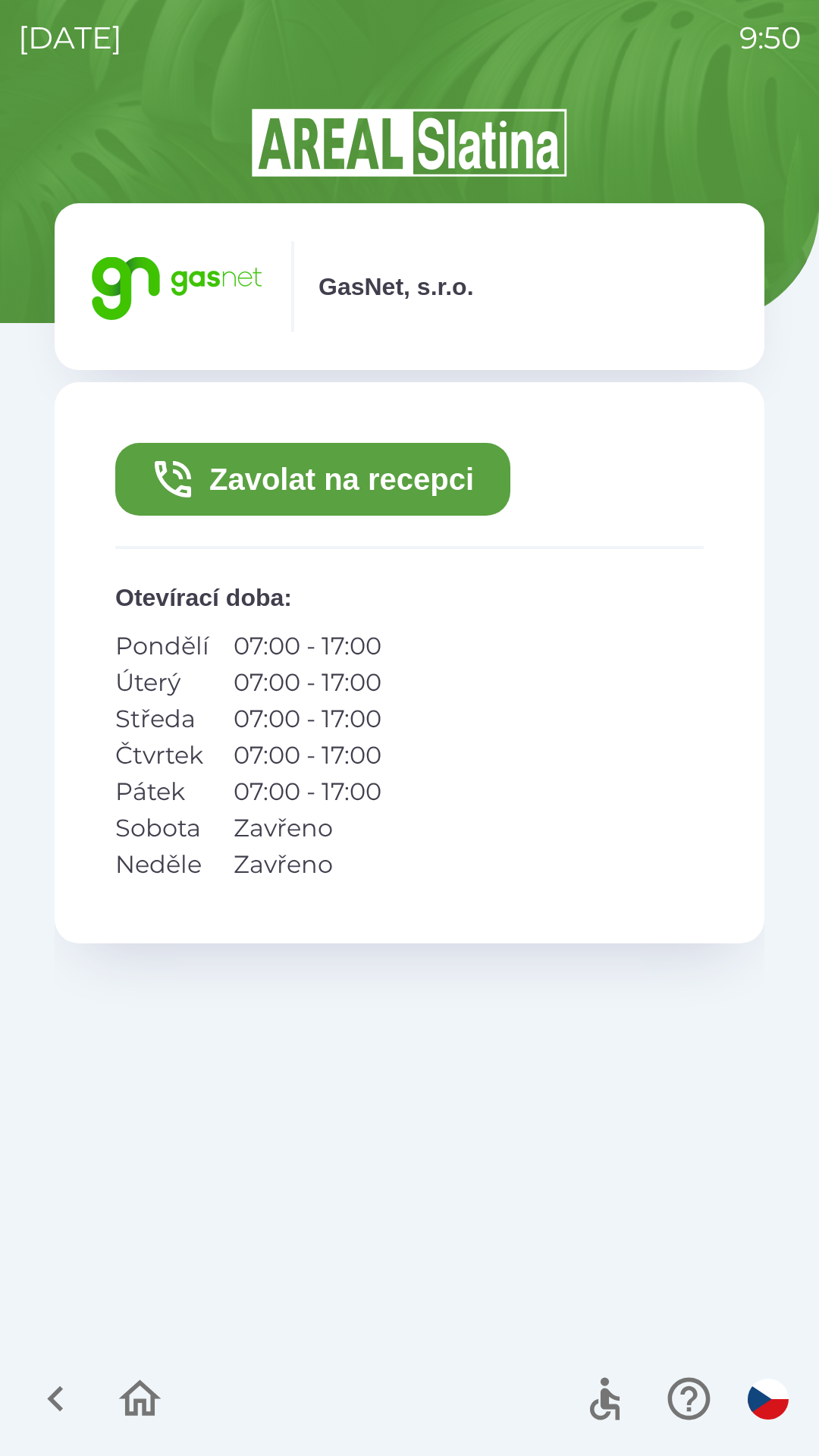
click at [304, 475] on button "Zavolat na recepci" at bounding box center [313, 479] width 395 height 73
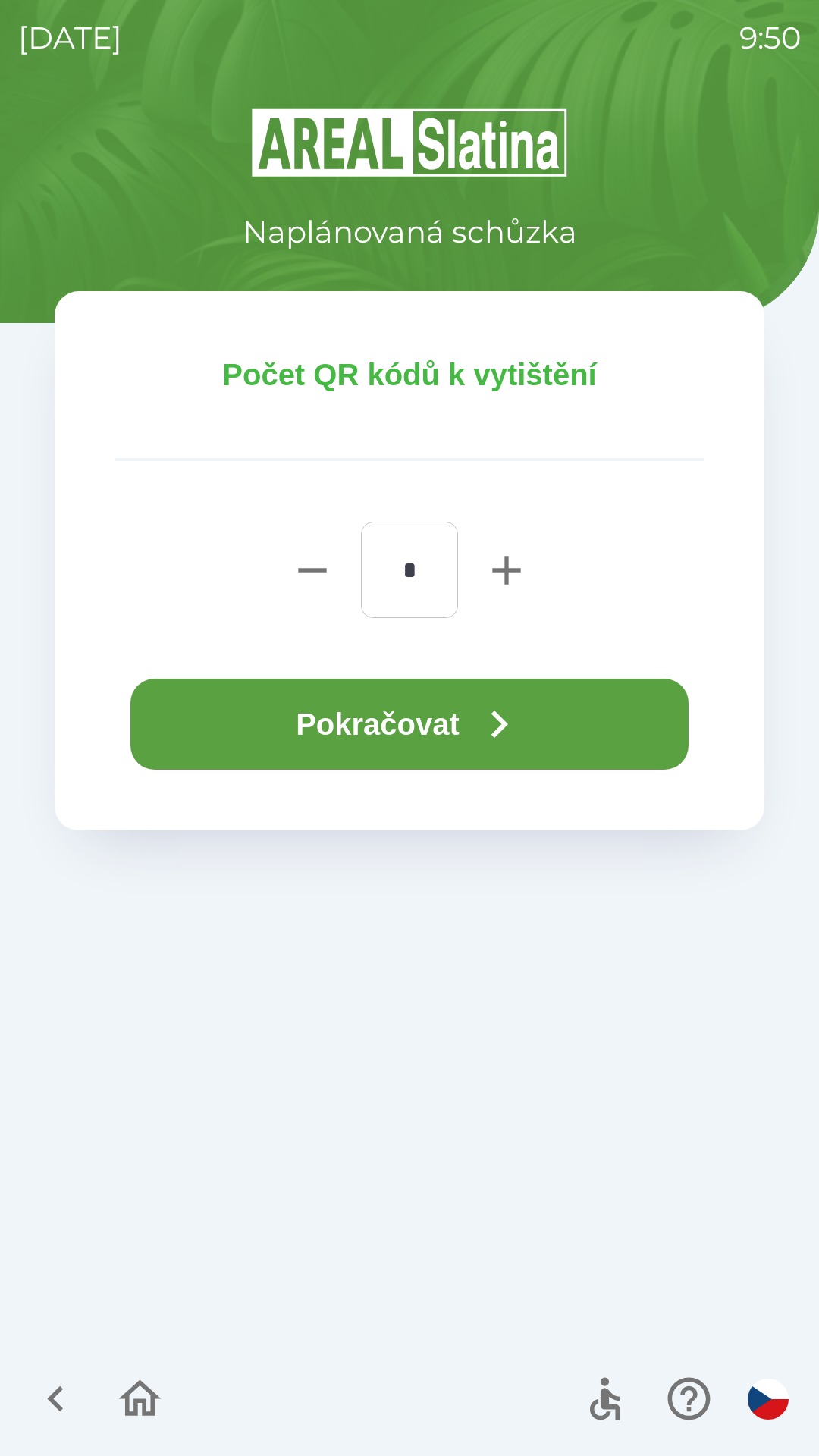
click at [520, 560] on icon "button" at bounding box center [506, 570] width 49 height 49
type input "*"
click at [465, 726] on button "Pokračovat" at bounding box center [409, 724] width 559 height 91
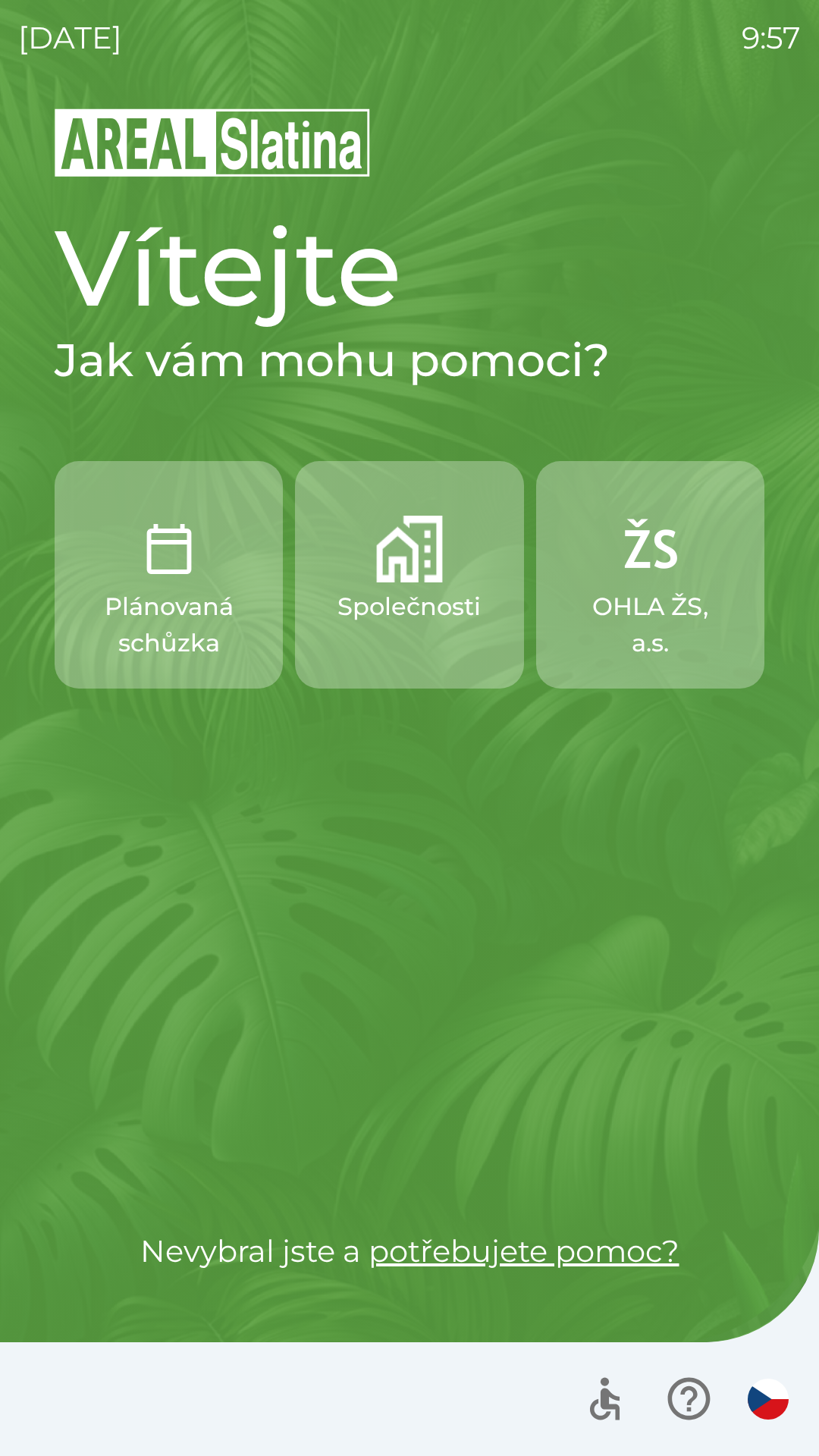
click at [631, 618] on p "OHLA ŽS, a.s." at bounding box center [650, 624] width 155 height 73
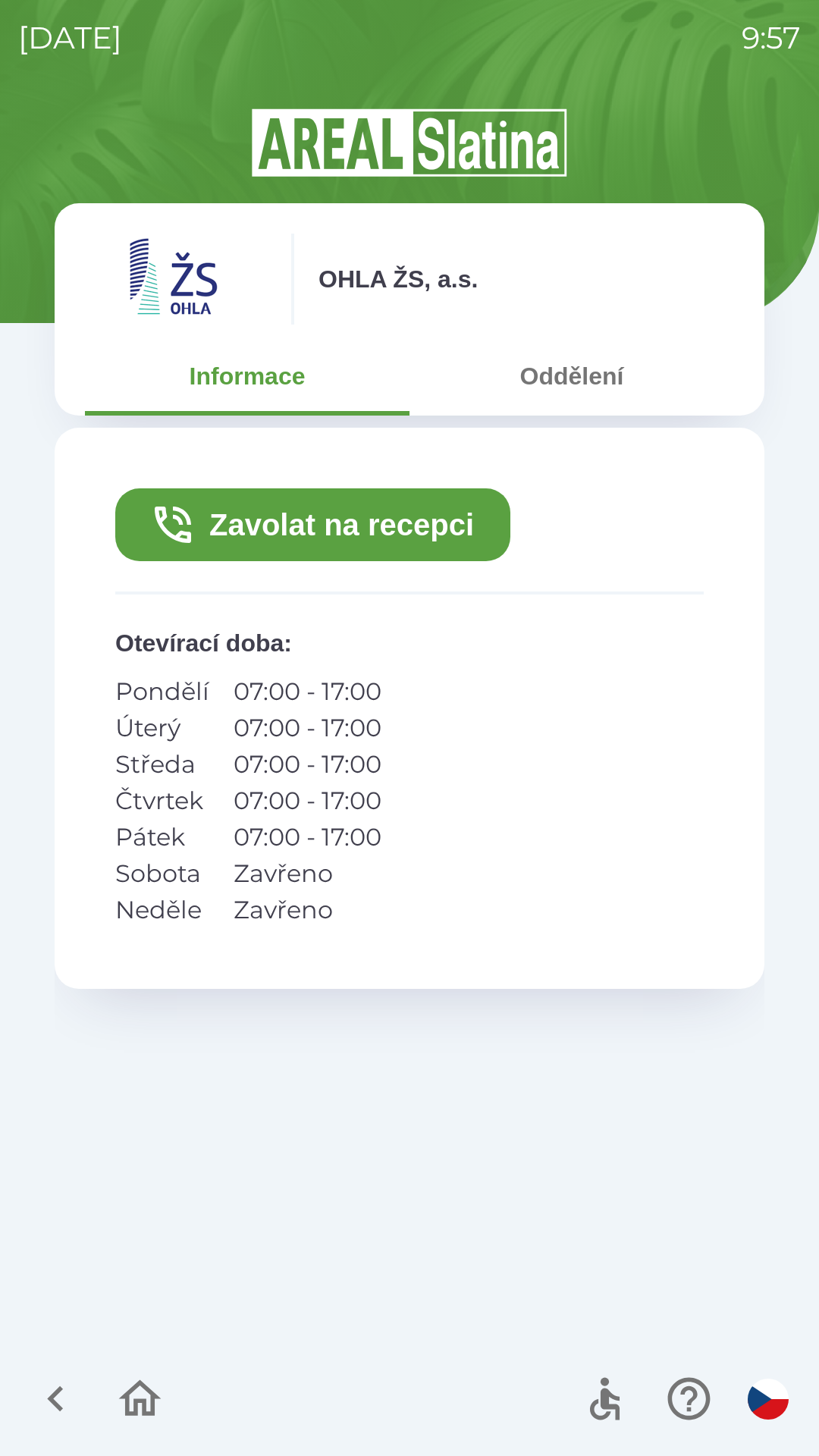
click at [61, 1390] on icon "button" at bounding box center [54, 1399] width 16 height 26
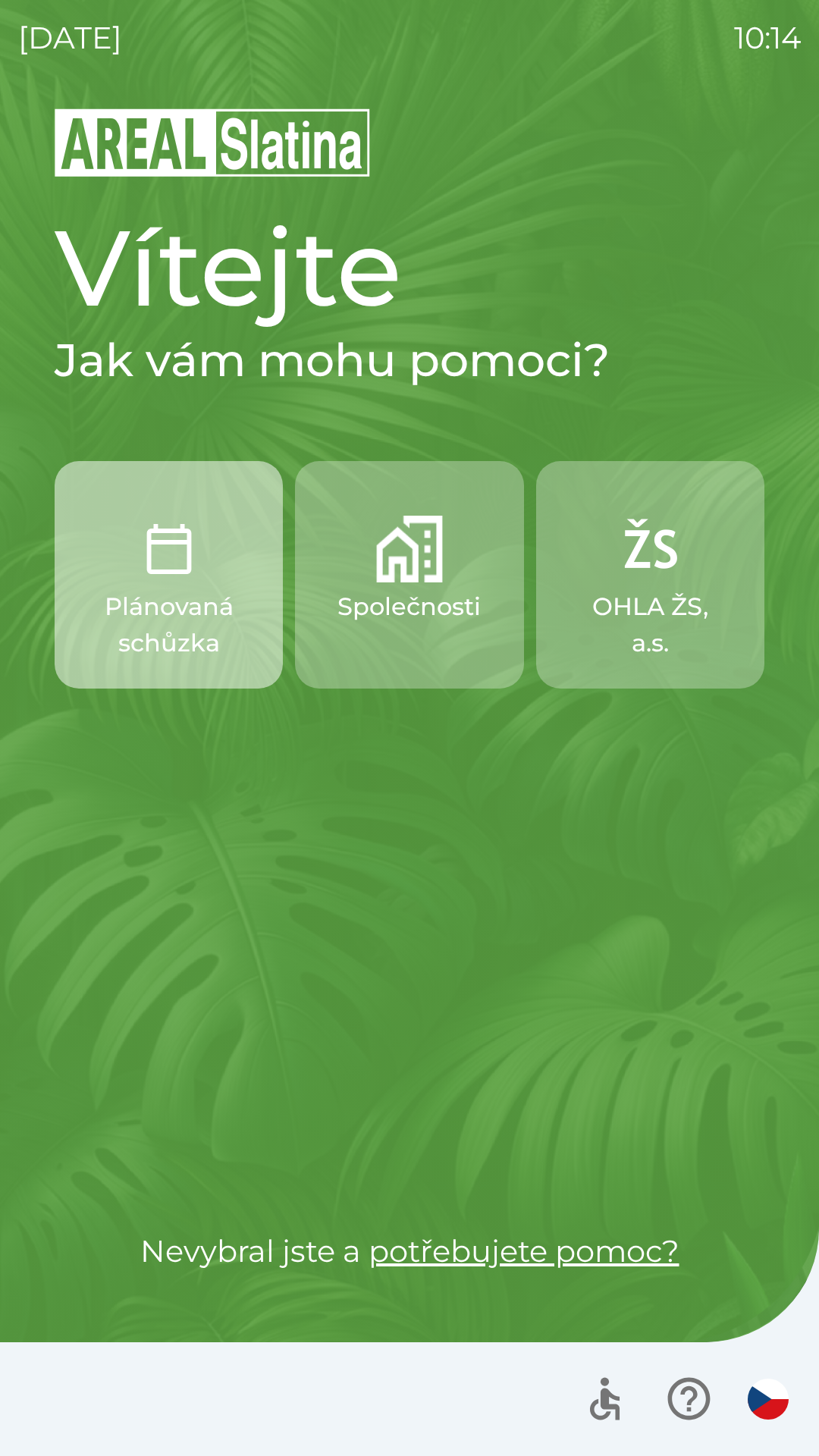
click at [219, 590] on p "Plánovaná schůzka" at bounding box center [169, 624] width 155 height 73
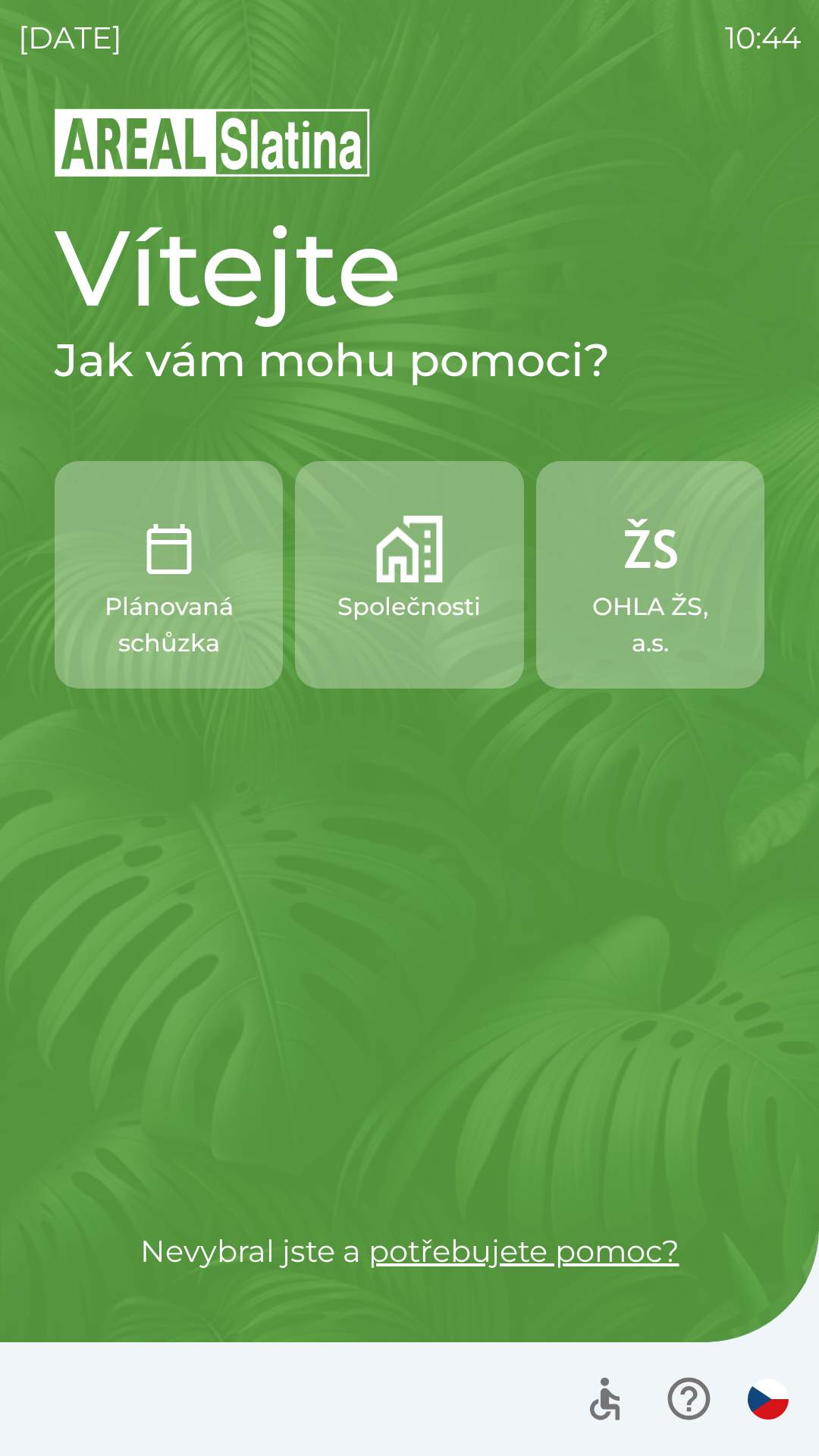
click at [630, 606] on p "OHLA ŽS, a.s." at bounding box center [650, 624] width 155 height 73
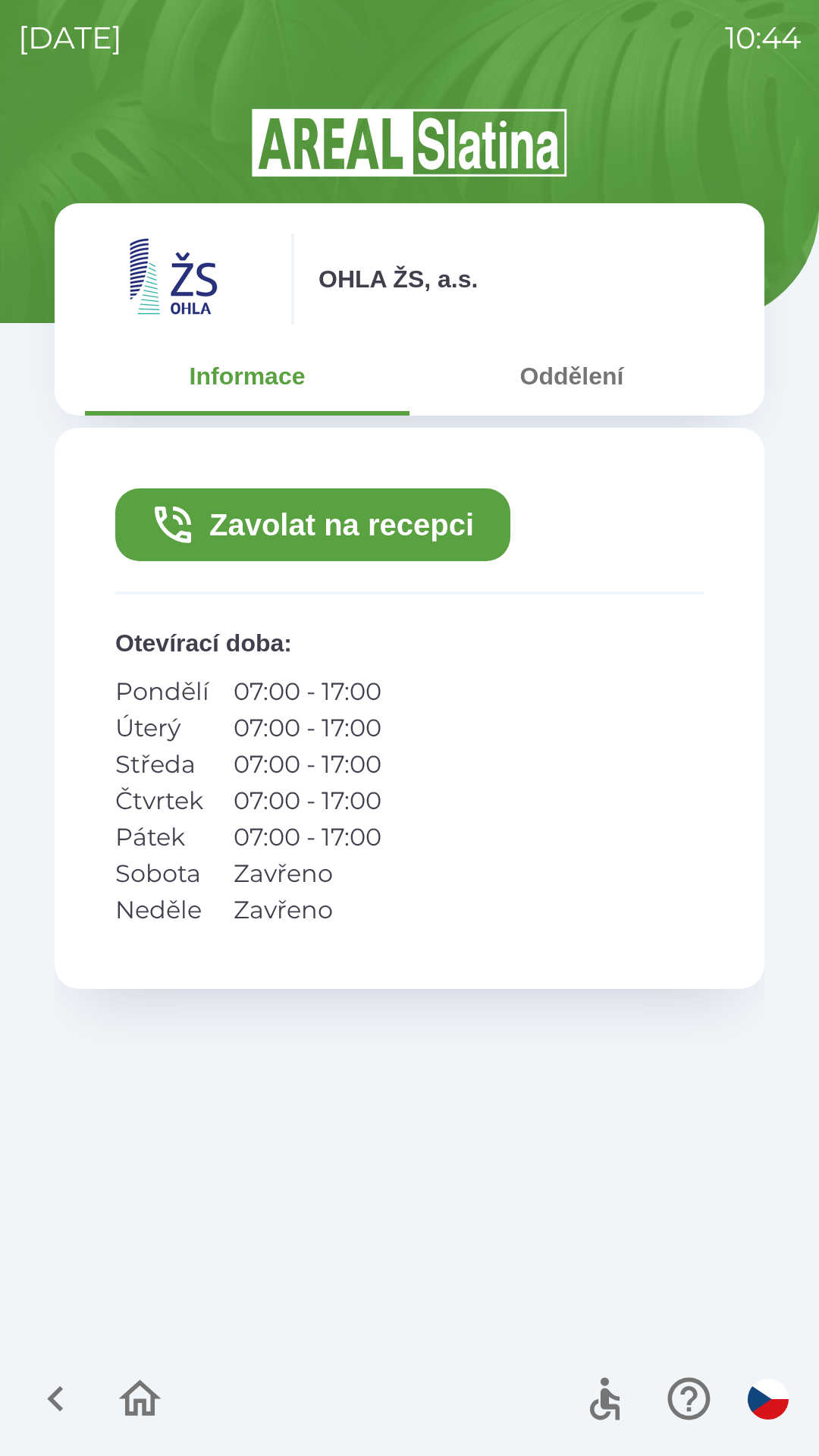
click at [566, 371] on button "Oddělení" at bounding box center [572, 376] width 325 height 54
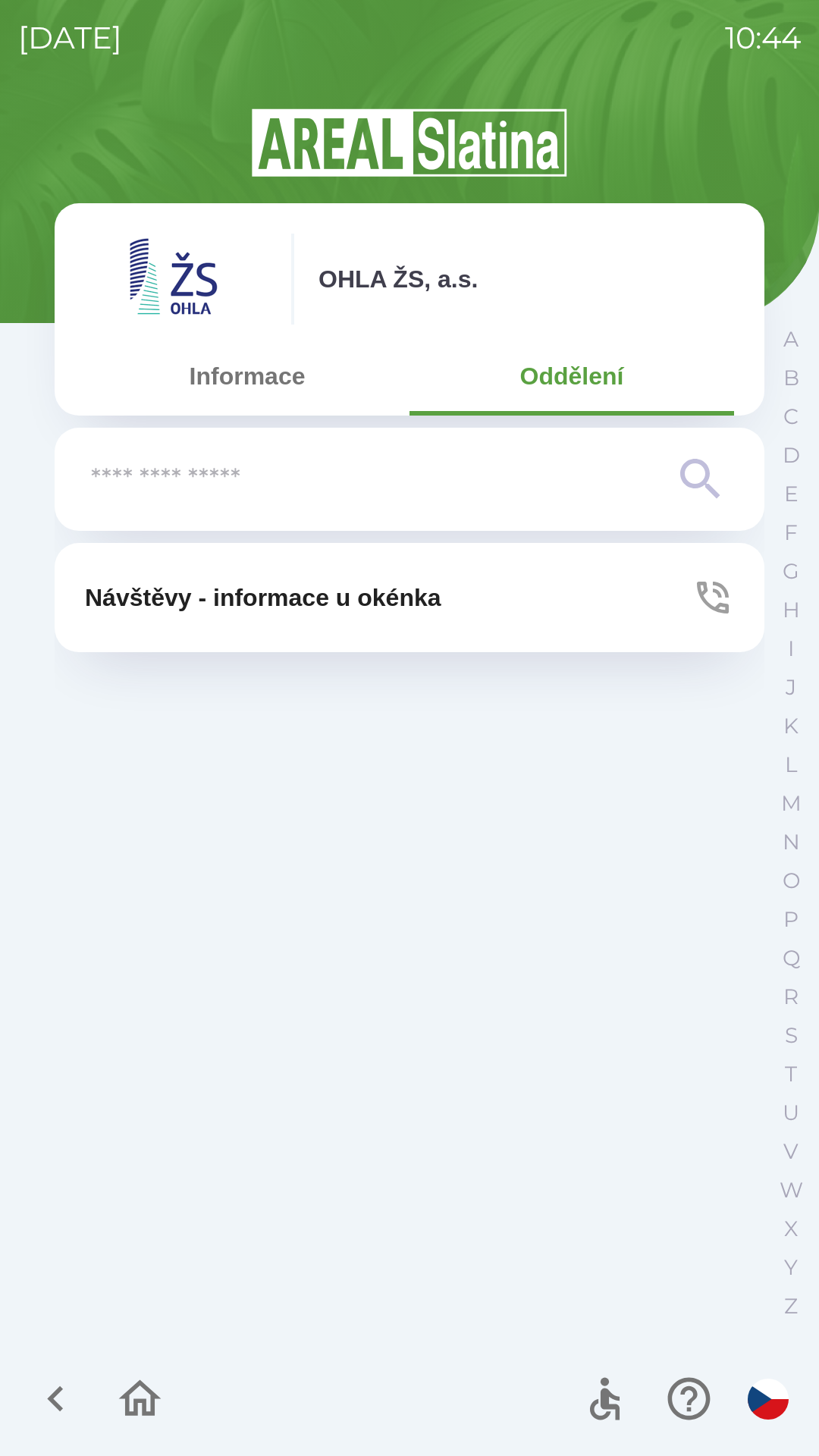
click at [245, 375] on button "Informace" at bounding box center [247, 376] width 325 height 54
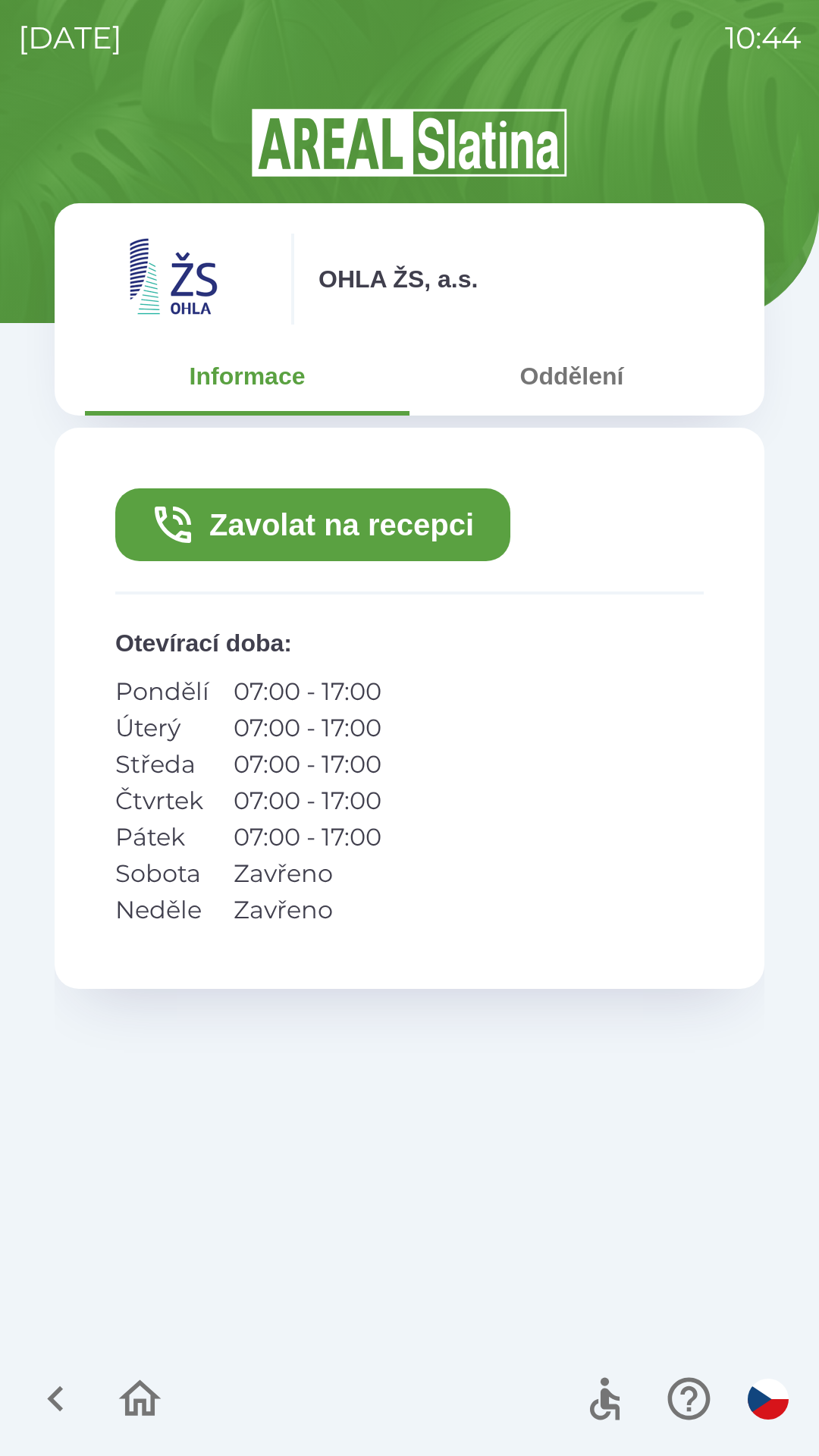
click at [310, 537] on button "Zavolat na recepci" at bounding box center [313, 524] width 395 height 73
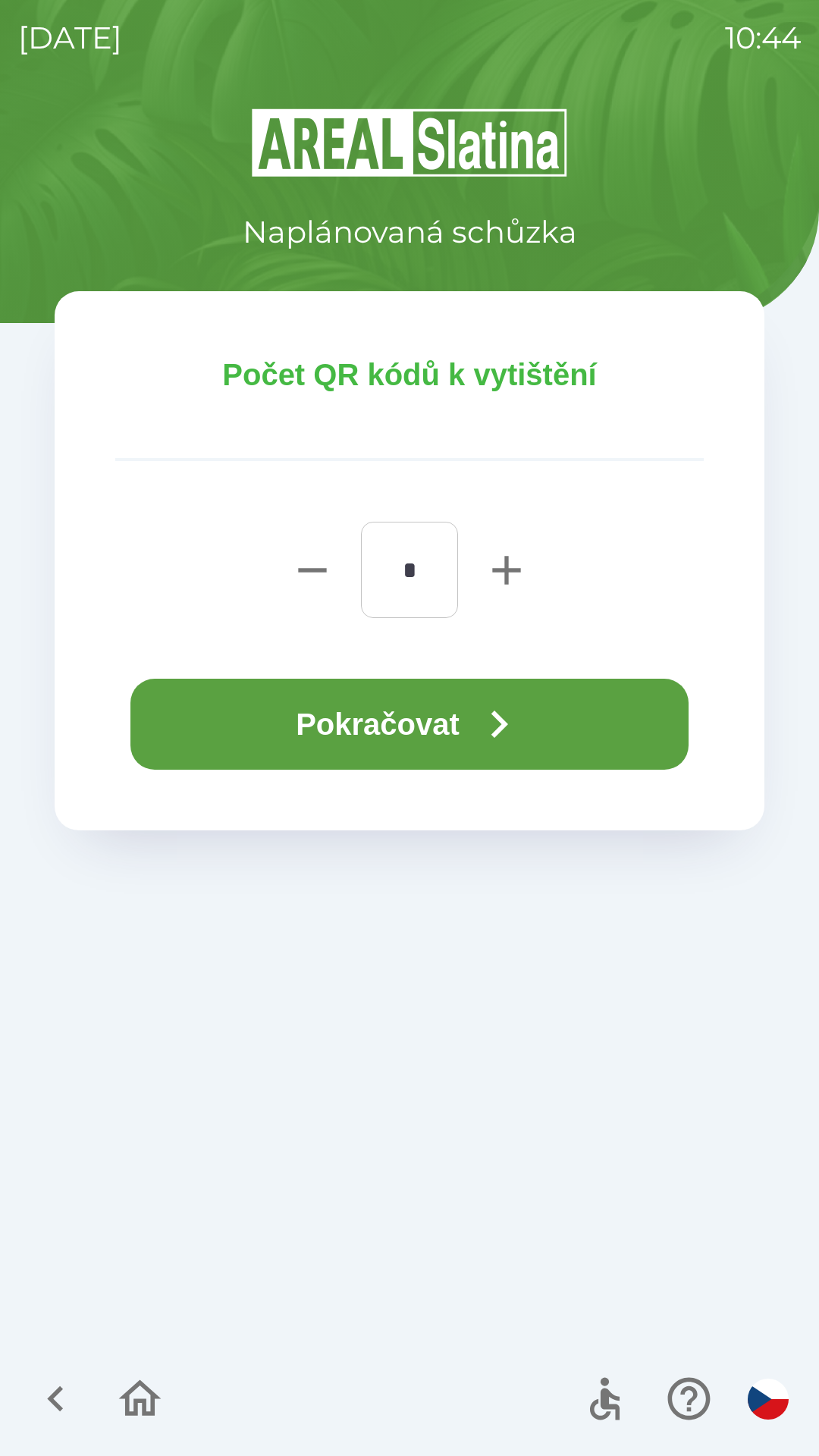
click at [388, 732] on button "Pokračovat" at bounding box center [409, 724] width 559 height 91
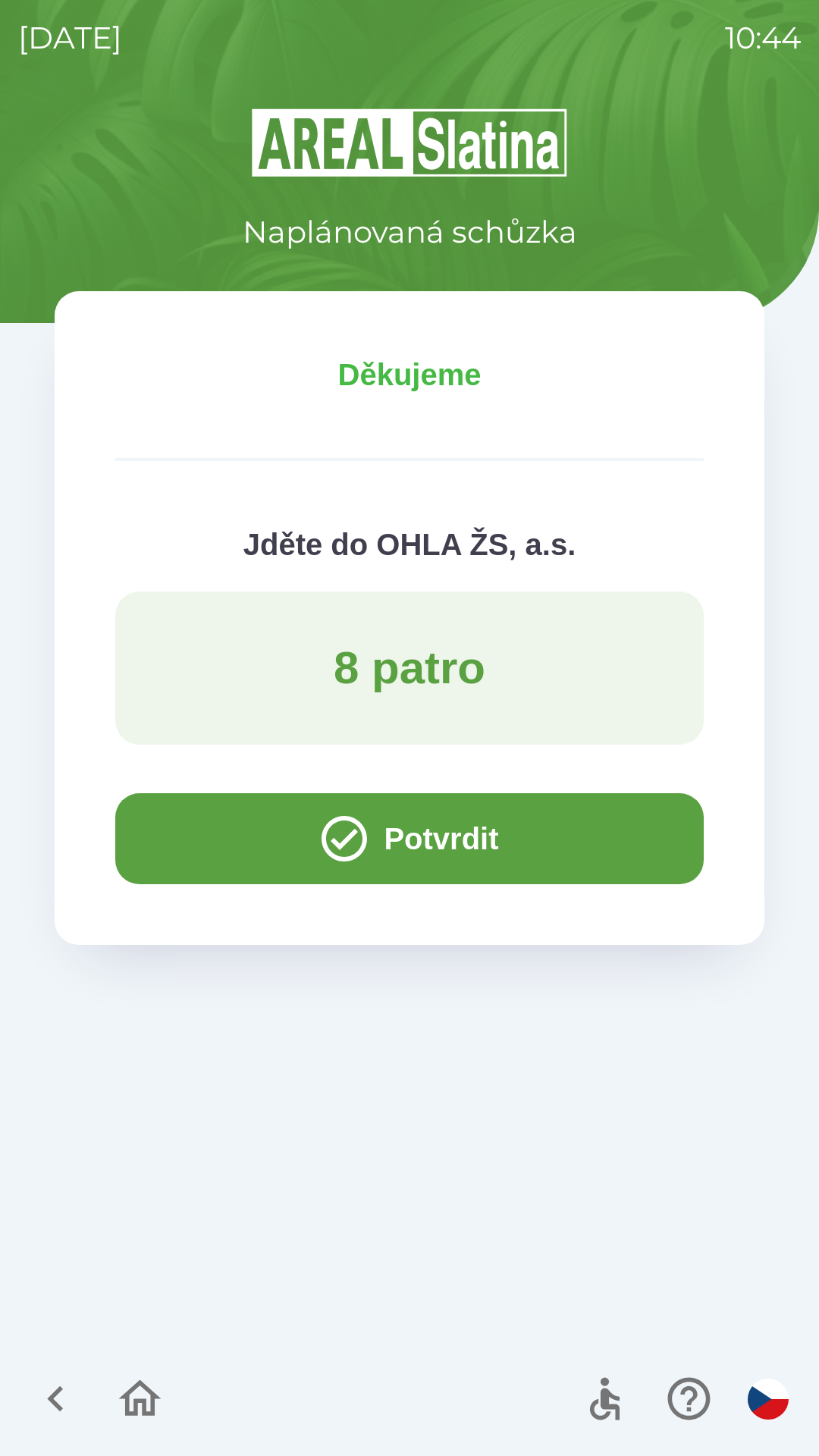
click at [151, 1396] on icon "button" at bounding box center [140, 1398] width 42 height 36
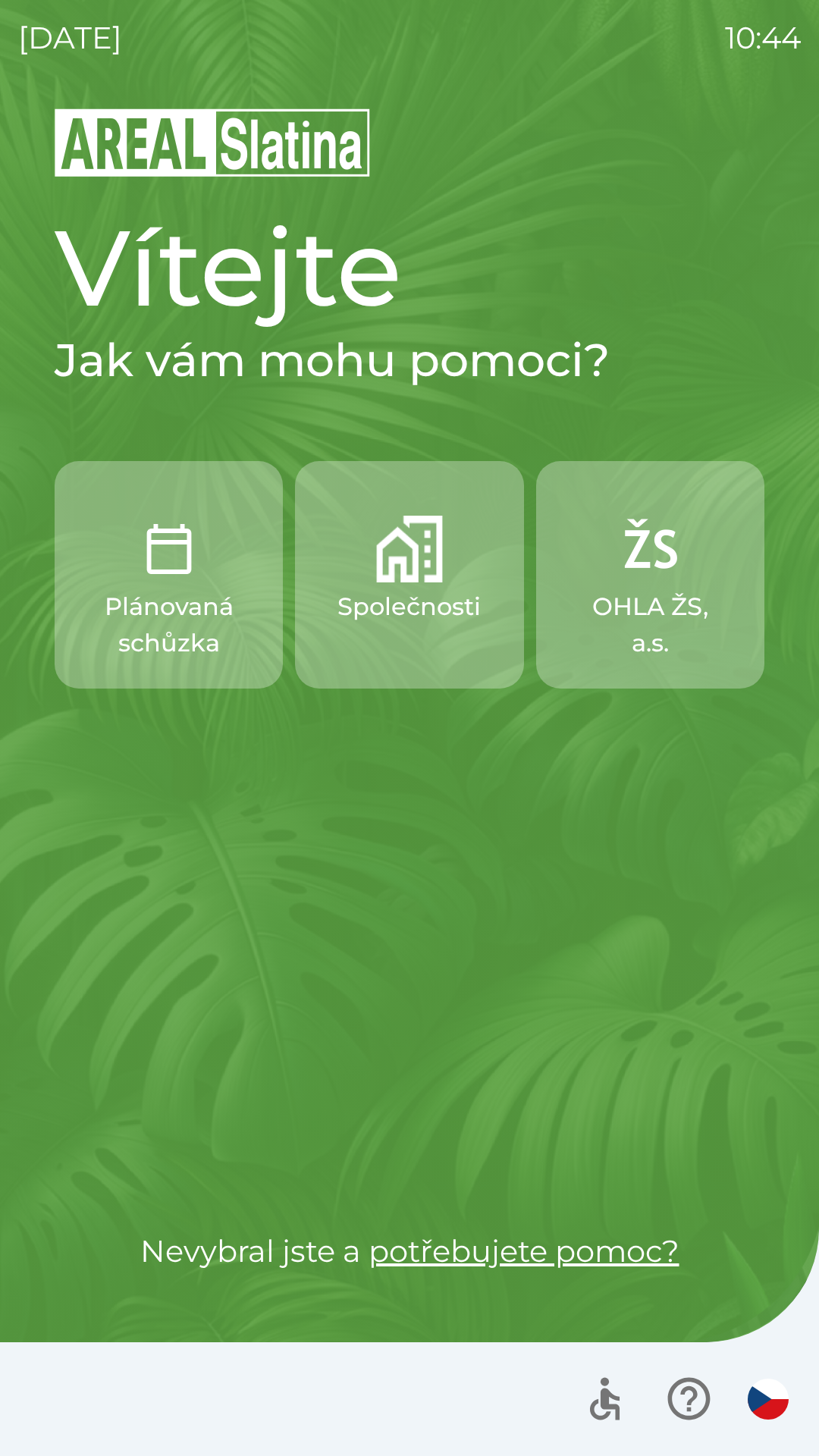
click at [414, 608] on p "Společnosti" at bounding box center [409, 606] width 143 height 36
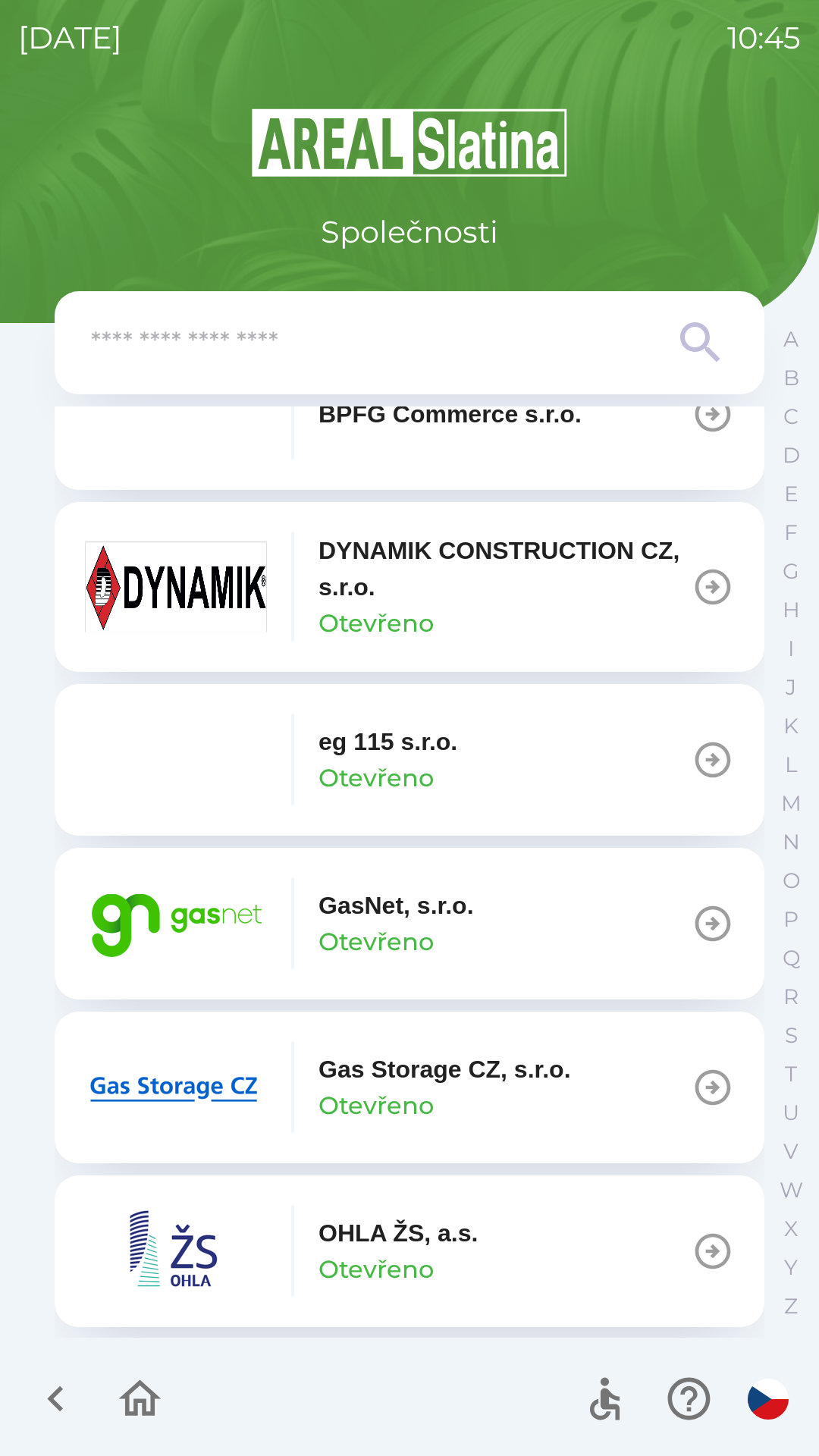
scroll to position [752, 0]
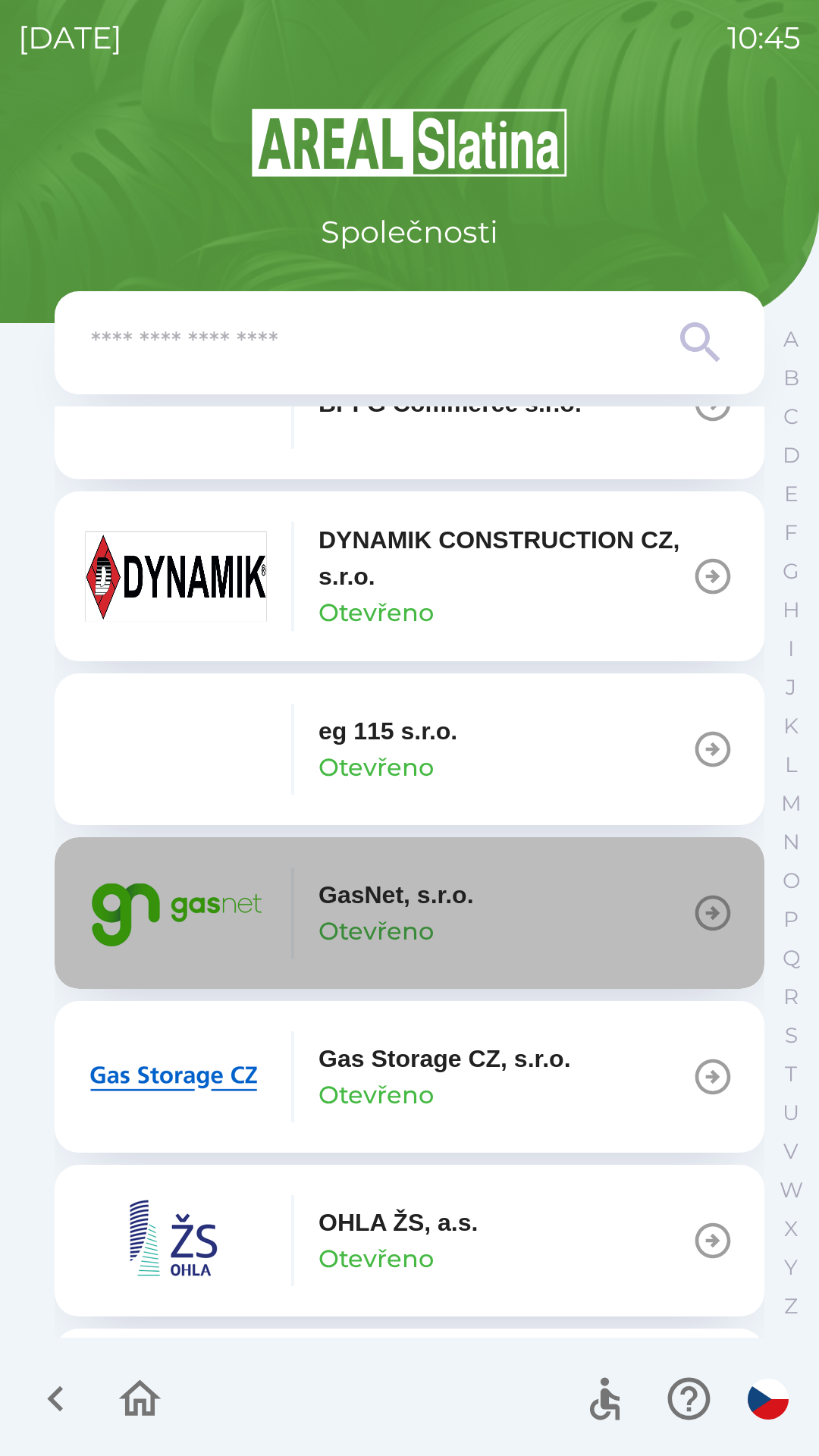
click at [474, 911] on p "GasNet, s.r.o." at bounding box center [396, 895] width 155 height 36
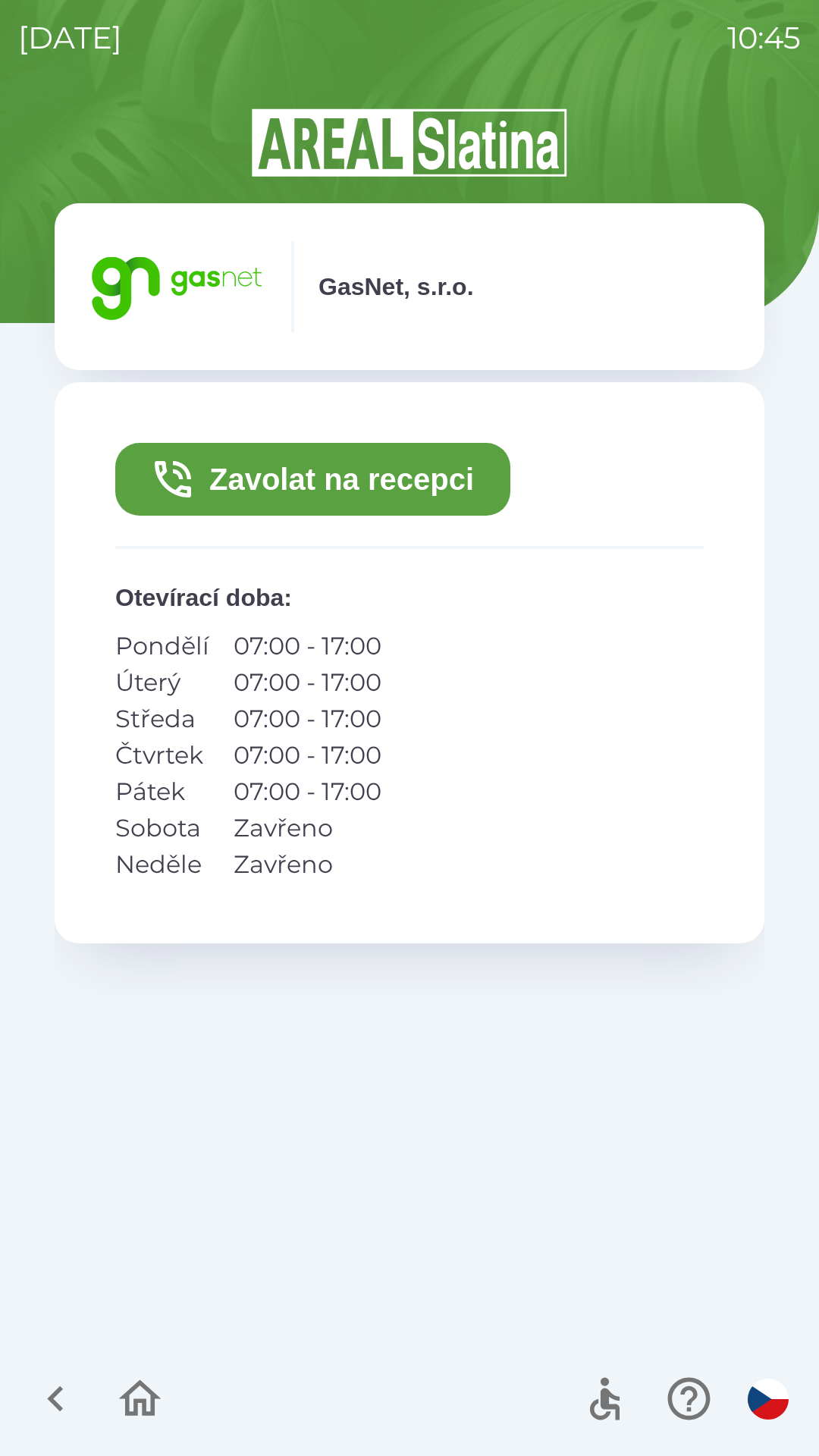
click at [365, 482] on button "Zavolat na recepci" at bounding box center [313, 479] width 395 height 73
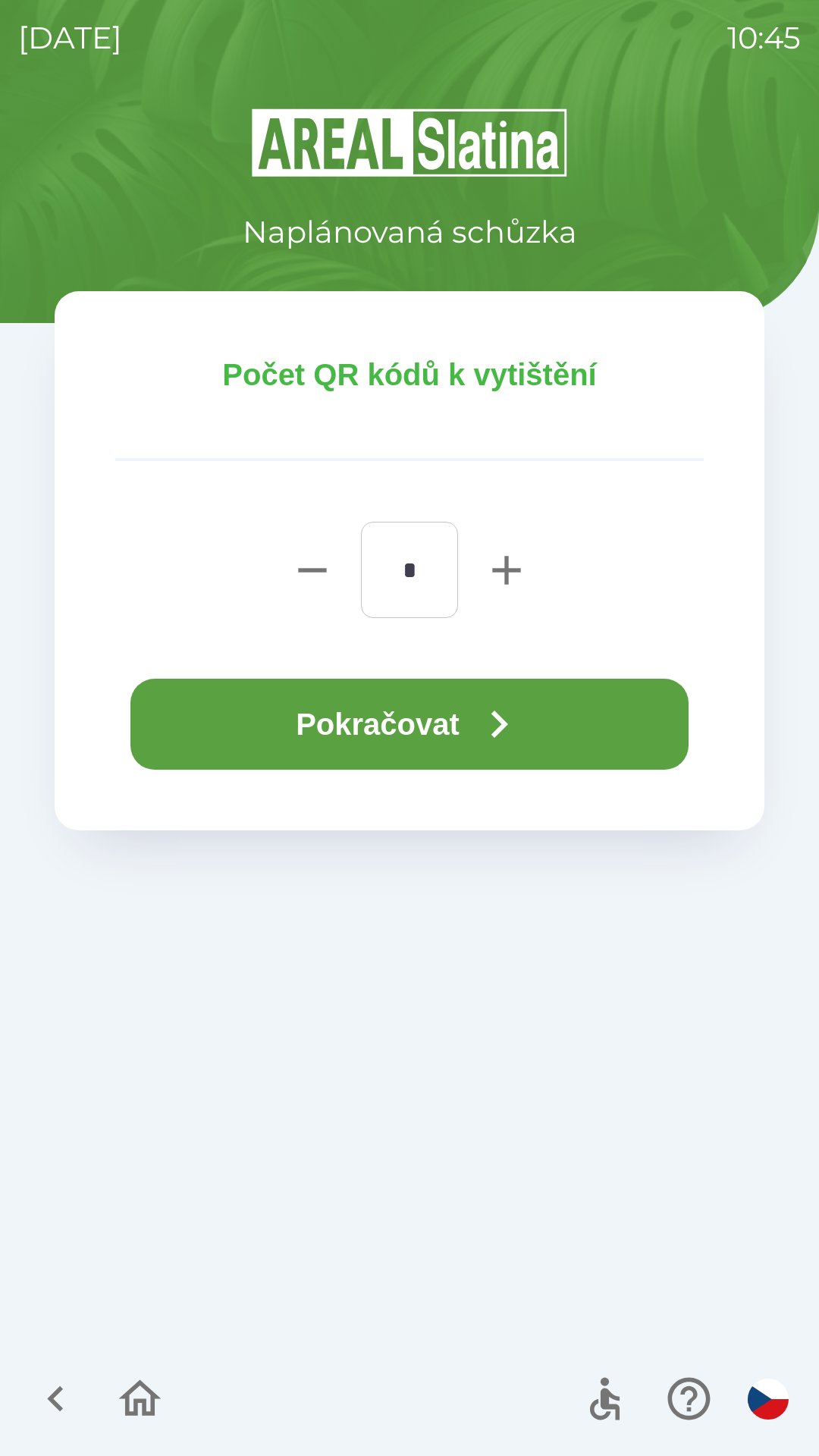
click at [445, 731] on button "Pokračovat" at bounding box center [409, 724] width 559 height 91
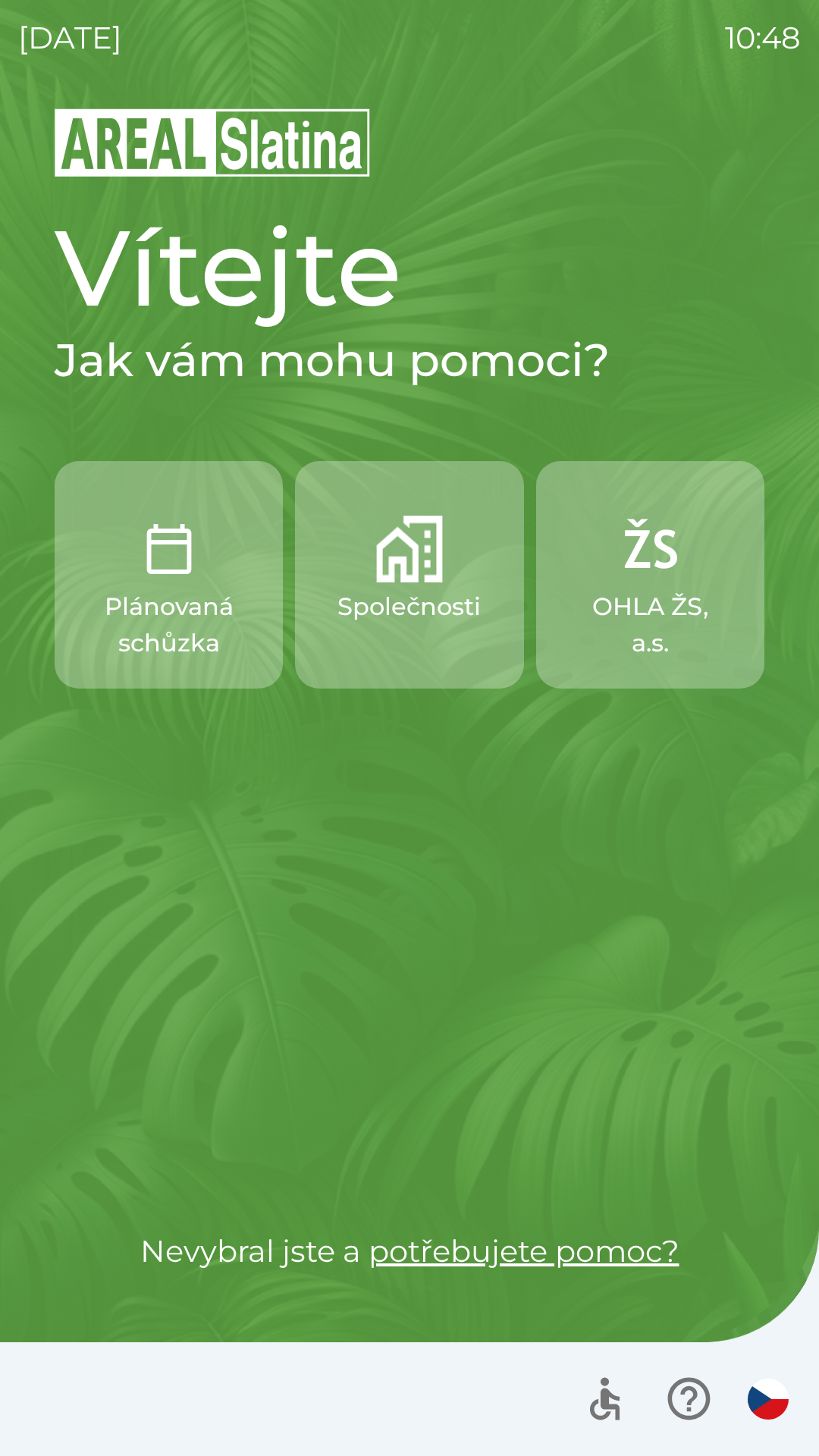
click at [171, 584] on button "Plánovaná schůzka" at bounding box center [168, 574] width 228 height 227
click at [403, 572] on img "button" at bounding box center [409, 549] width 66 height 66
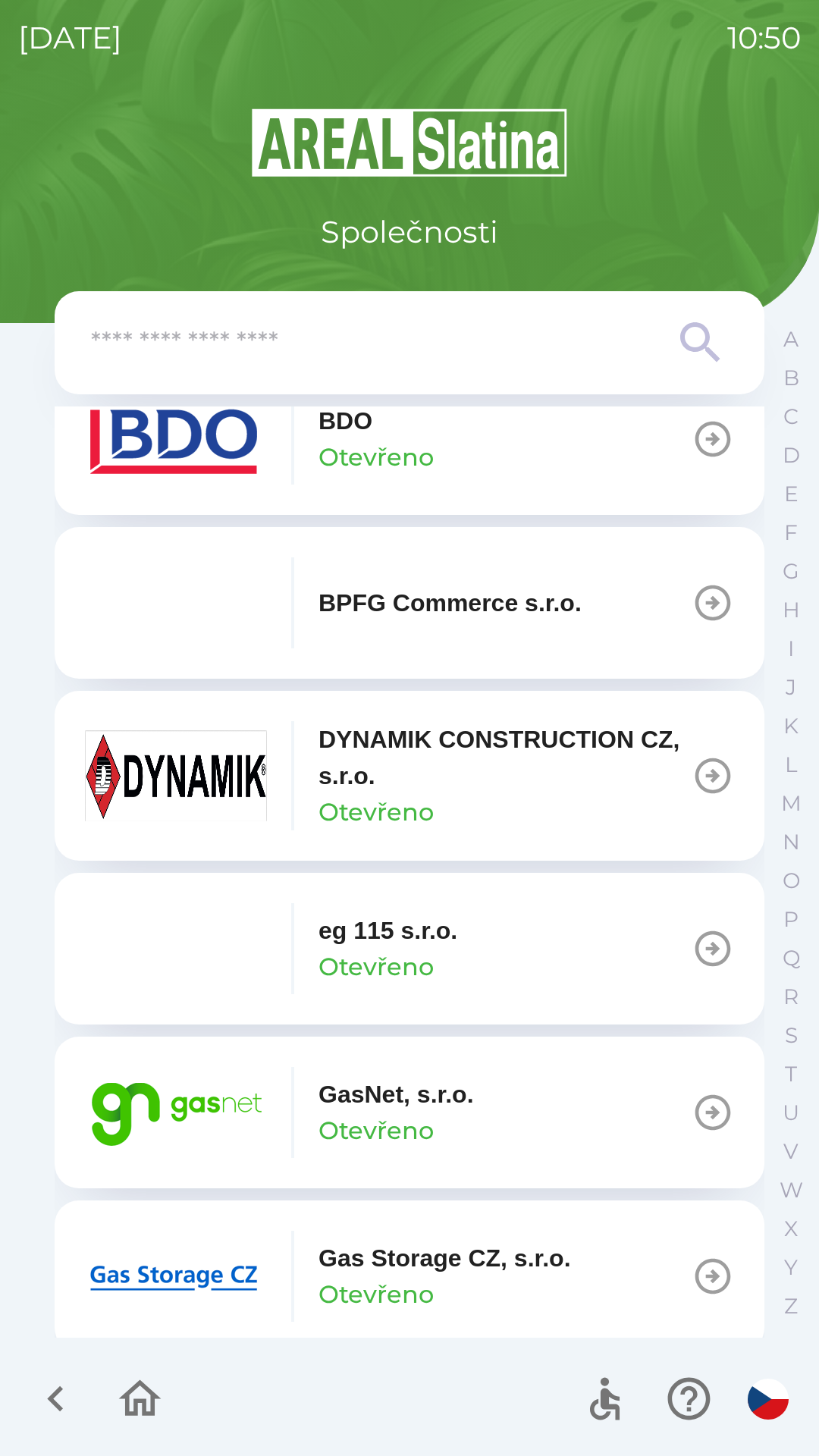
scroll to position [554, 0]
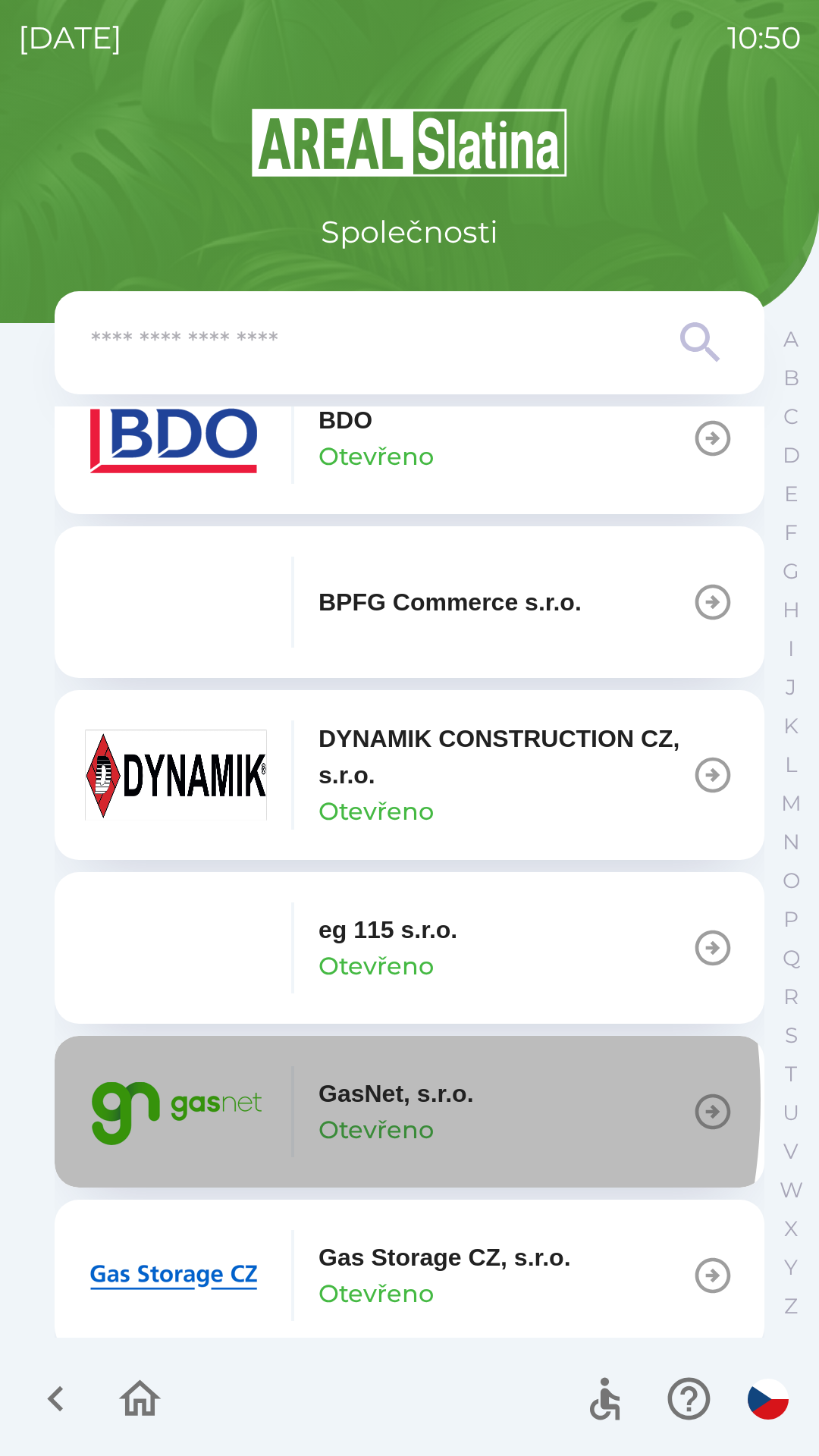
click at [183, 1100] on img "button" at bounding box center [175, 1112] width 182 height 91
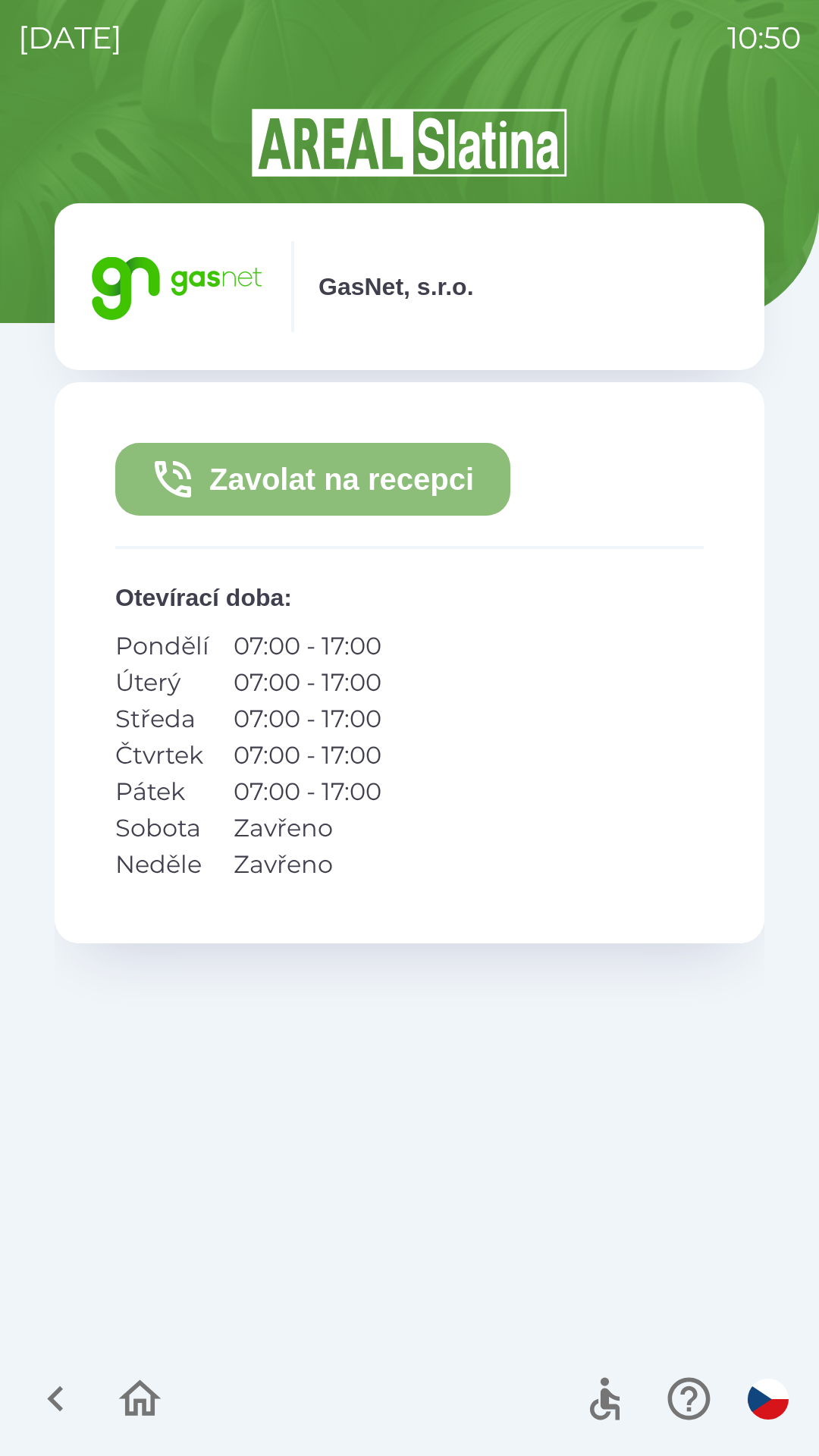
click at [402, 482] on button "Zavolat na recepci" at bounding box center [313, 479] width 395 height 73
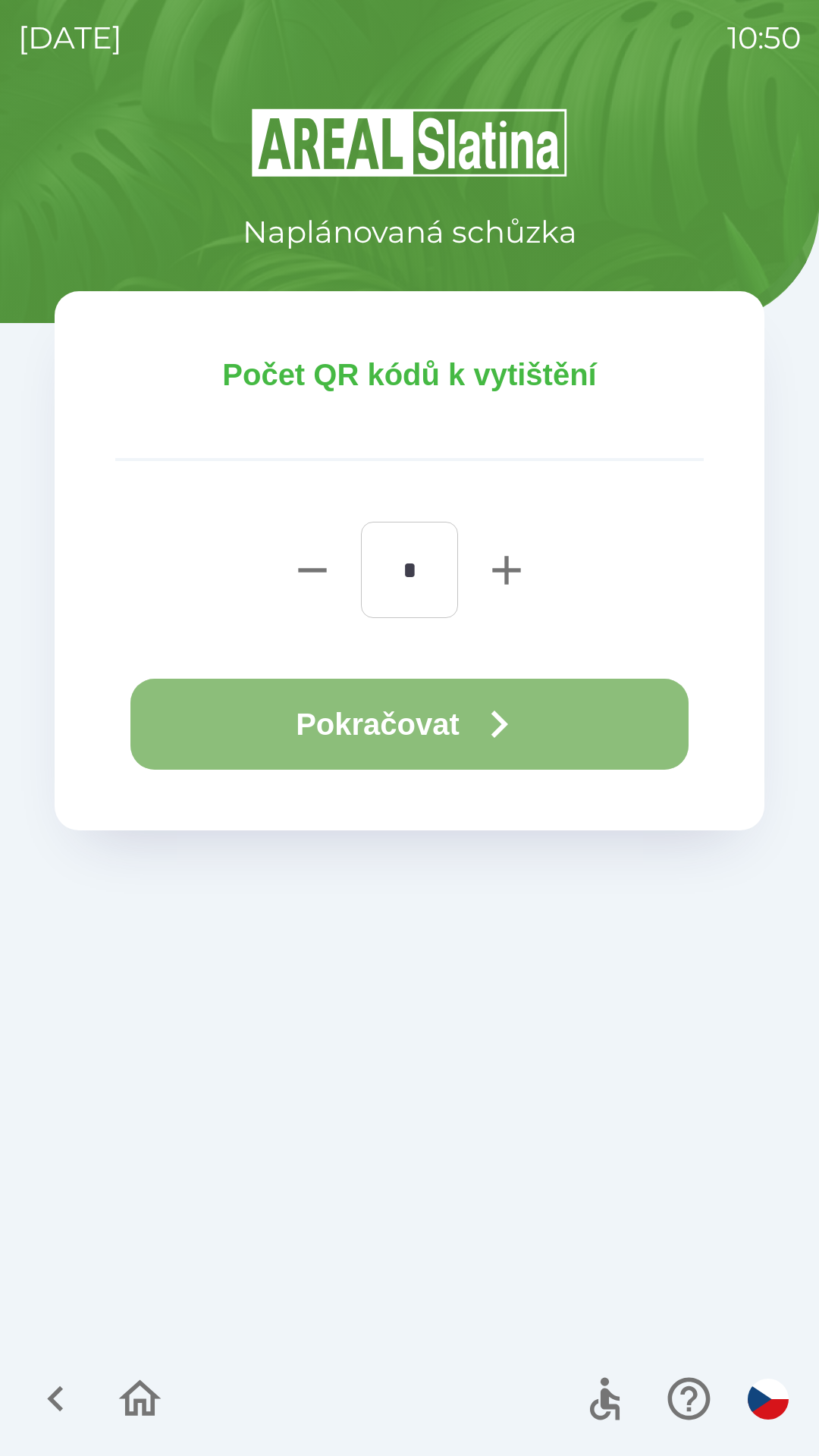
click at [429, 716] on button "Pokračovat" at bounding box center [409, 724] width 559 height 91
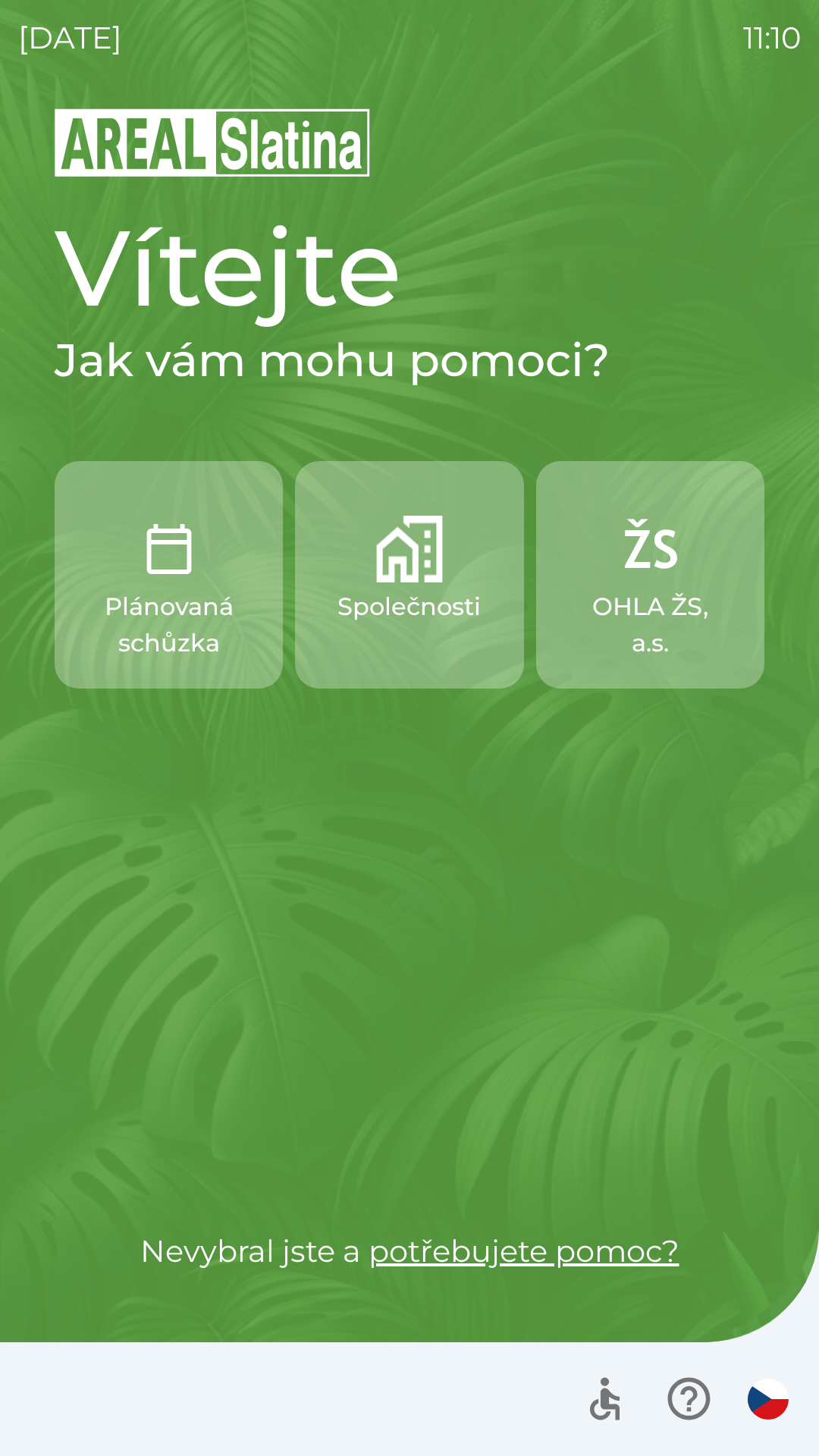
click at [465, 656] on button "Společnosti" at bounding box center [409, 574] width 228 height 227
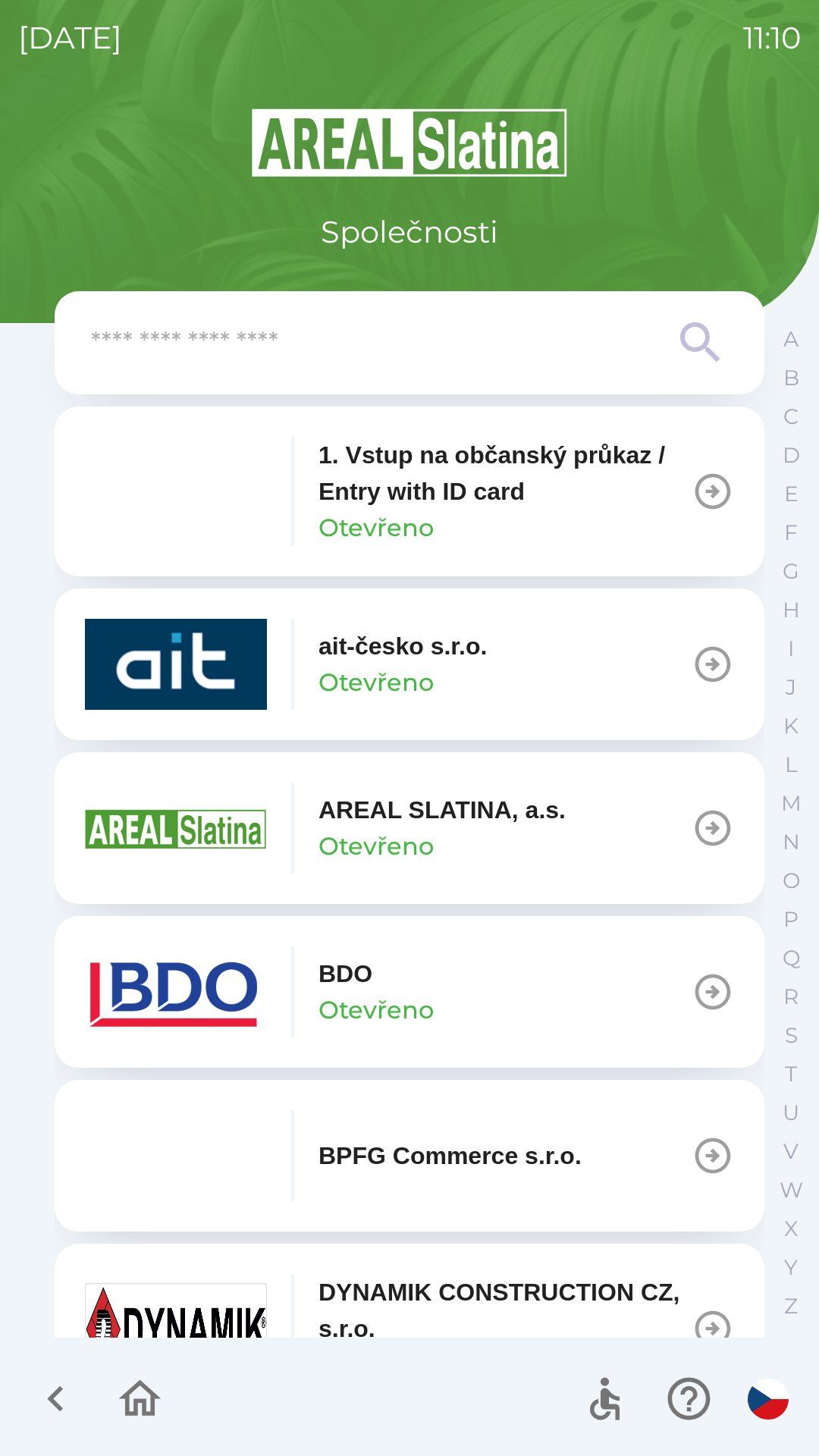
click at [410, 357] on input "text" at bounding box center [379, 343] width 576 height 42
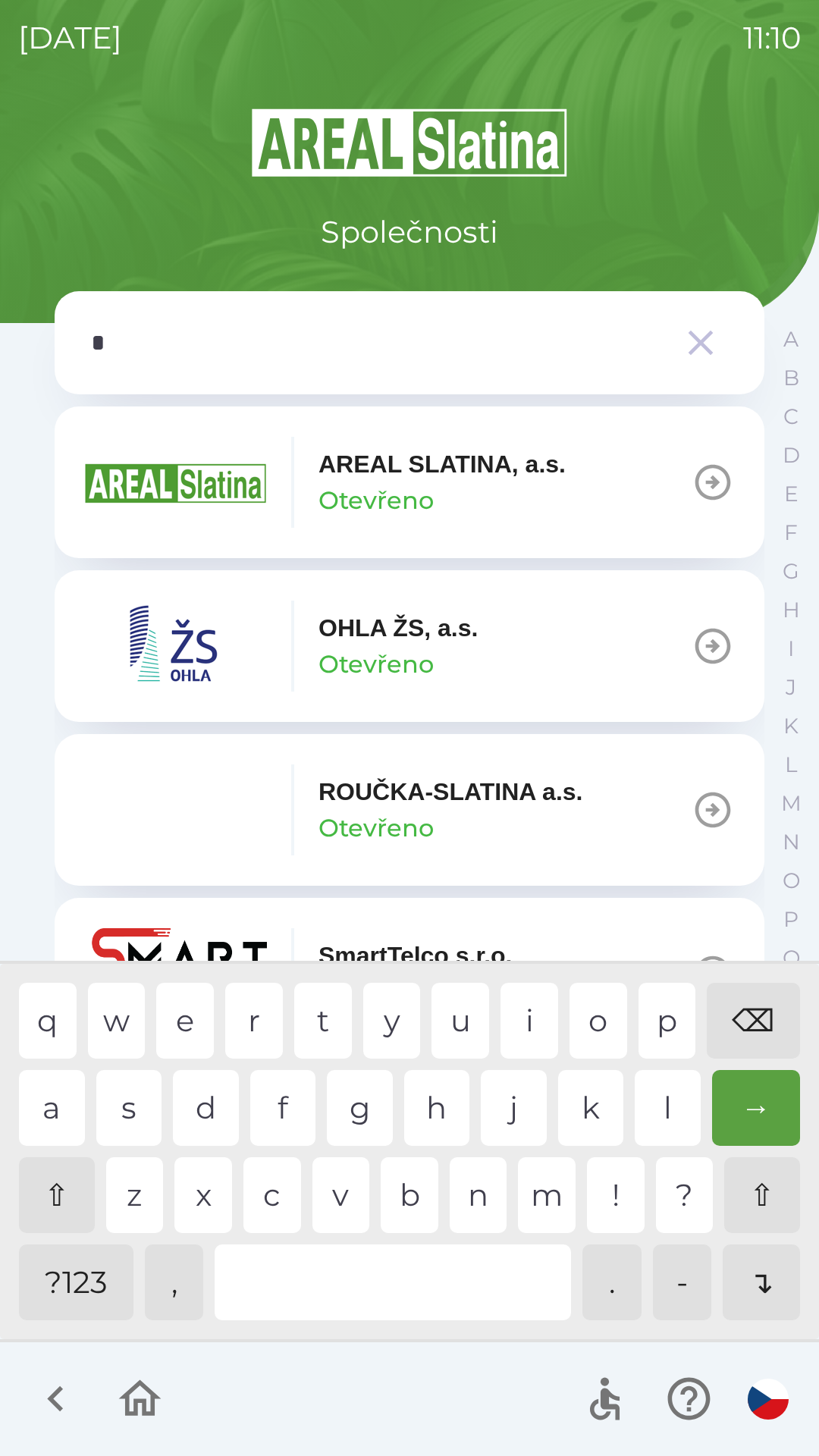
click at [659, 1112] on div "l" at bounding box center [667, 1108] width 66 height 76
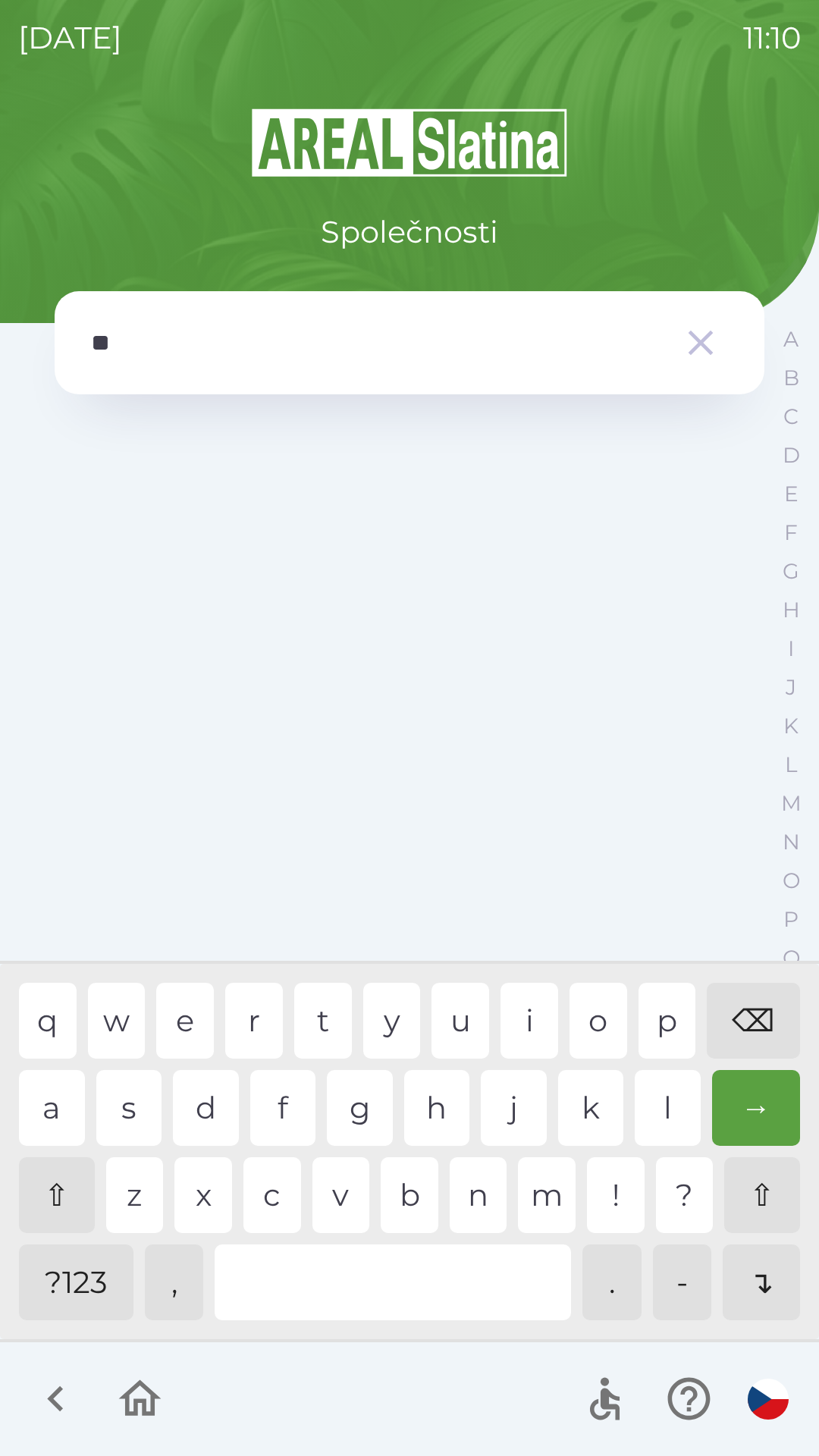
type input "***"
click at [349, 1205] on div "v" at bounding box center [341, 1195] width 57 height 76
click at [720, 344] on icon "button" at bounding box center [701, 343] width 42 height 42
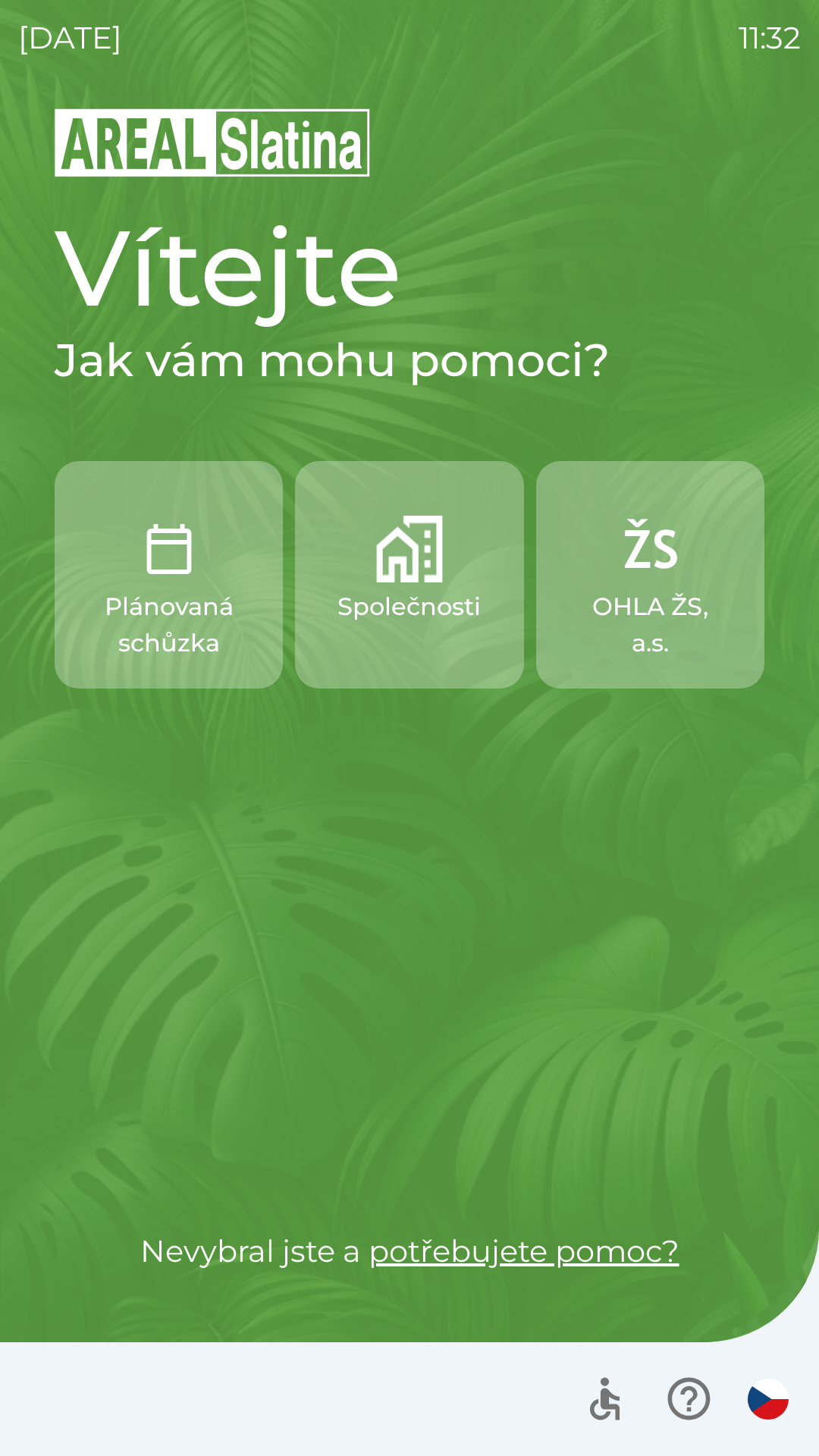
click at [435, 573] on img "button" at bounding box center [409, 549] width 66 height 66
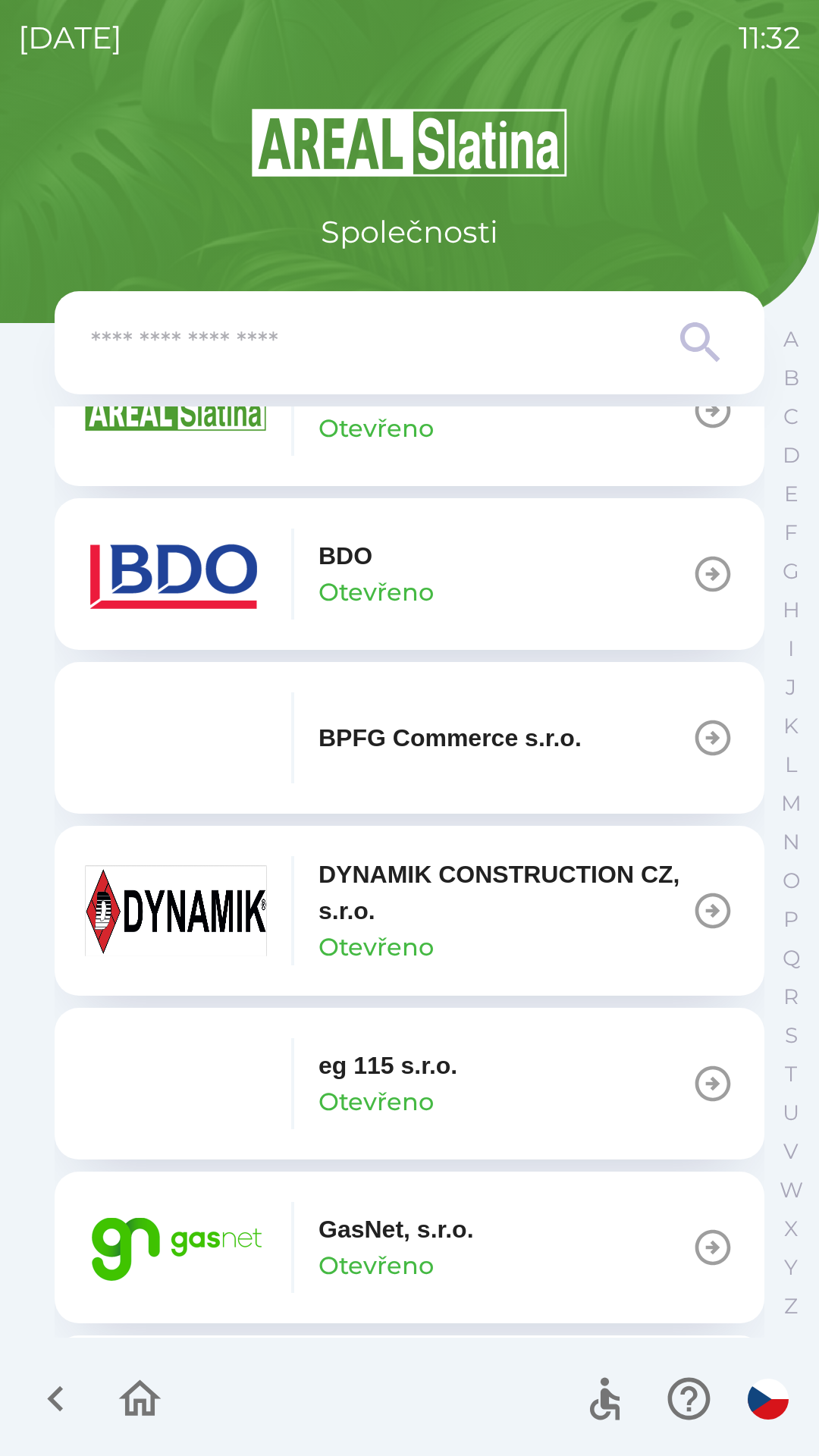
scroll to position [432, 0]
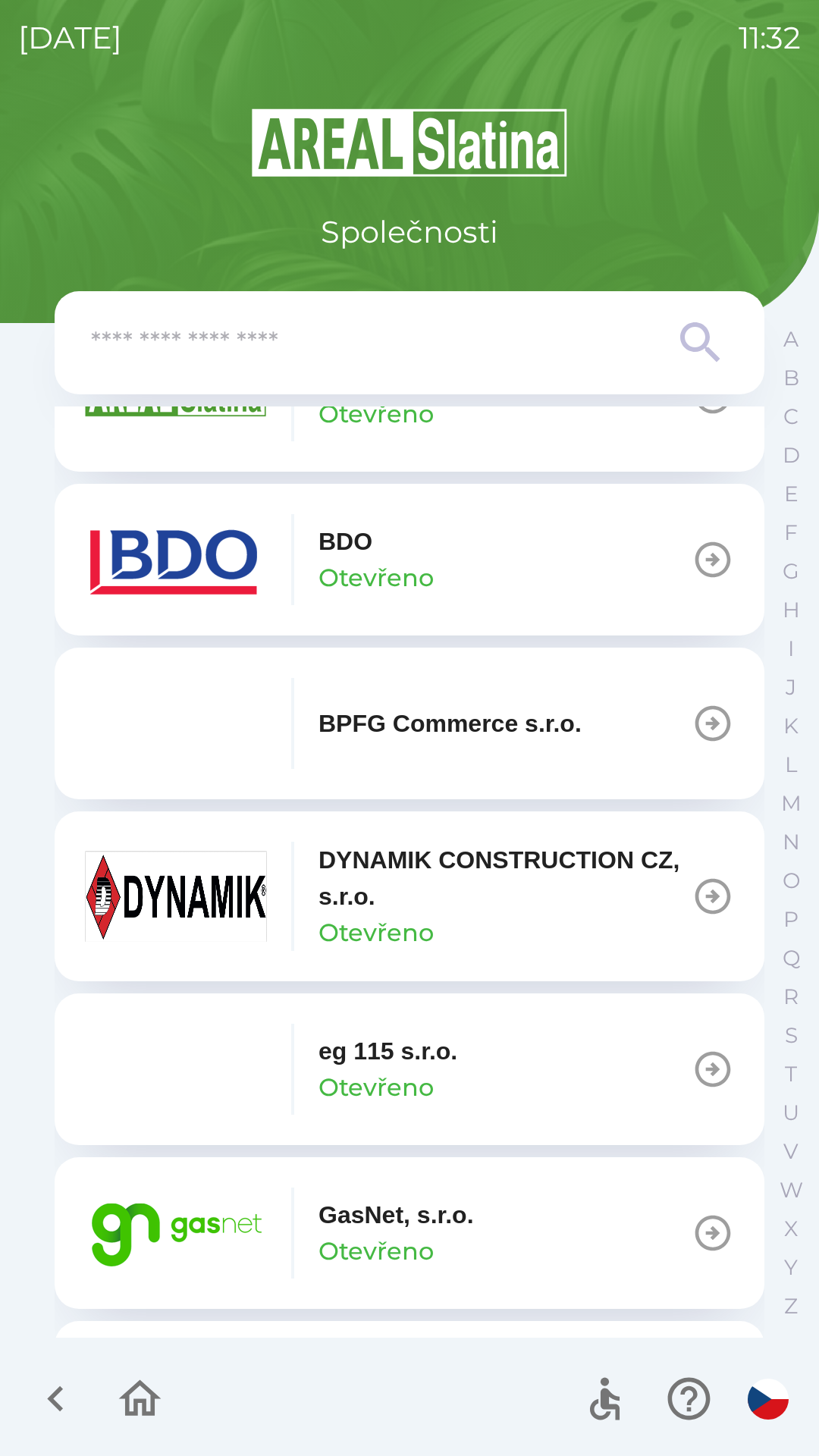
click at [389, 1267] on p "Otevřeno" at bounding box center [376, 1251] width 115 height 36
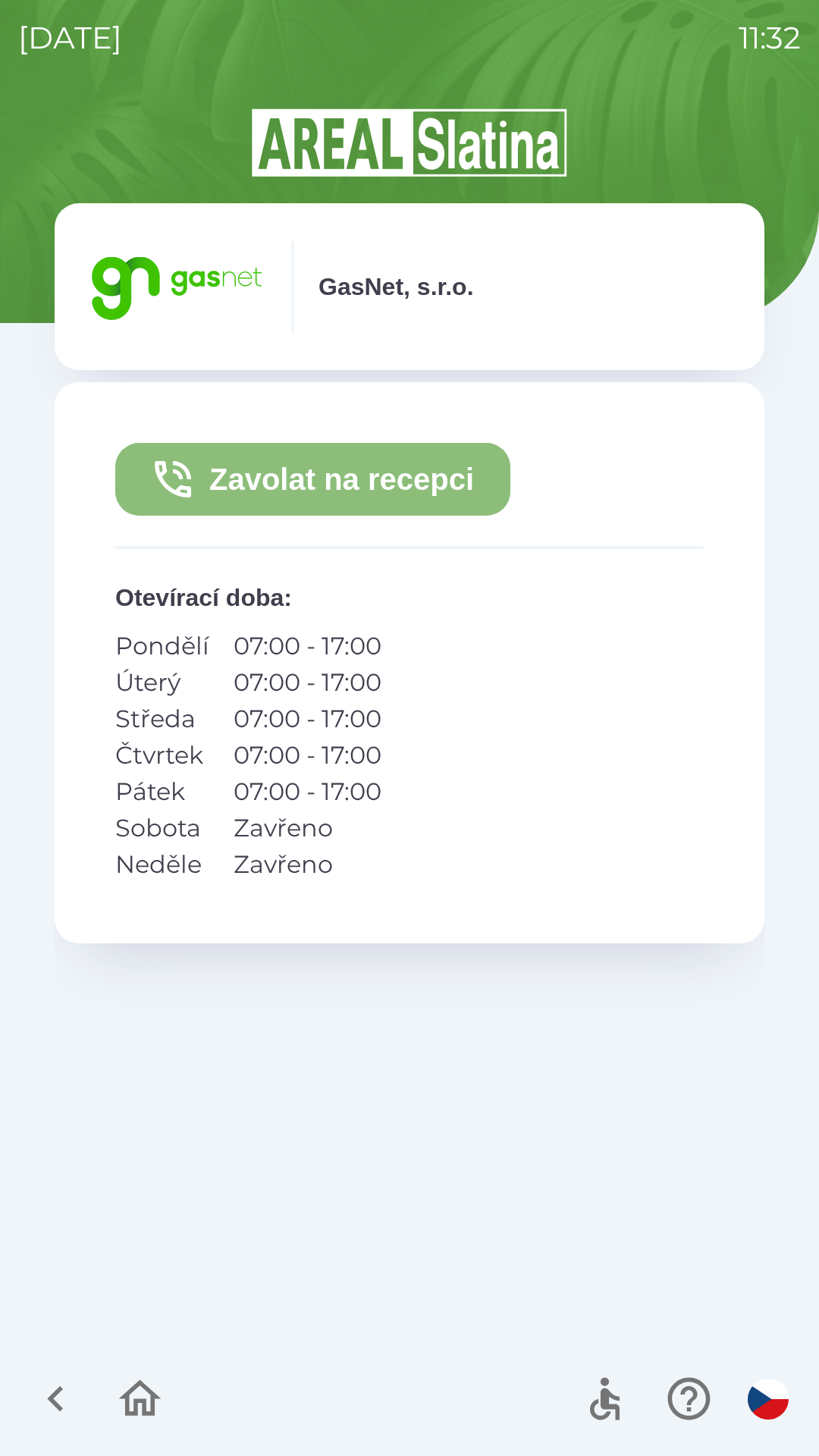
click at [248, 479] on button "Zavolat na recepci" at bounding box center [313, 479] width 395 height 73
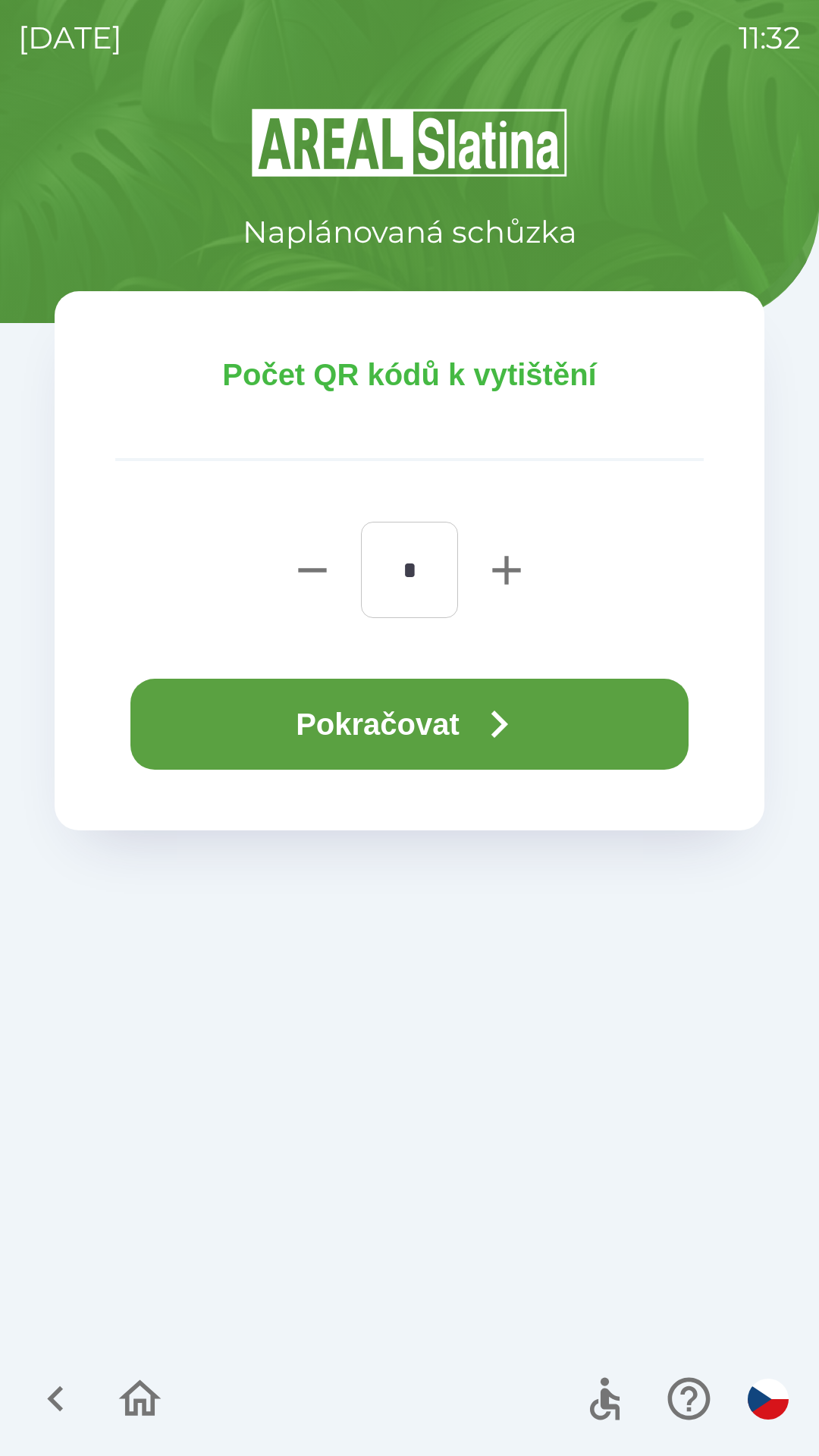
click at [262, 740] on button "Pokračovat" at bounding box center [409, 724] width 559 height 91
